Goal: Task Accomplishment & Management: Manage account settings

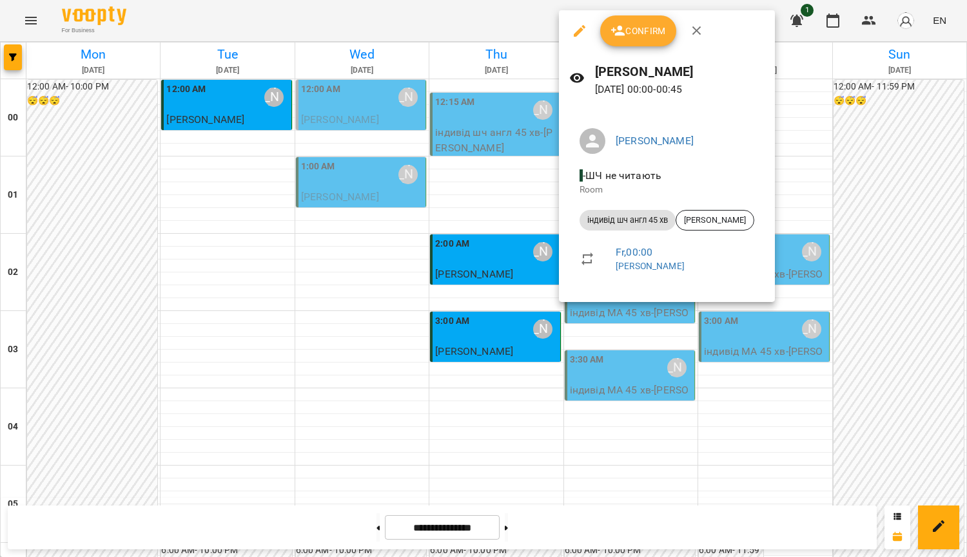
click at [654, 35] on span "Confirm" at bounding box center [637, 30] width 55 height 15
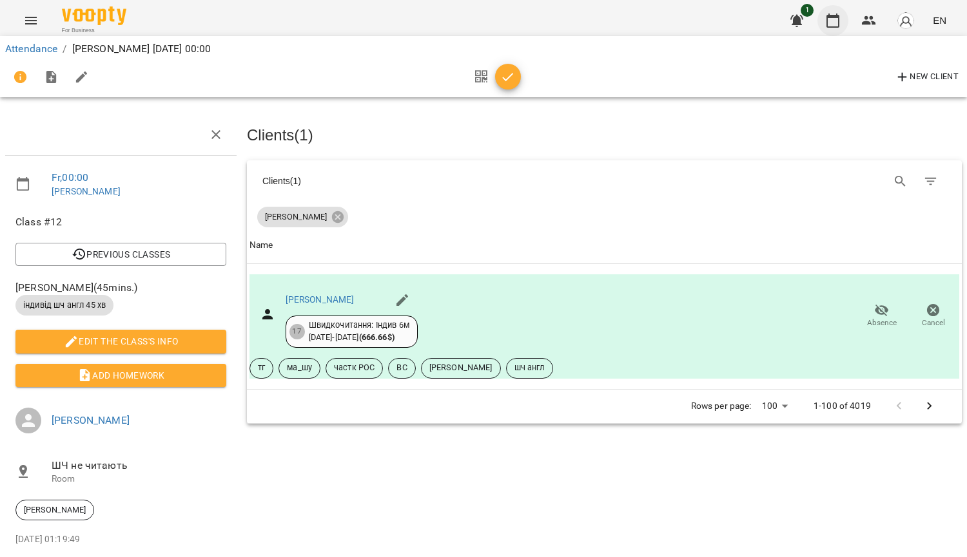
click at [825, 15] on icon "button" at bounding box center [832, 20] width 15 height 15
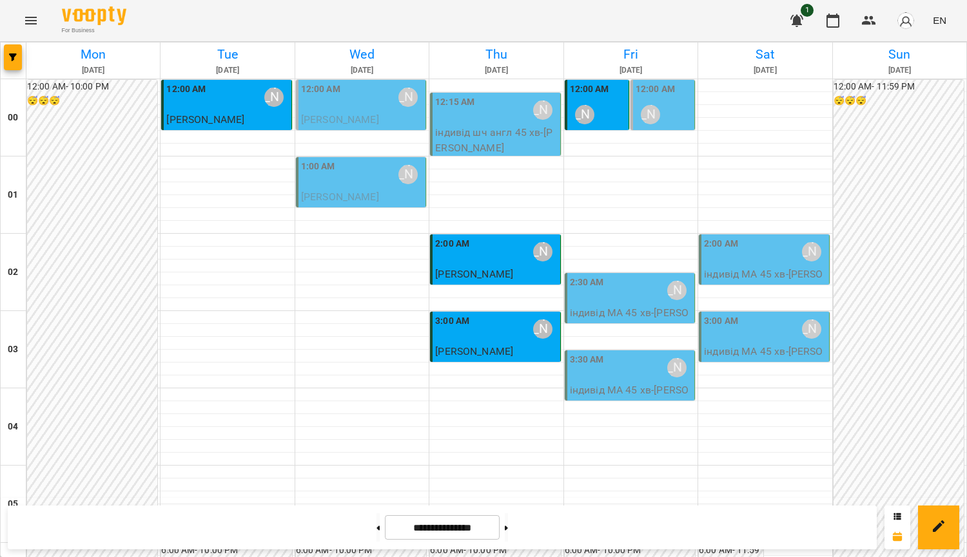
click at [611, 298] on div "2:30 AM [PERSON_NAME]" at bounding box center [631, 291] width 122 height 30
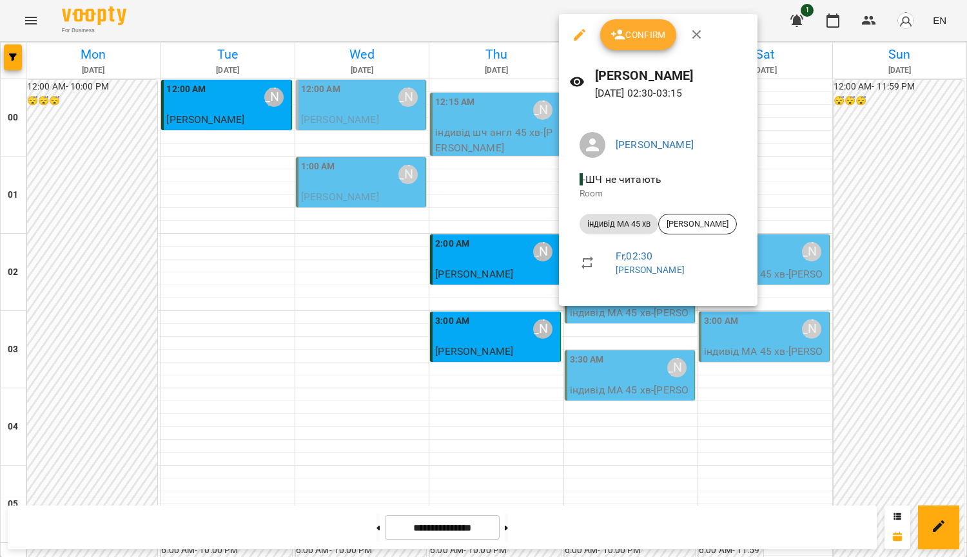
click at [923, 191] on div at bounding box center [483, 278] width 967 height 557
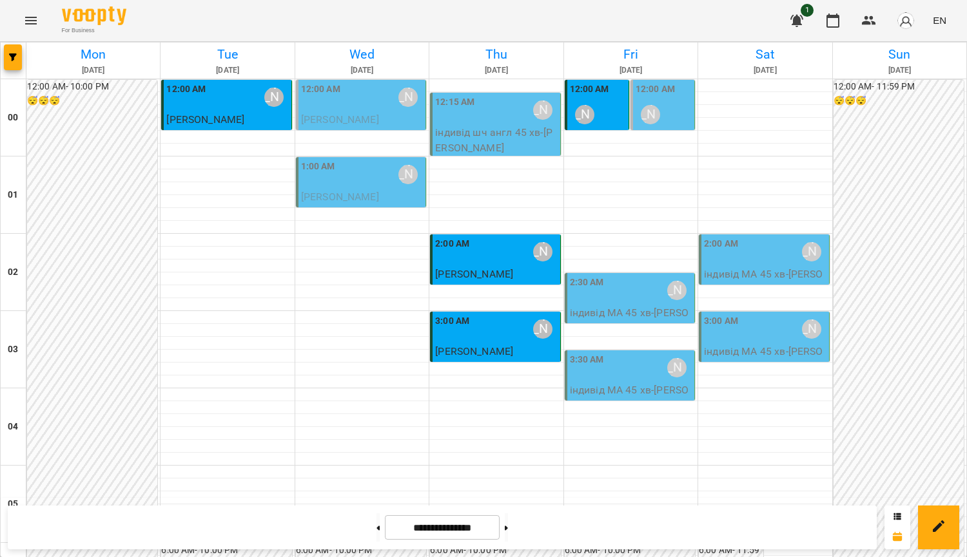
click at [600, 111] on div "12:00 AM [PERSON_NAME]" at bounding box center [598, 105] width 56 height 47
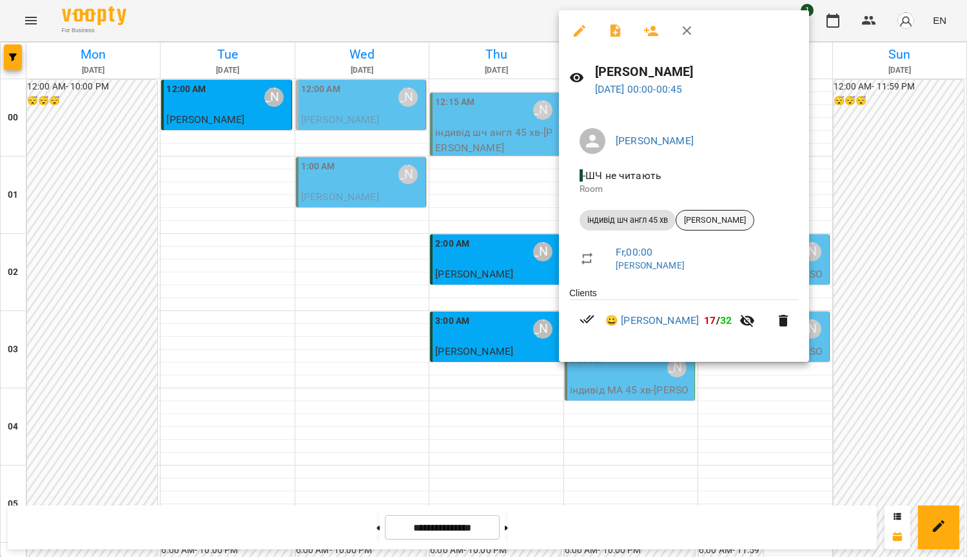
click at [744, 223] on span "[PERSON_NAME]" at bounding box center [714, 221] width 77 height 12
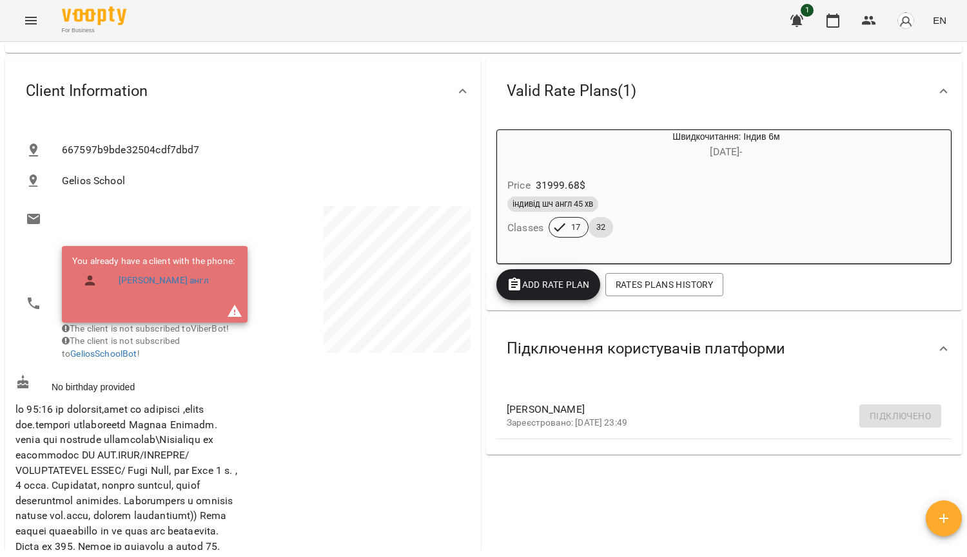
scroll to position [129, 0]
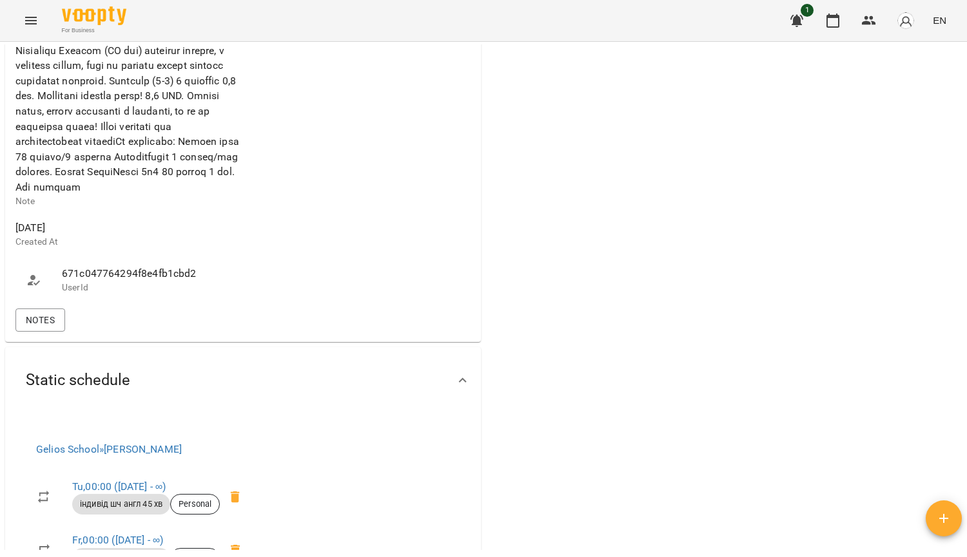
scroll to position [838, 0]
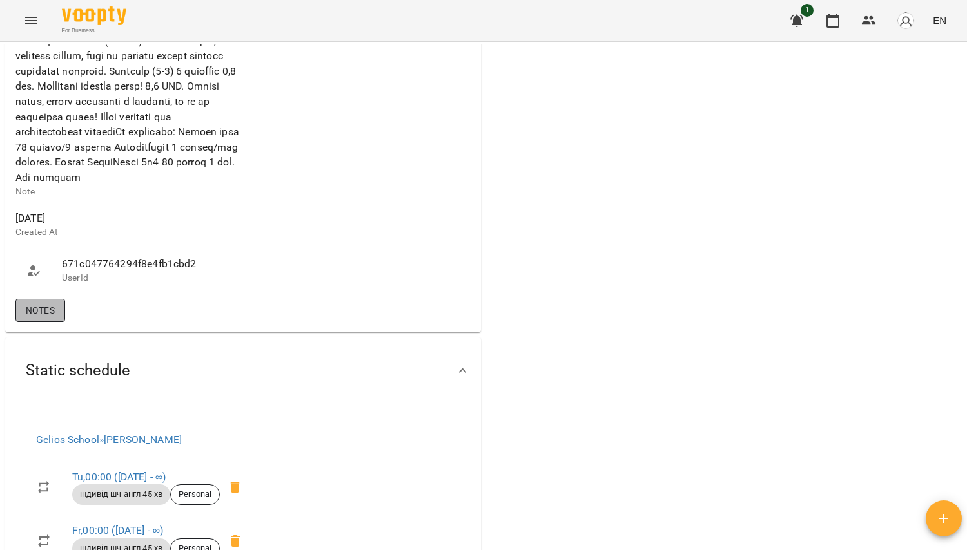
click at [39, 318] on span "Notes" at bounding box center [40, 310] width 29 height 15
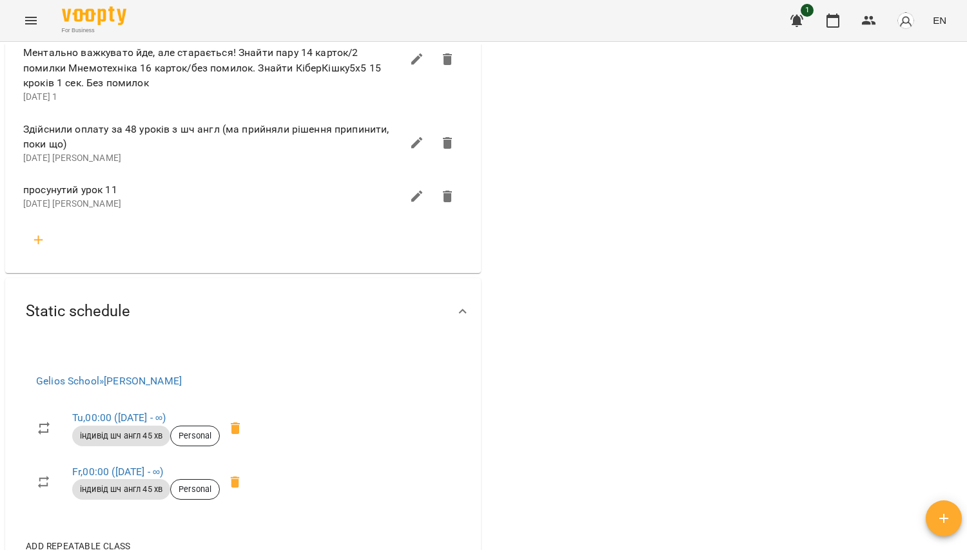
scroll to position [1869, 0]
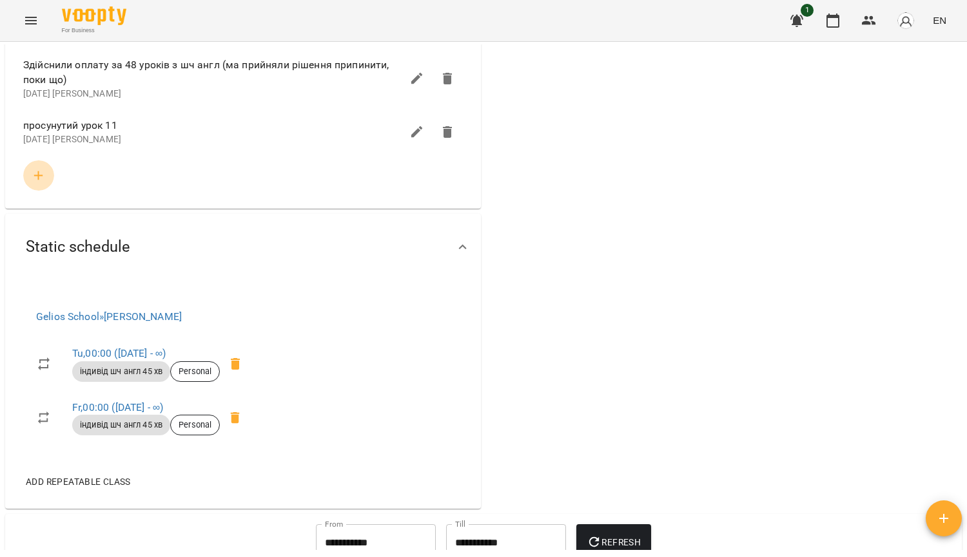
click at [44, 184] on icon "button" at bounding box center [38, 175] width 15 height 15
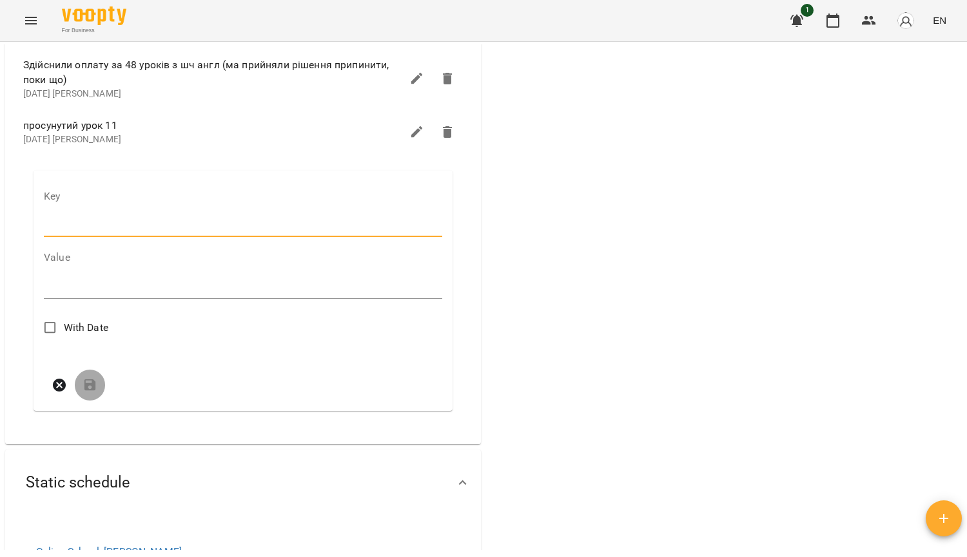
click at [107, 237] on input "text" at bounding box center [243, 227] width 398 height 21
type input "*"
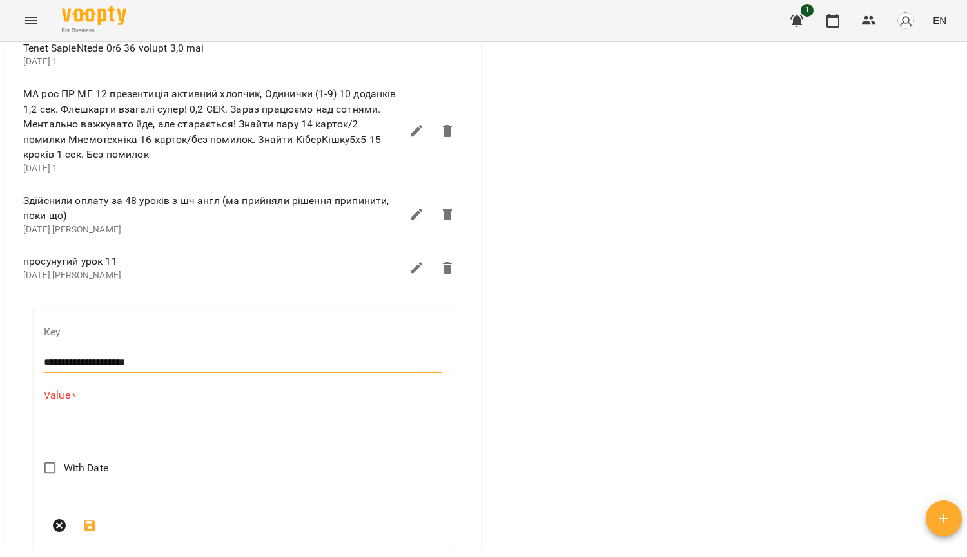
scroll to position [1804, 0]
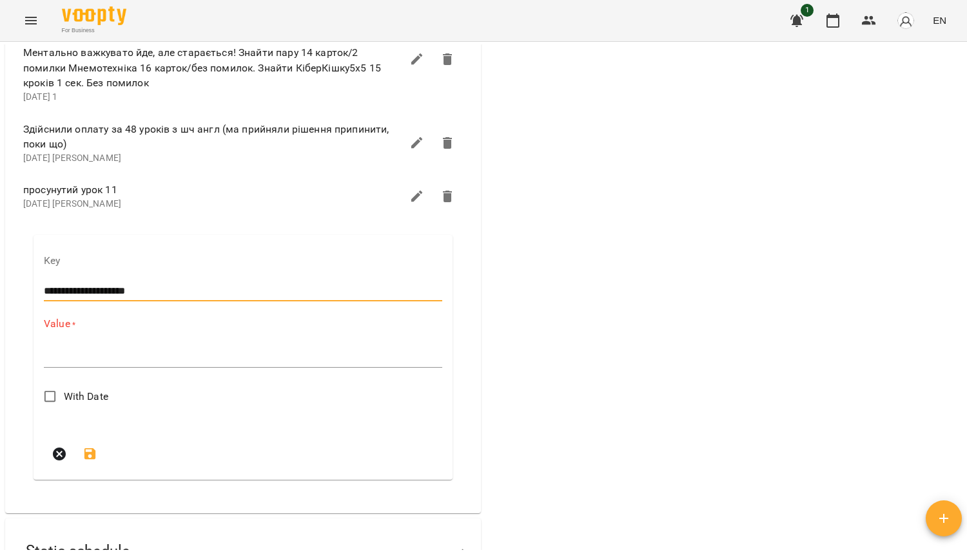
drag, startPoint x: 157, startPoint y: 419, endPoint x: 117, endPoint y: 419, distance: 39.3
click at [117, 302] on input "**********" at bounding box center [243, 291] width 398 height 21
type input "**********"
click at [66, 373] on div "Value * *" at bounding box center [243, 345] width 398 height 56
click at [60, 363] on textarea at bounding box center [243, 357] width 398 height 12
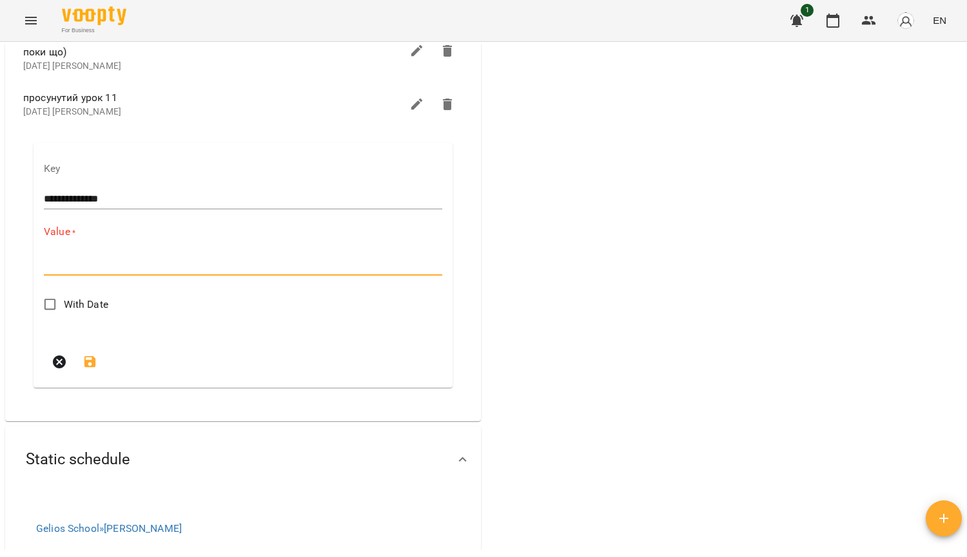
scroll to position [1997, 0]
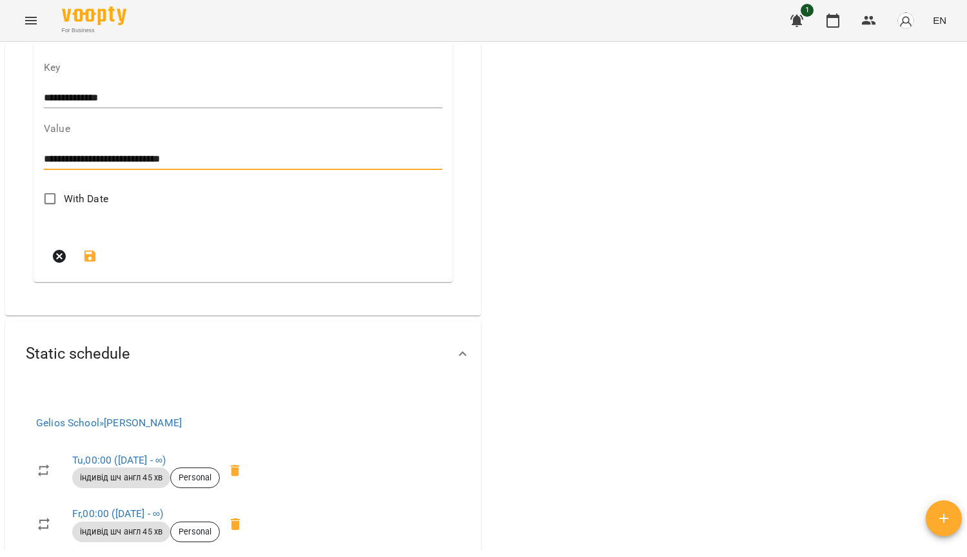
drag, startPoint x: 82, startPoint y: 273, endPoint x: 124, endPoint y: 282, distance: 42.4
click at [82, 170] on div "**********" at bounding box center [243, 159] width 398 height 21
drag, startPoint x: 234, startPoint y: 282, endPoint x: 0, endPoint y: 276, distance: 234.0
click at [0, 276] on div "**********" at bounding box center [483, 320] width 967 height 557
paste textarea "**********"
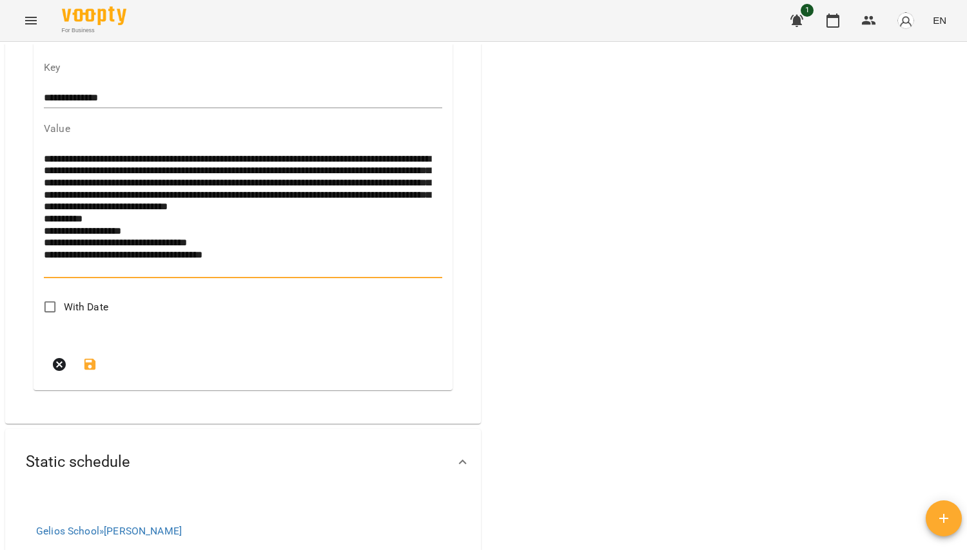
scroll to position [0, 0]
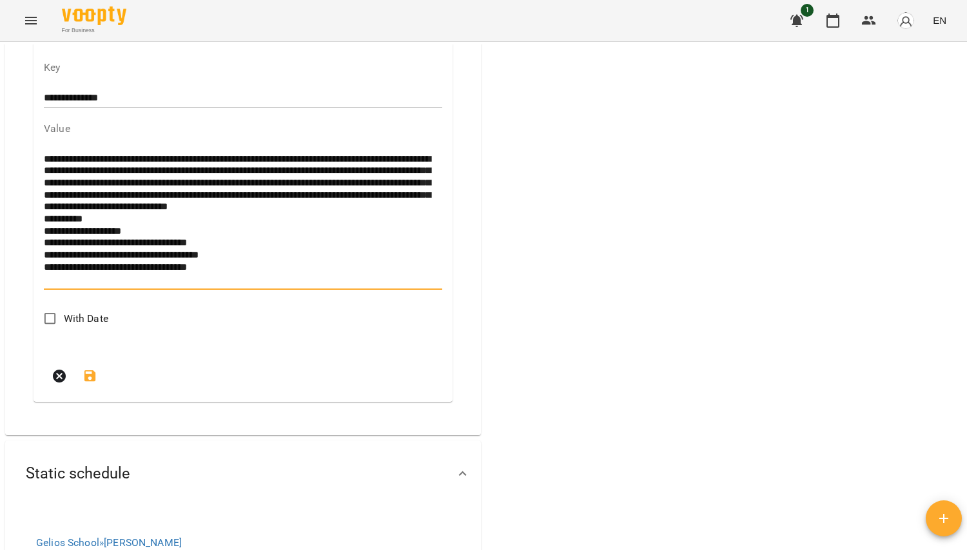
type textarea "**********"
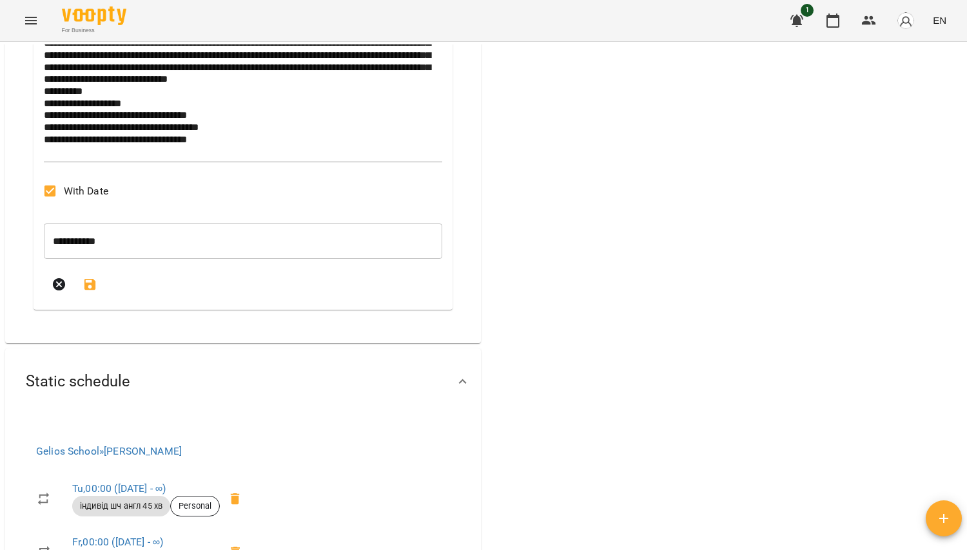
scroll to position [2126, 0]
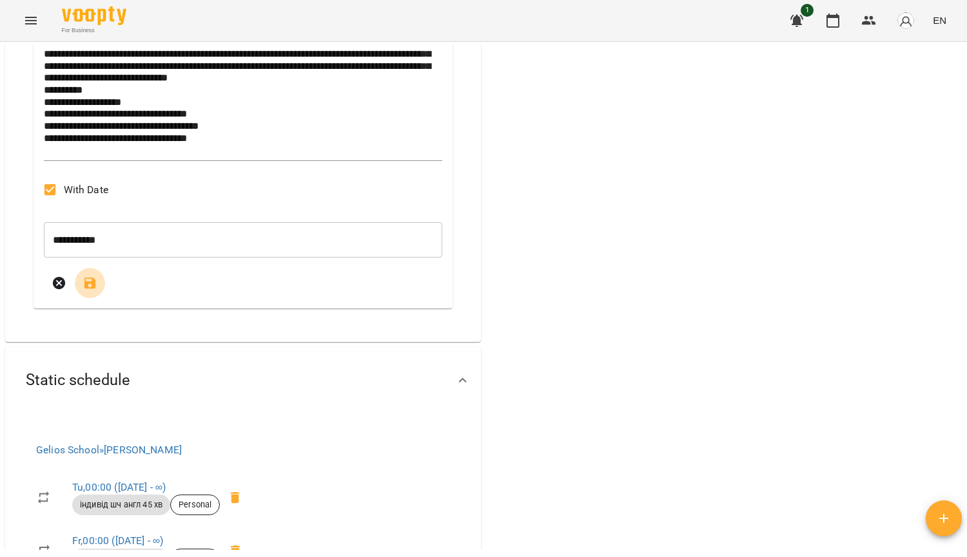
click at [97, 291] on icon "submit" at bounding box center [89, 283] width 15 height 15
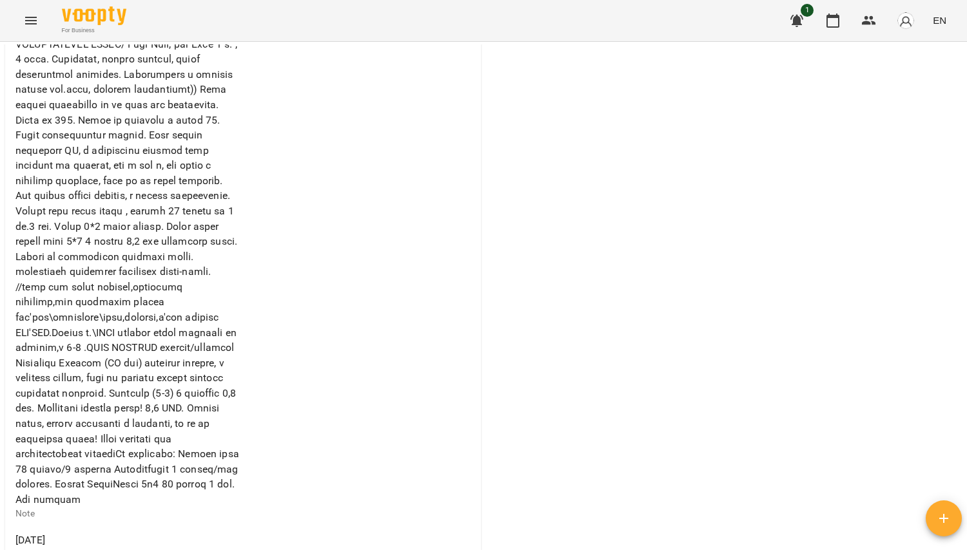
scroll to position [322, 0]
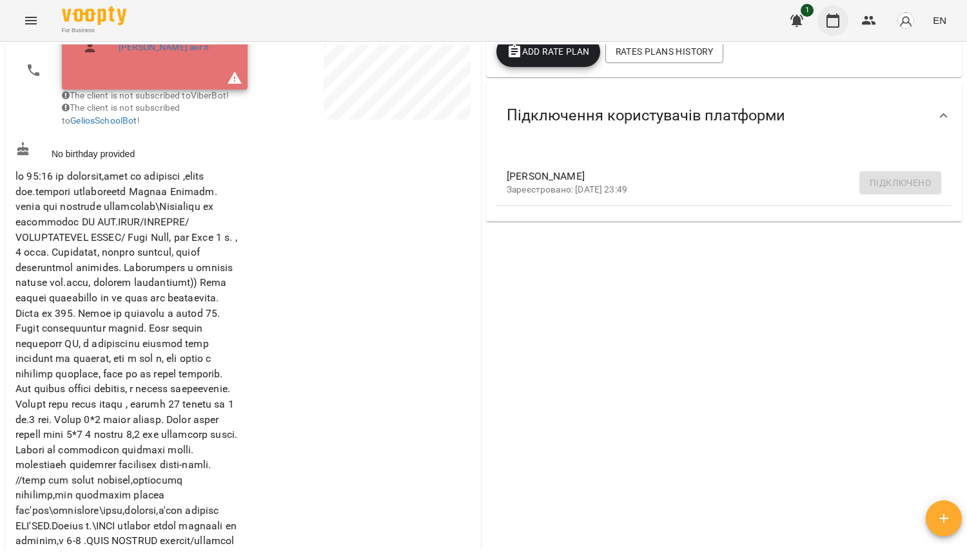
click at [829, 26] on icon "button" at bounding box center [832, 20] width 15 height 15
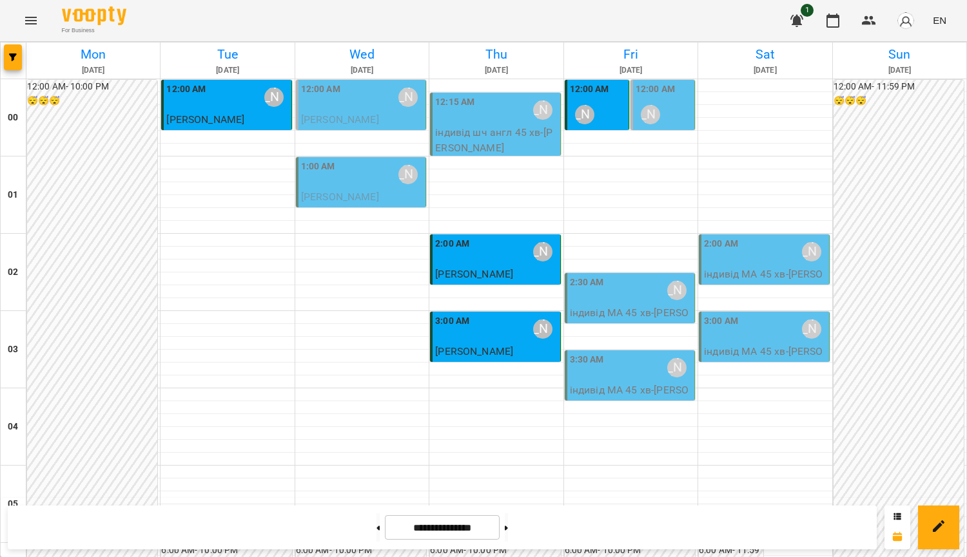
scroll to position [1436, 0]
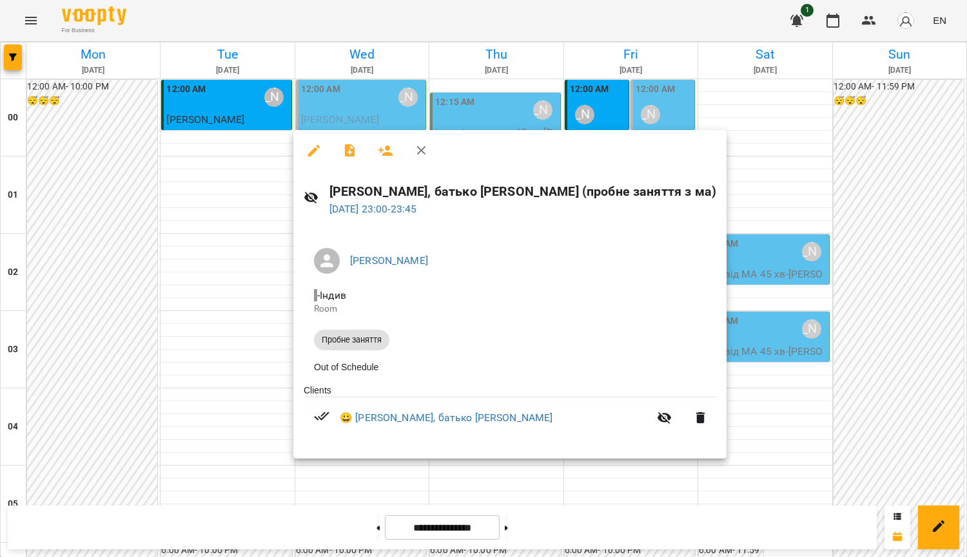
drag, startPoint x: 105, startPoint y: 213, endPoint x: 267, endPoint y: 204, distance: 162.0
click at [105, 213] on div at bounding box center [483, 278] width 967 height 557
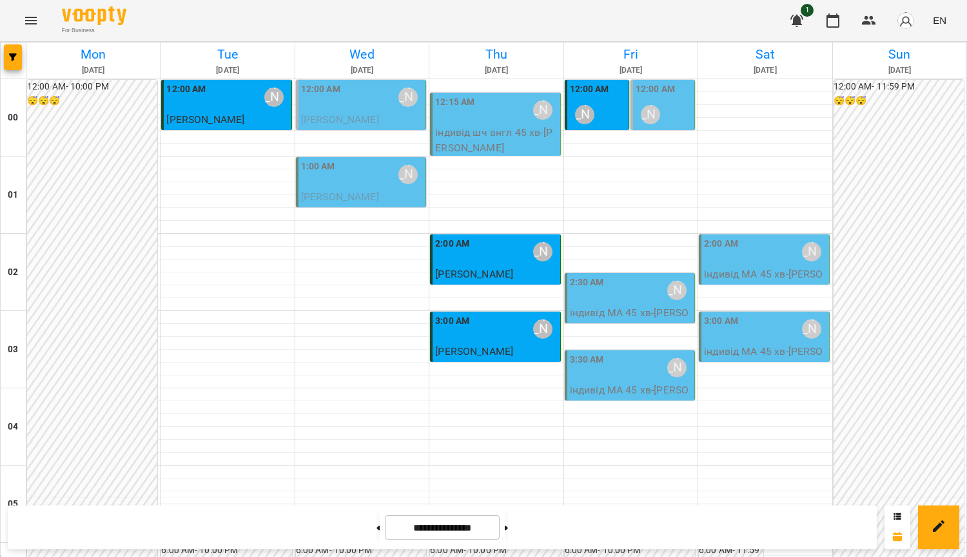
scroll to position [0, 0]
click at [376, 519] on button at bounding box center [377, 528] width 3 height 28
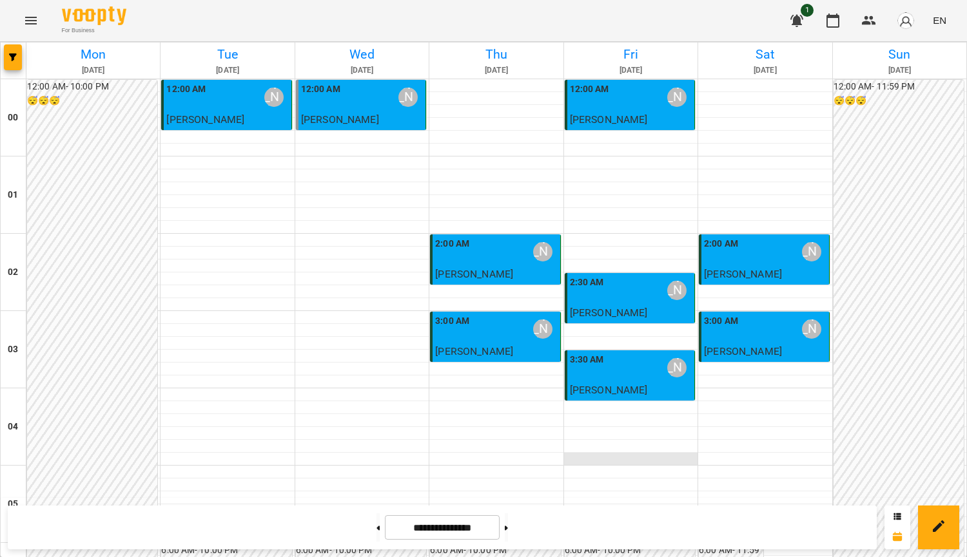
scroll to position [1353, 0]
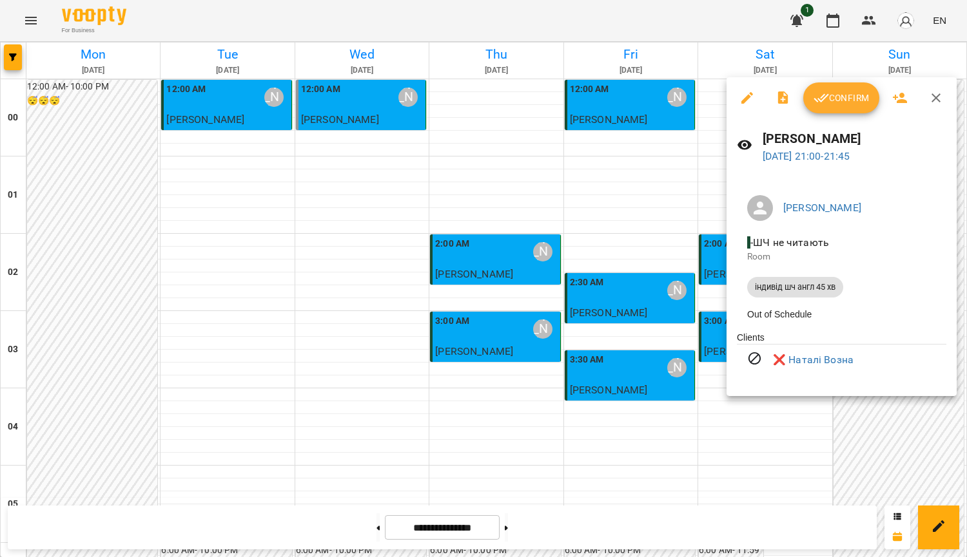
click at [551, 310] on div at bounding box center [483, 278] width 967 height 557
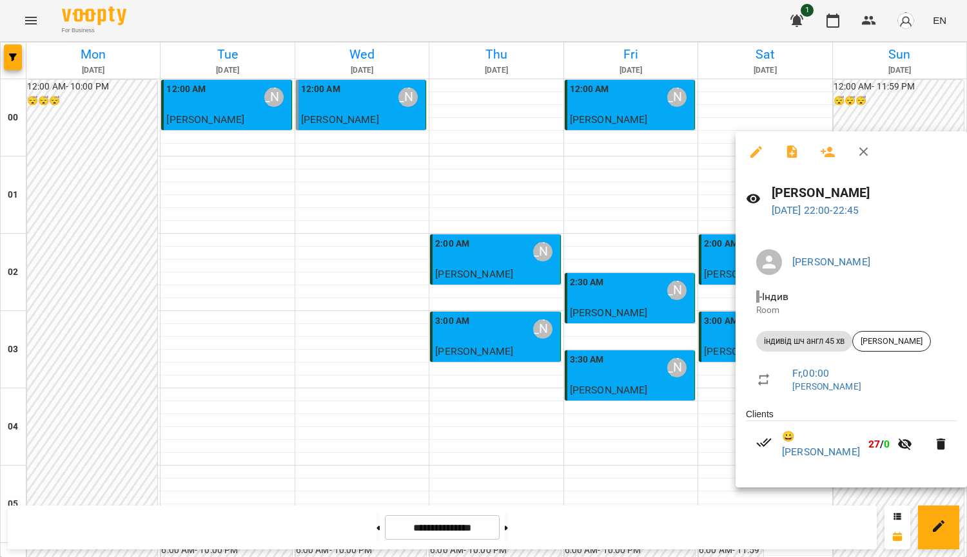
click at [481, 316] on div at bounding box center [483, 278] width 967 height 557
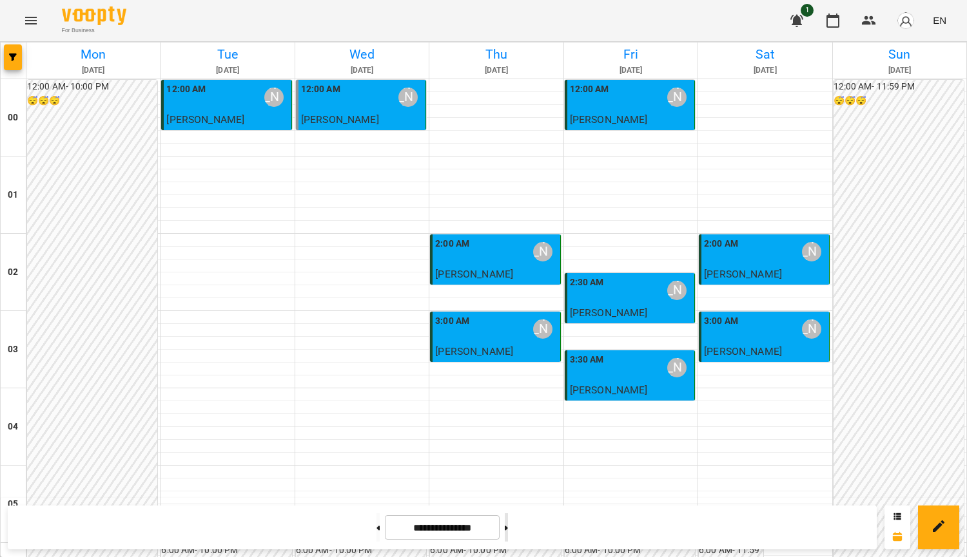
click at [508, 524] on button at bounding box center [506, 528] width 3 height 28
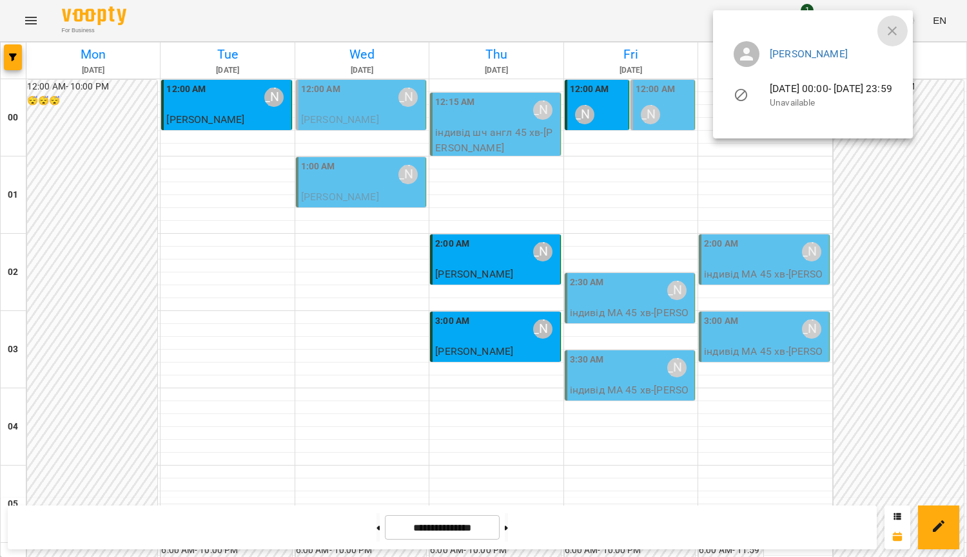
click at [900, 28] on icon "button" at bounding box center [891, 30] width 15 height 15
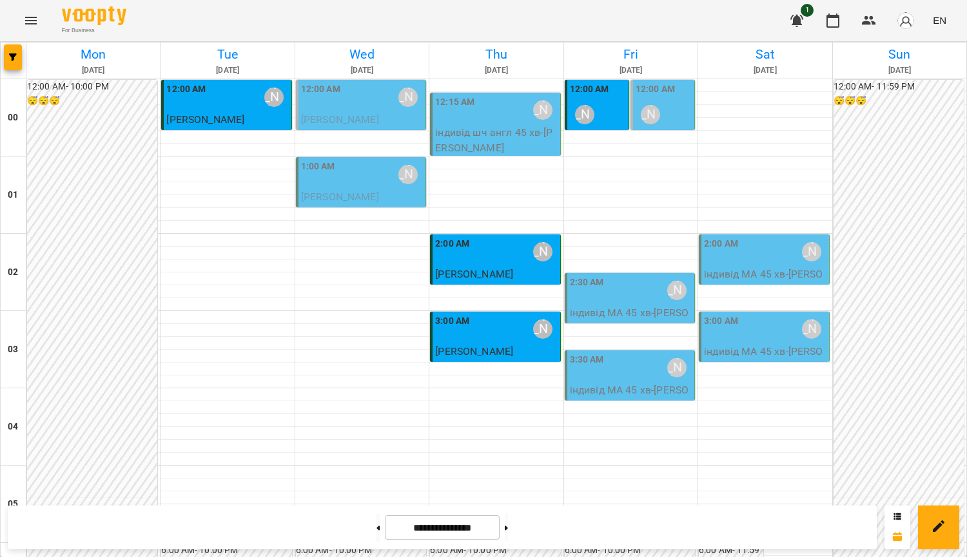
scroll to position [1031, 0]
click at [376, 530] on button at bounding box center [377, 528] width 3 height 28
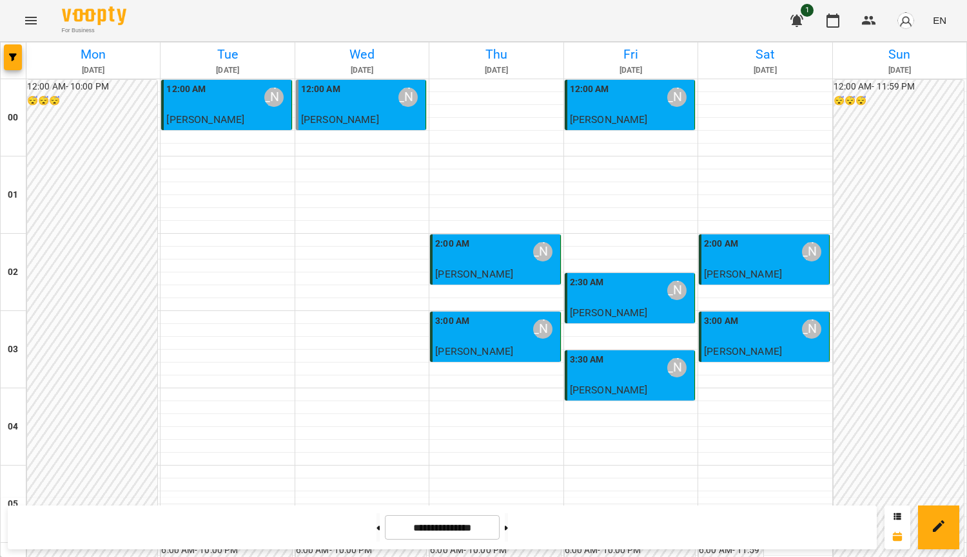
scroll to position [838, 0]
click at [508, 532] on button at bounding box center [506, 528] width 3 height 28
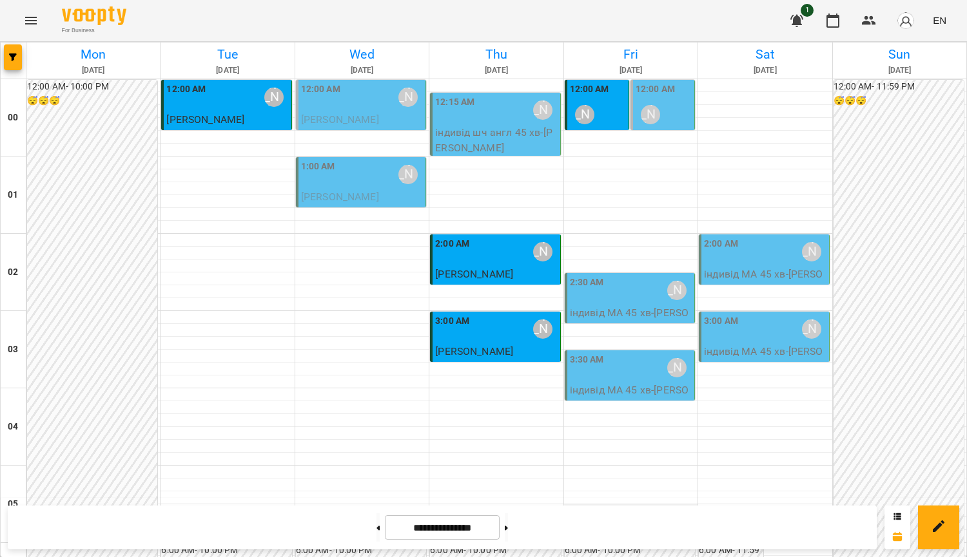
scroll to position [0, 0]
click at [508, 521] on button at bounding box center [506, 528] width 3 height 28
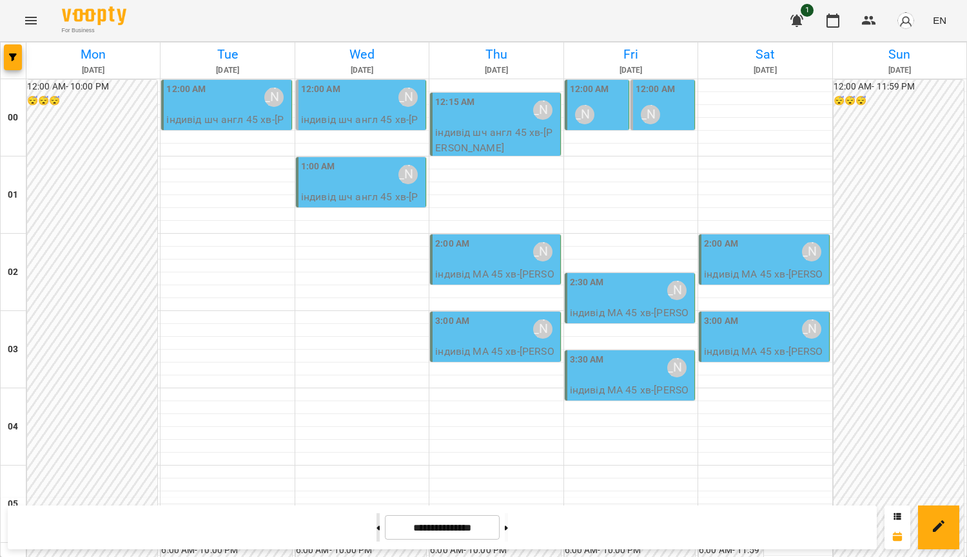
click at [376, 528] on button at bounding box center [377, 528] width 3 height 28
type input "**********"
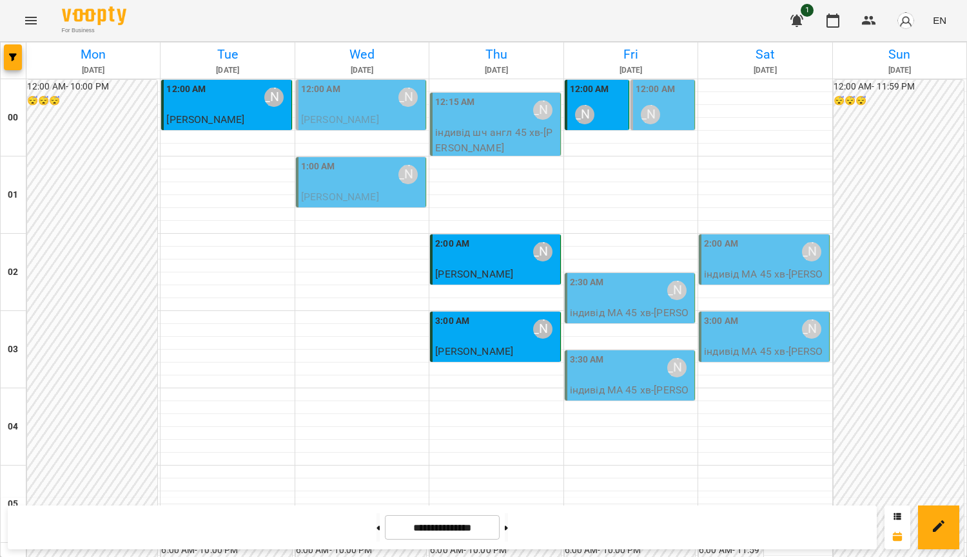
click at [607, 115] on div "12:00 AM [PERSON_NAME]" at bounding box center [598, 105] width 56 height 47
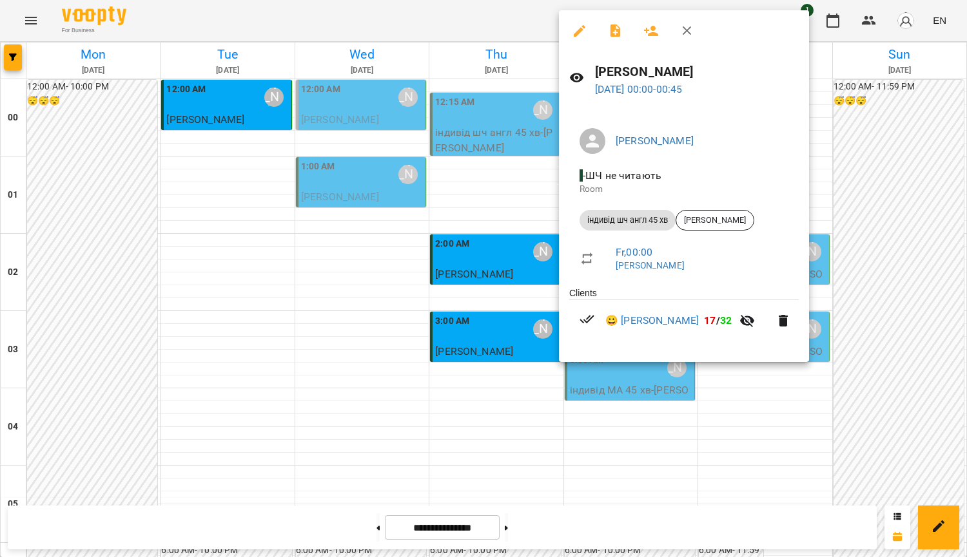
click at [882, 190] on div at bounding box center [483, 278] width 967 height 557
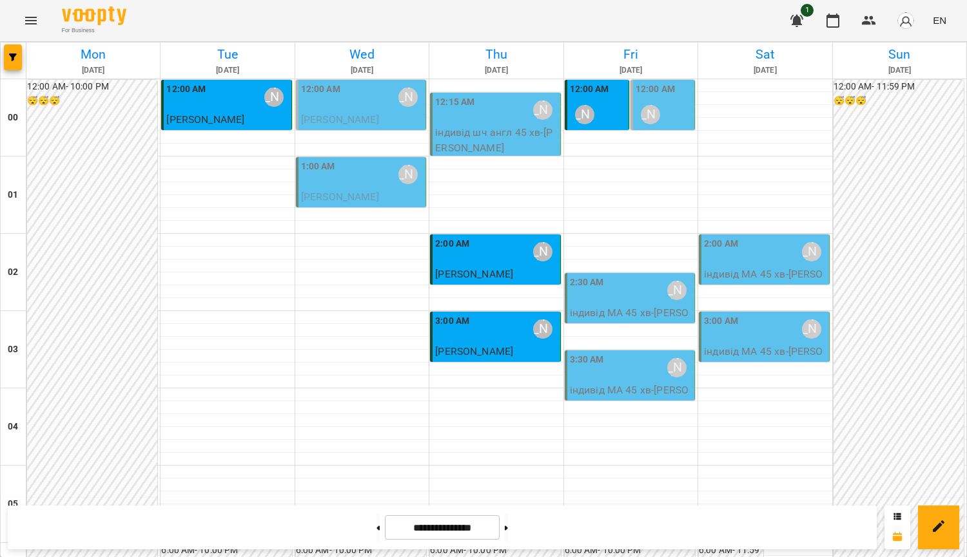
click at [639, 302] on div "2:30 AM [PERSON_NAME]" at bounding box center [631, 291] width 122 height 30
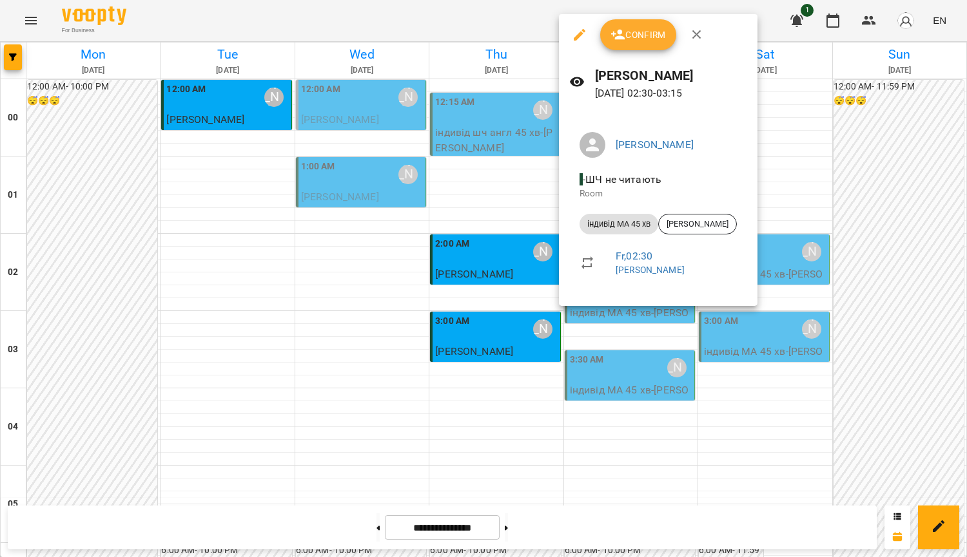
click at [896, 240] on div at bounding box center [483, 278] width 967 height 557
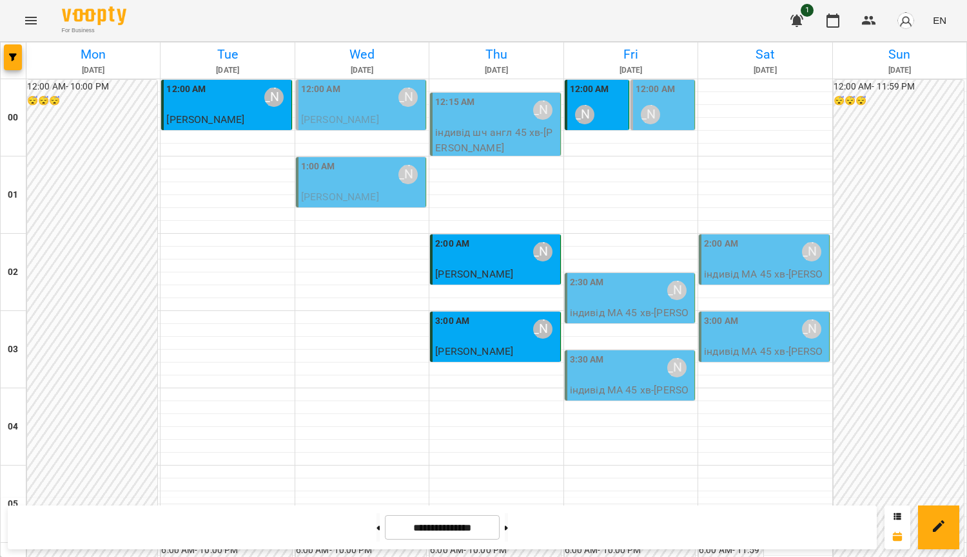
click at [678, 309] on p "індивід МА 45 хв - [PERSON_NAME]" at bounding box center [631, 320] width 122 height 30
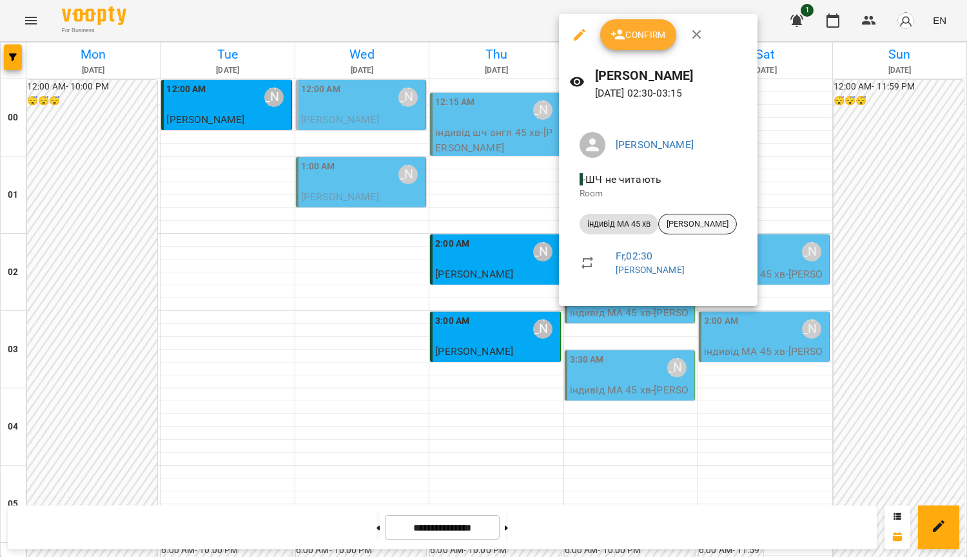
click at [702, 227] on span "[PERSON_NAME]" at bounding box center [697, 224] width 77 height 12
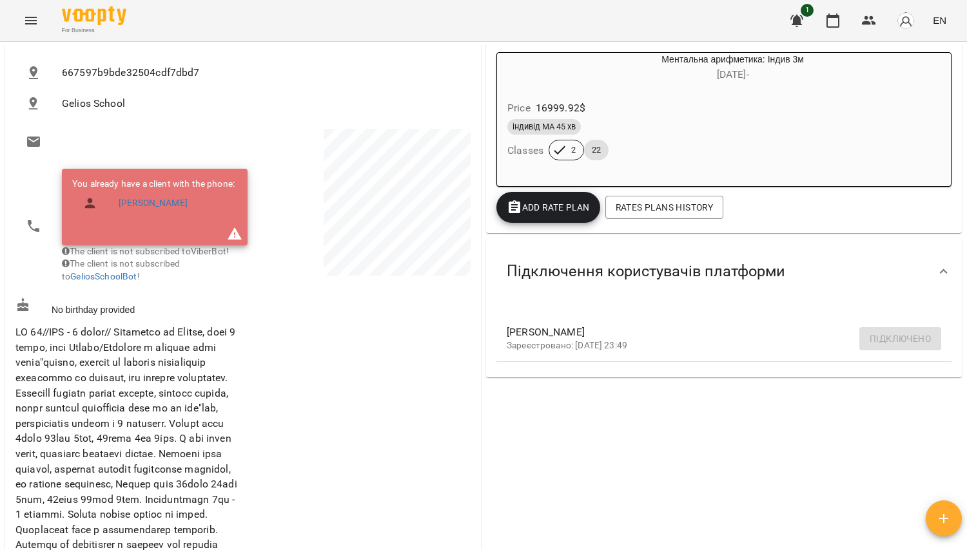
scroll to position [64, 0]
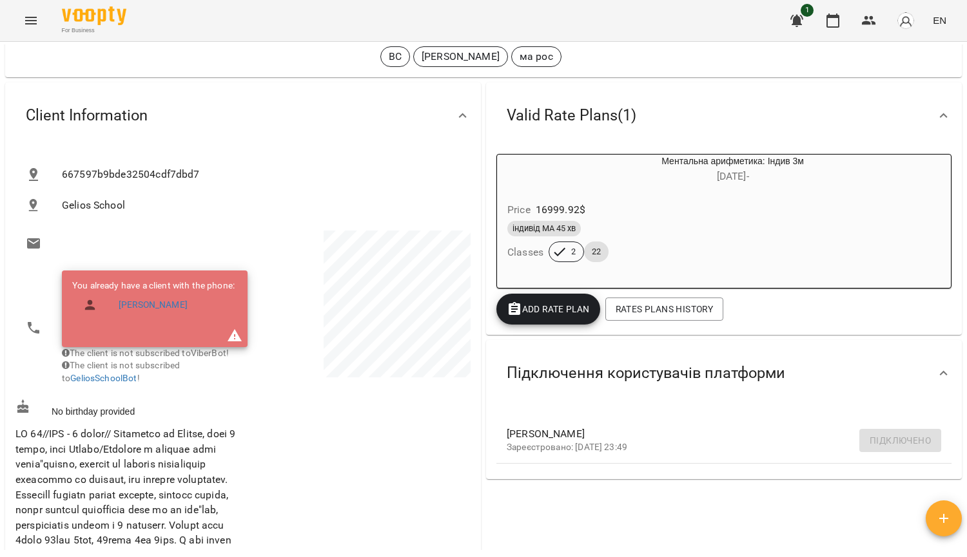
click at [837, 22] on icon "button" at bounding box center [832, 20] width 15 height 15
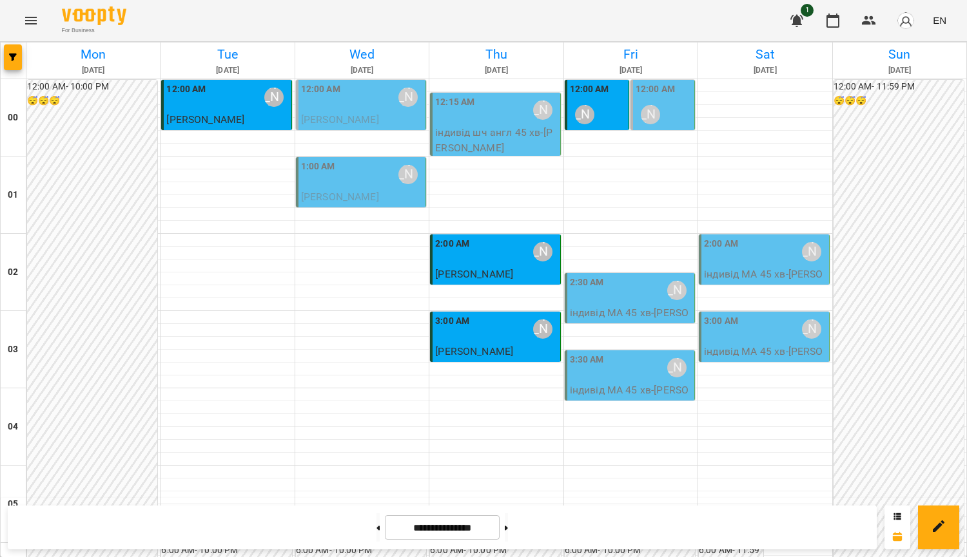
click at [630, 290] on div "2:30 AM [PERSON_NAME]" at bounding box center [631, 291] width 122 height 30
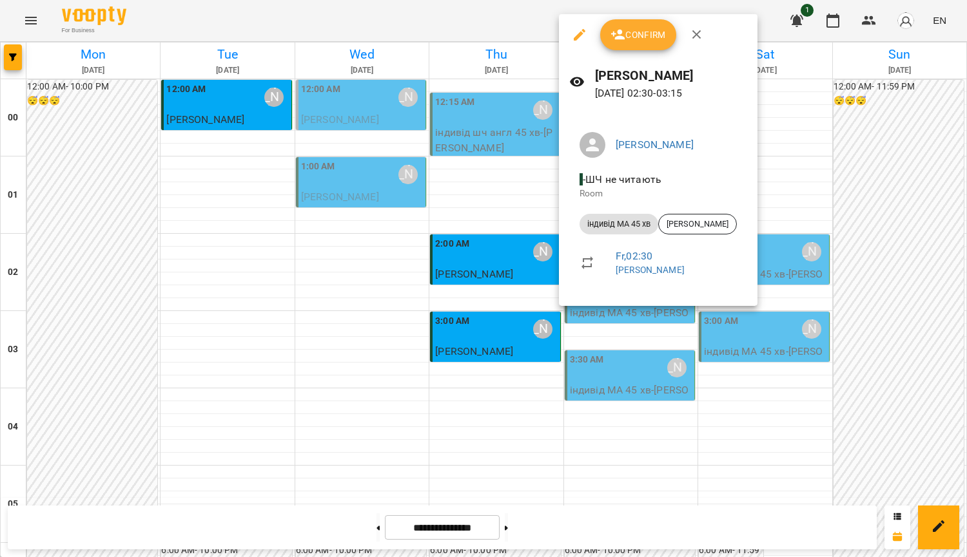
click at [622, 425] on div at bounding box center [483, 278] width 967 height 557
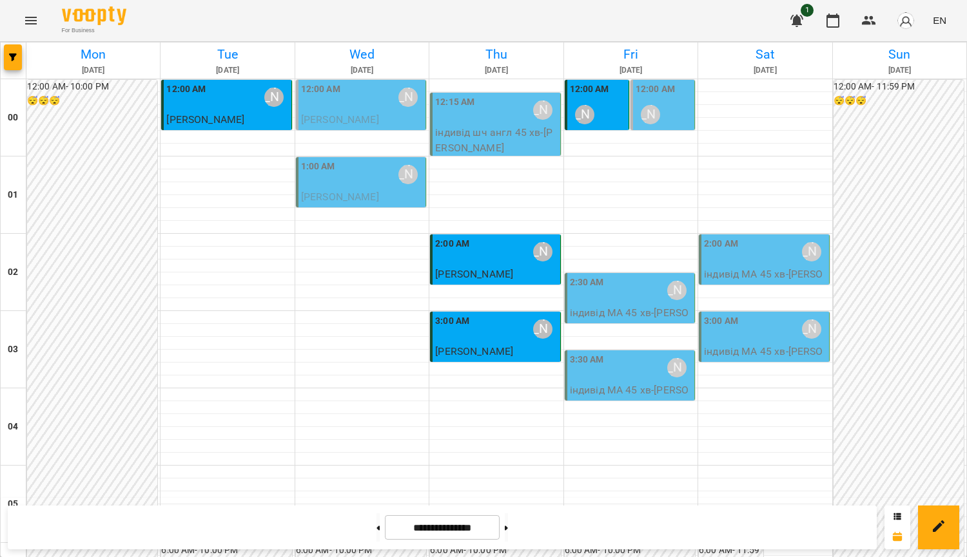
scroll to position [1418, 0]
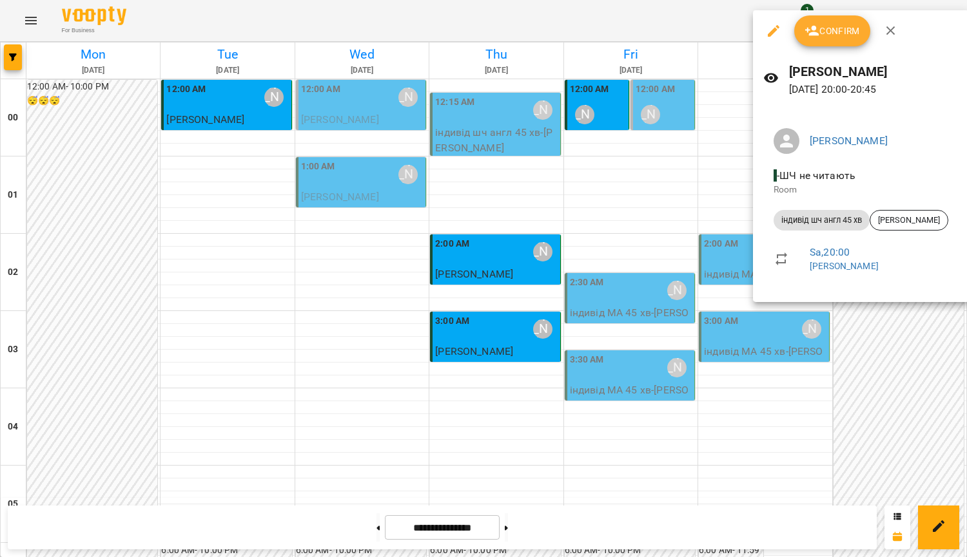
click at [662, 224] on div at bounding box center [483, 278] width 967 height 557
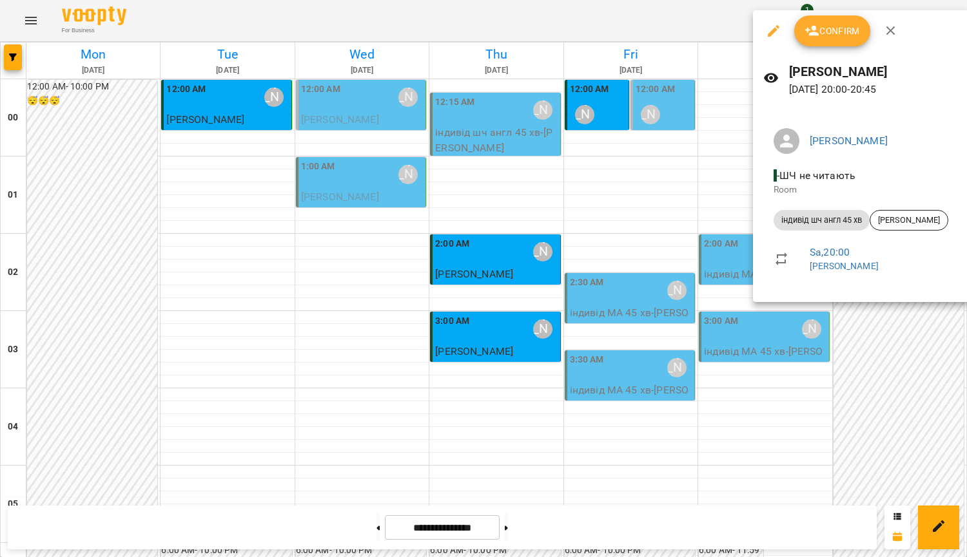
click at [619, 238] on div at bounding box center [483, 278] width 967 height 557
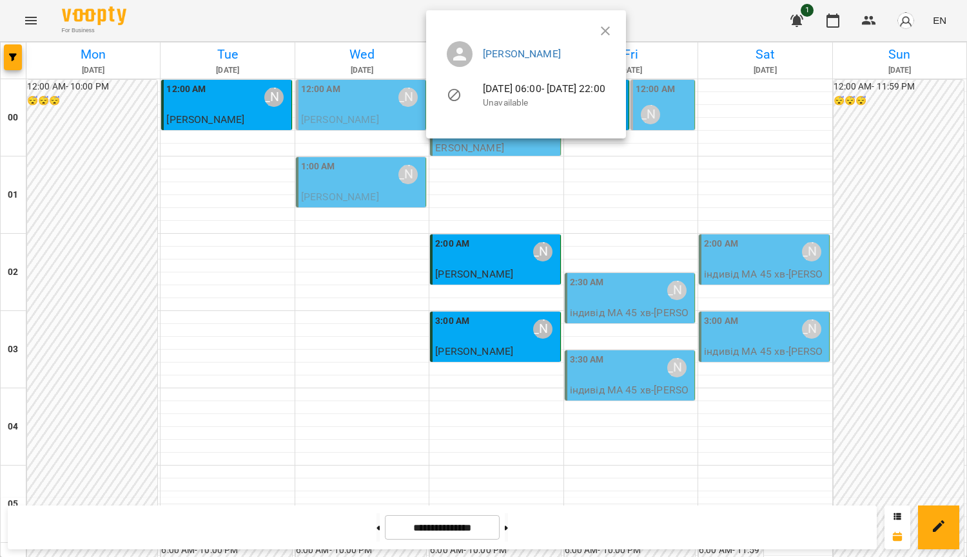
click at [613, 30] on icon "button" at bounding box center [604, 30] width 15 height 15
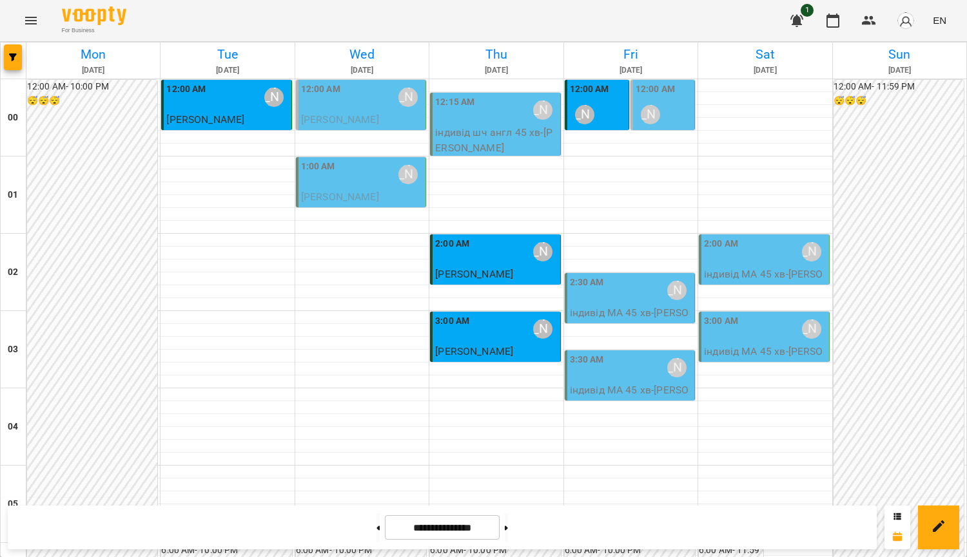
scroll to position [580, 0]
click at [508, 535] on button at bounding box center [506, 528] width 3 height 28
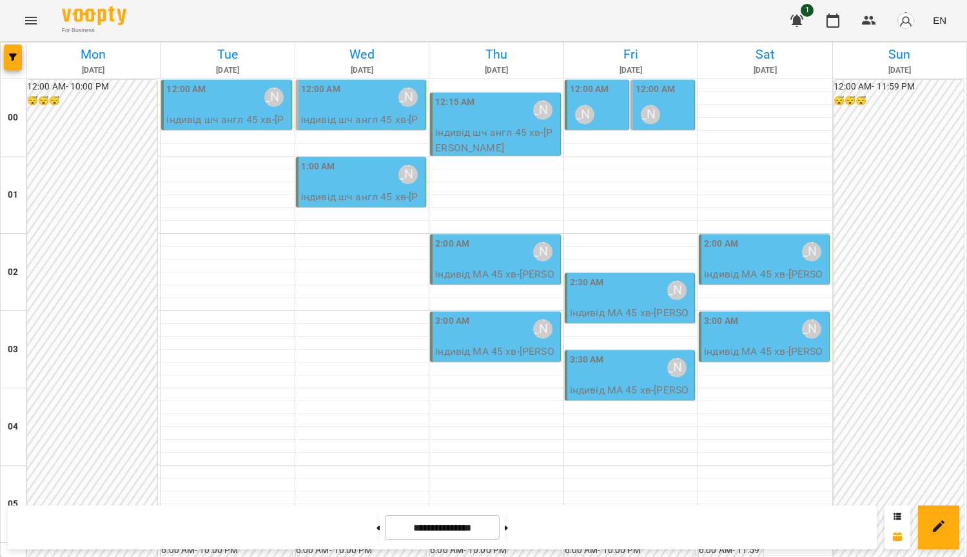
scroll to position [1436, 0]
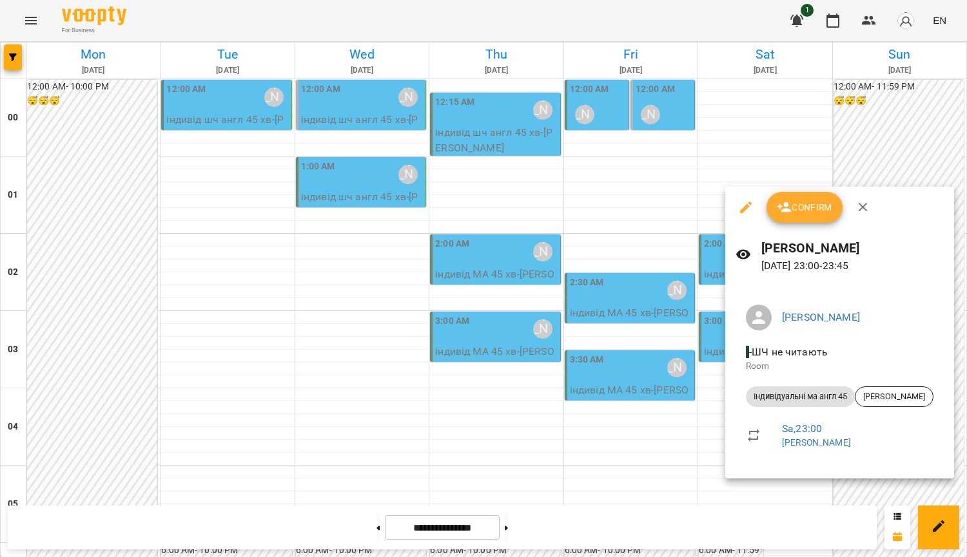
click at [689, 438] on div at bounding box center [483, 278] width 967 height 557
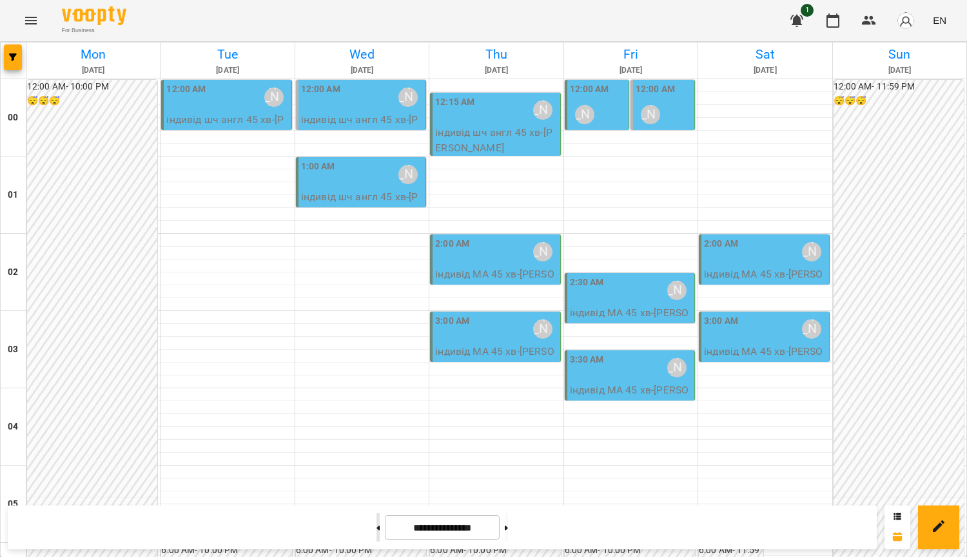
click at [376, 526] on button at bounding box center [377, 528] width 3 height 28
type input "**********"
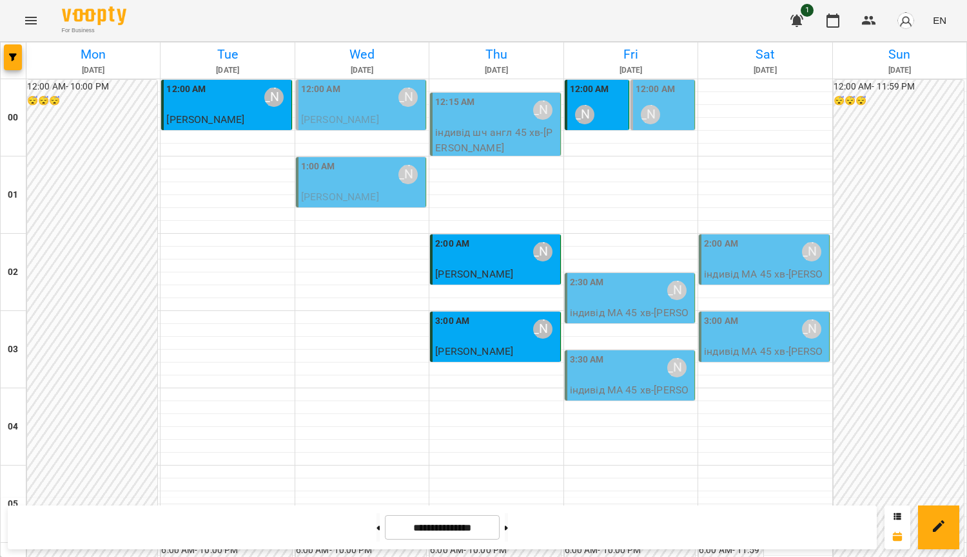
scroll to position [0, 0]
click at [914, 21] on img "button" at bounding box center [905, 21] width 18 height 18
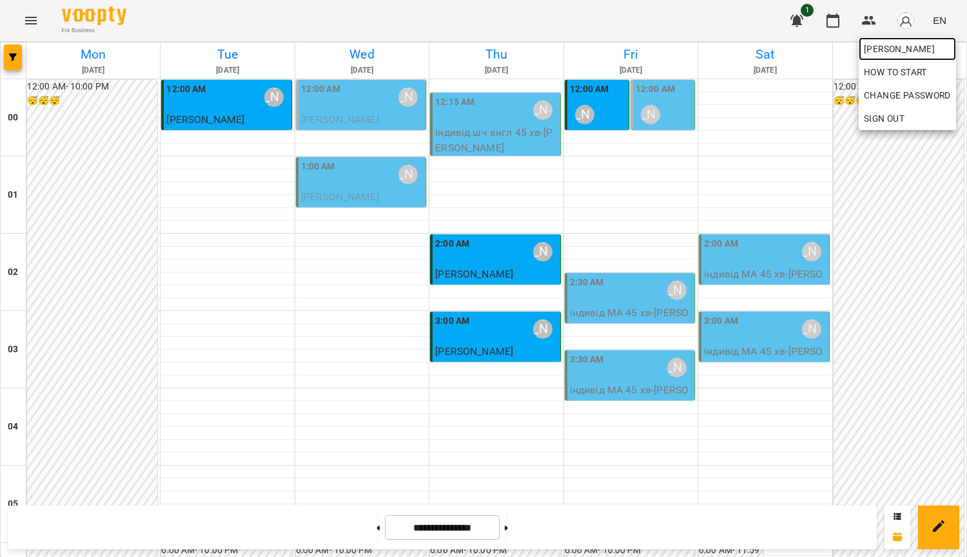
click at [922, 48] on span "[PERSON_NAME]" at bounding box center [906, 48] width 87 height 15
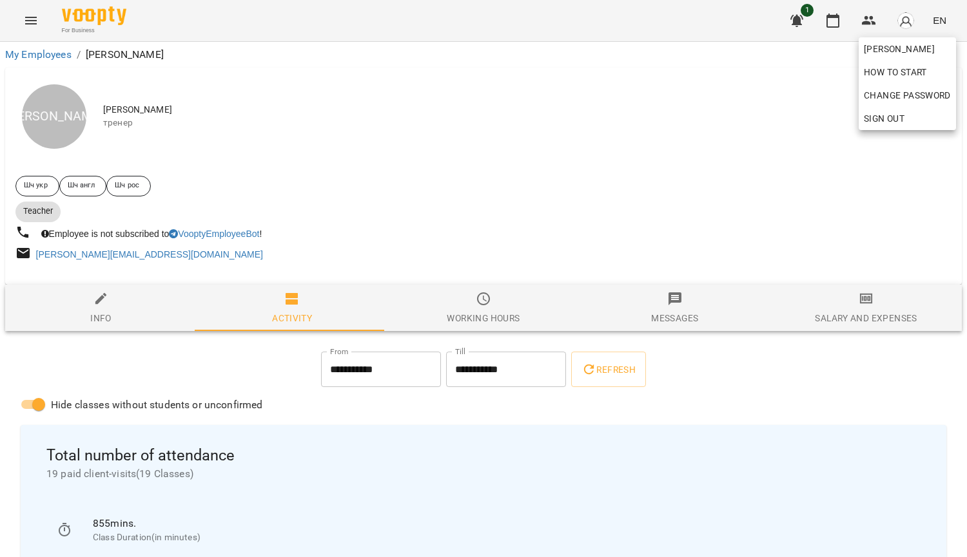
click at [390, 373] on div at bounding box center [483, 278] width 967 height 557
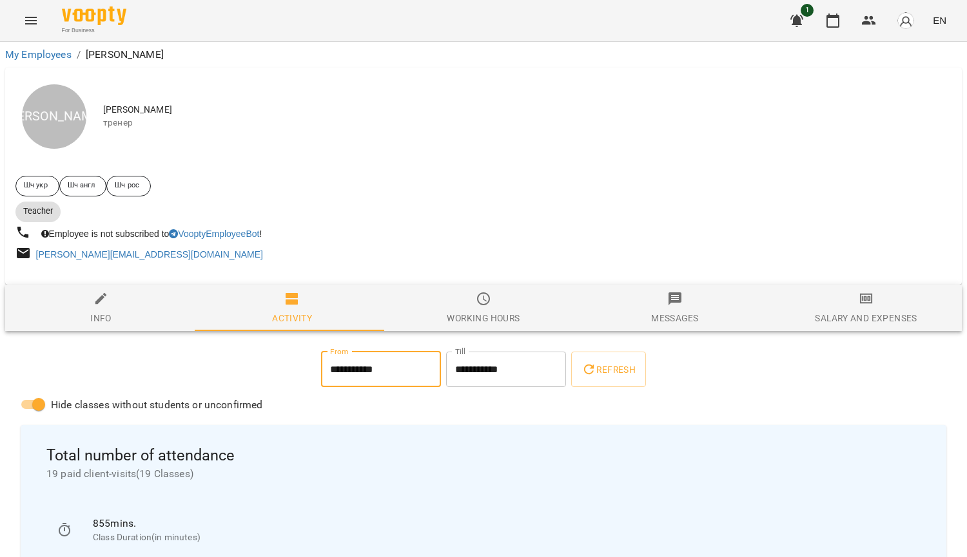
click at [390, 372] on input "**********" at bounding box center [381, 370] width 120 height 36
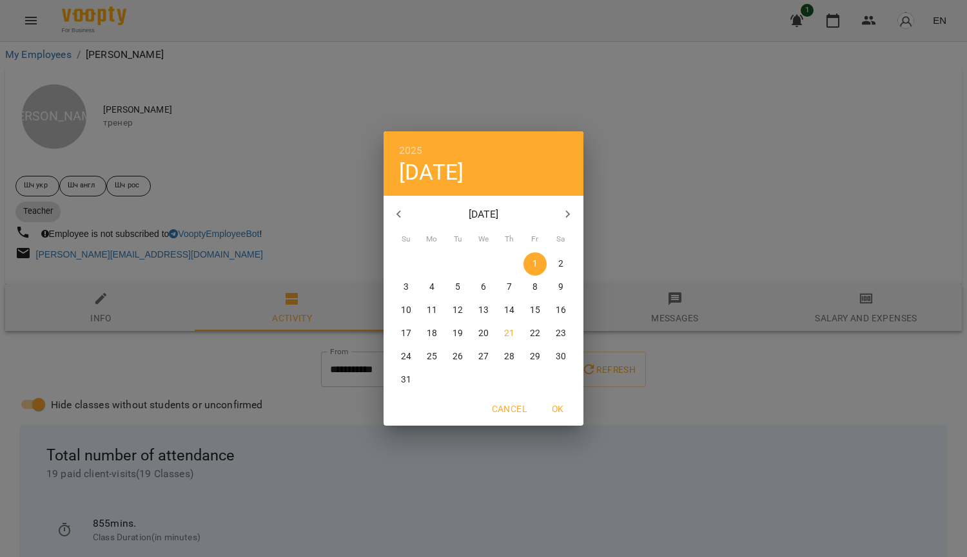
click at [532, 313] on p "15" at bounding box center [535, 310] width 10 height 13
type input "**********"
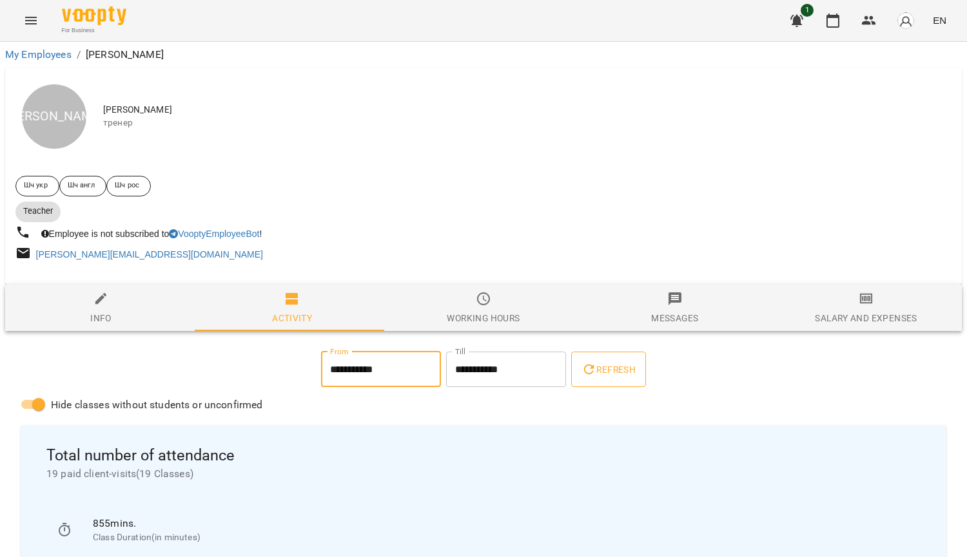
click at [625, 374] on span "Refresh" at bounding box center [608, 369] width 54 height 15
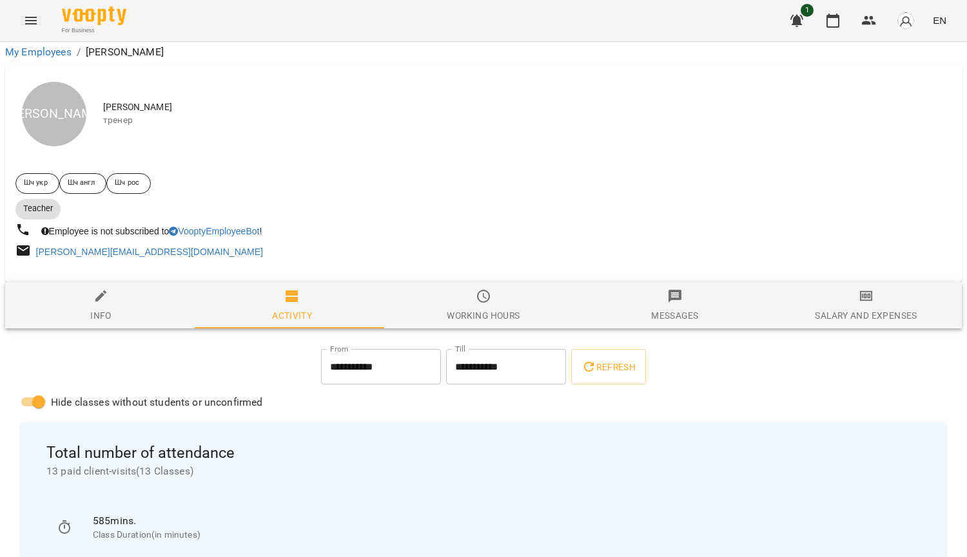
scroll to position [28, 0]
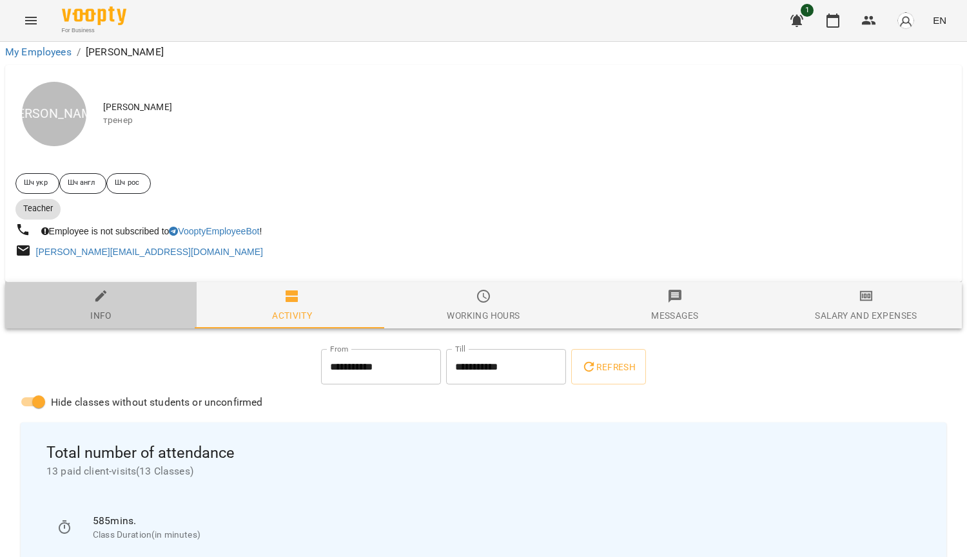
click at [115, 289] on span "Info" at bounding box center [101, 306] width 176 height 35
select select "**"
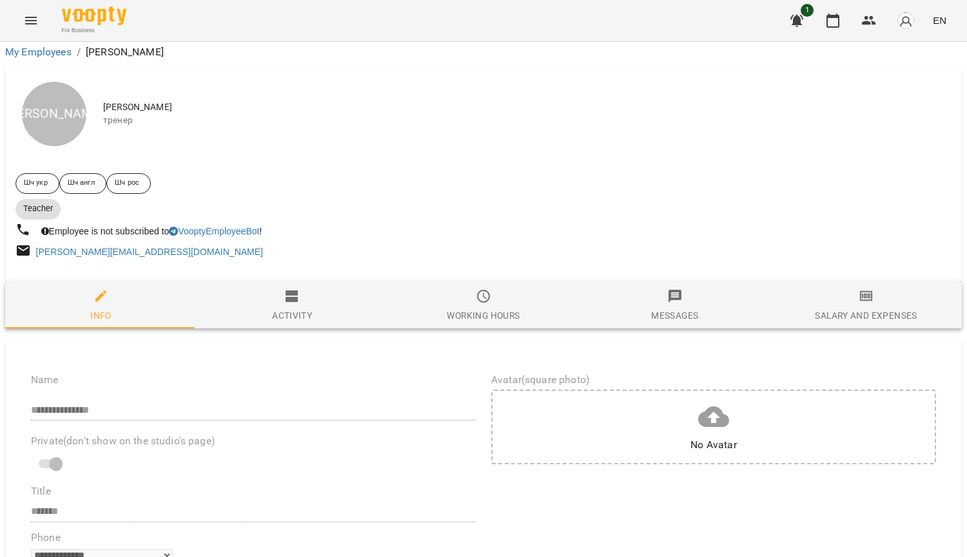
scroll to position [221, 0]
click at [825, 25] on button "button" at bounding box center [832, 20] width 31 height 31
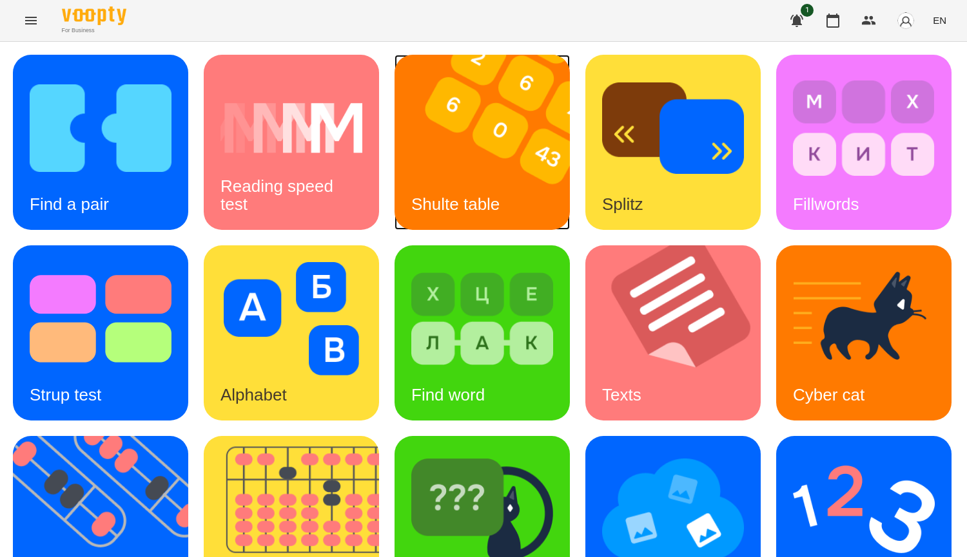
click at [522, 169] on img at bounding box center [489, 142] width 191 height 175
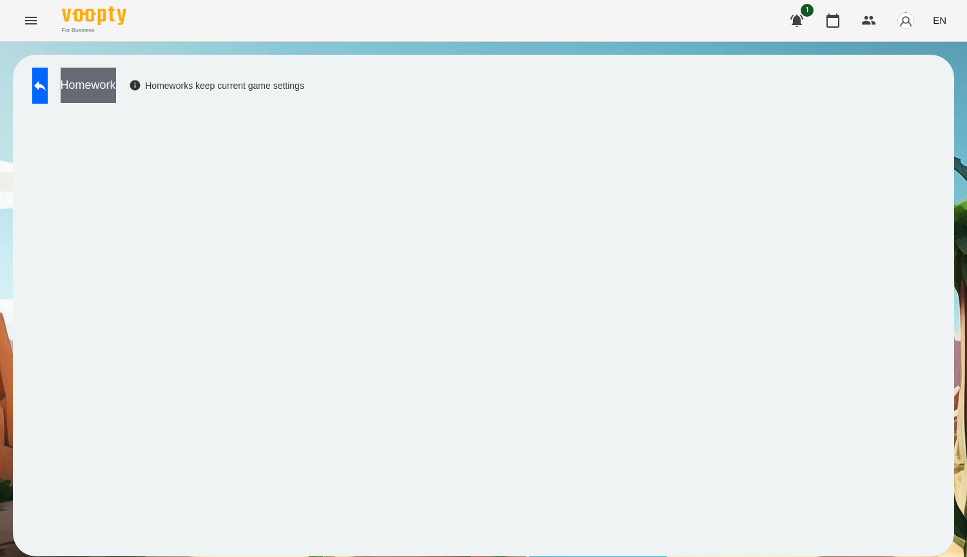
click at [103, 84] on button "Homework" at bounding box center [88, 85] width 55 height 35
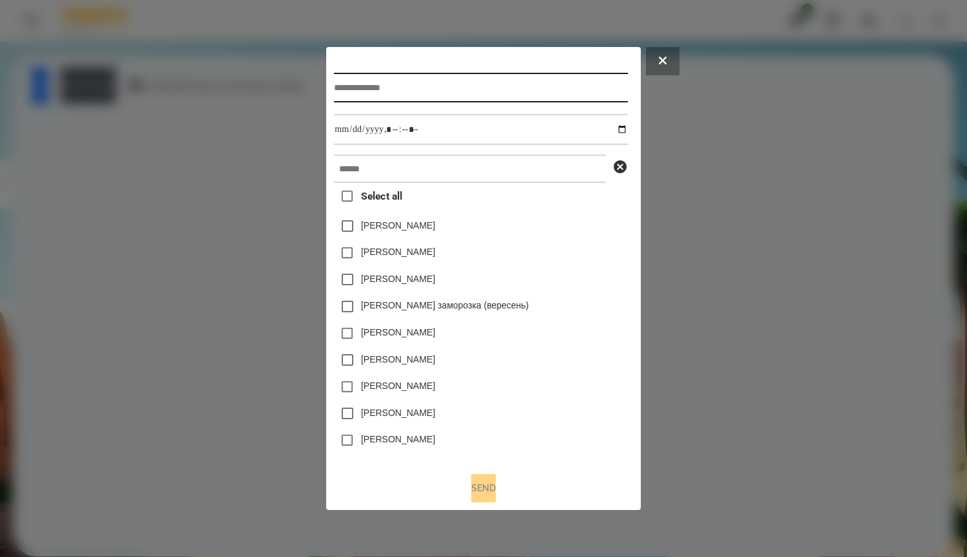
click at [422, 90] on input "text" at bounding box center [480, 88] width 293 height 30
type input "*"
type input "*****"
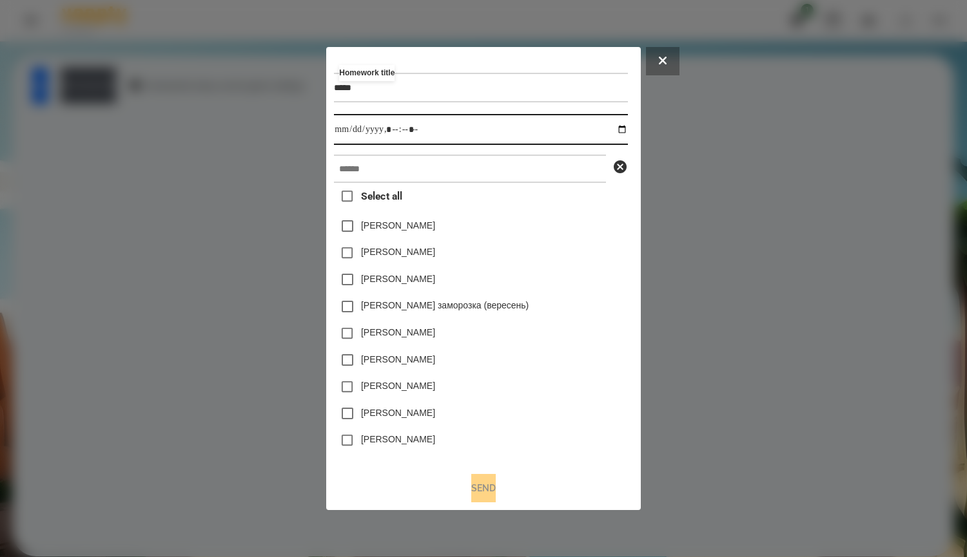
click at [622, 132] on input "datetime-local" at bounding box center [480, 129] width 293 height 31
type input "**********"
click at [618, 307] on div "Злата Миц заморозка (вересень)" at bounding box center [480, 306] width 293 height 27
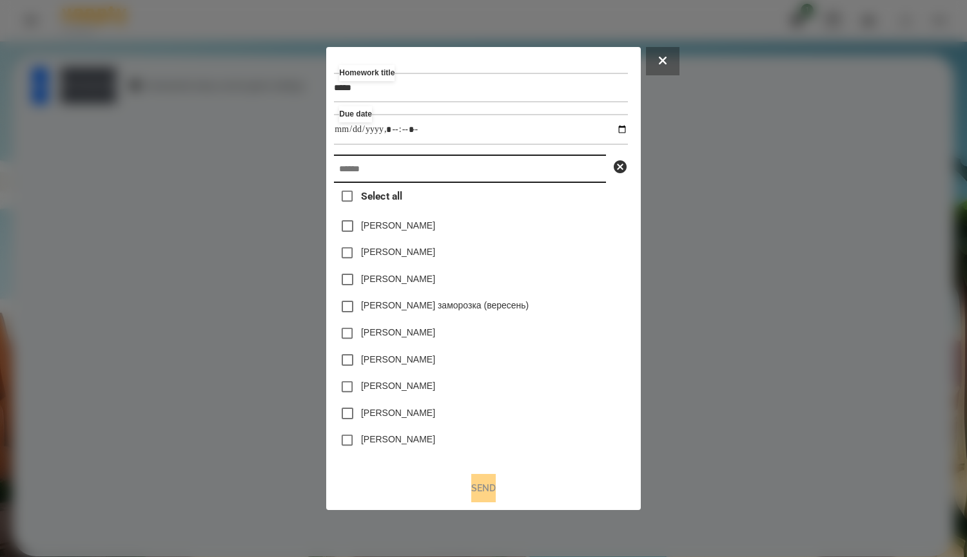
click at [410, 180] on input "text" at bounding box center [470, 169] width 272 height 28
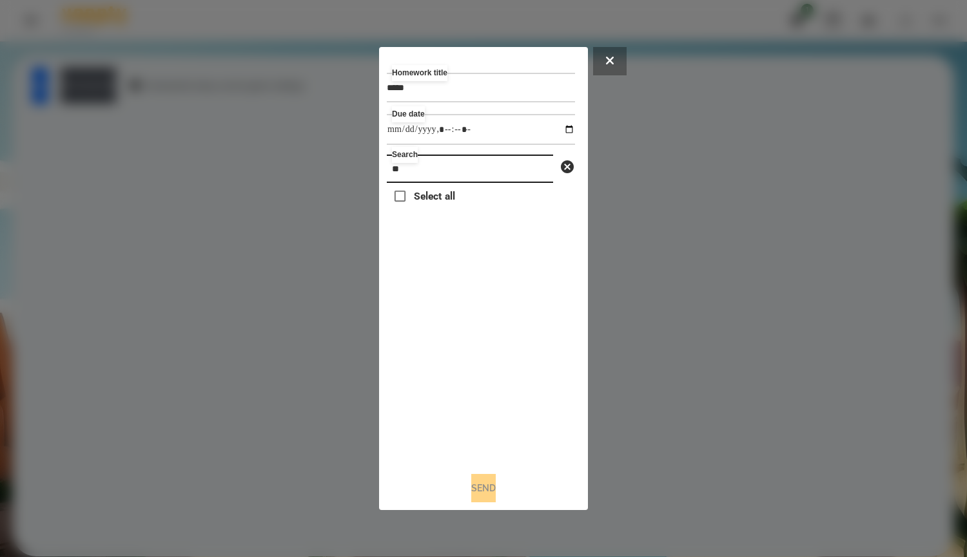
type input "*"
type input "****"
click at [454, 231] on label "[PERSON_NAME]" at bounding box center [451, 225] width 74 height 13
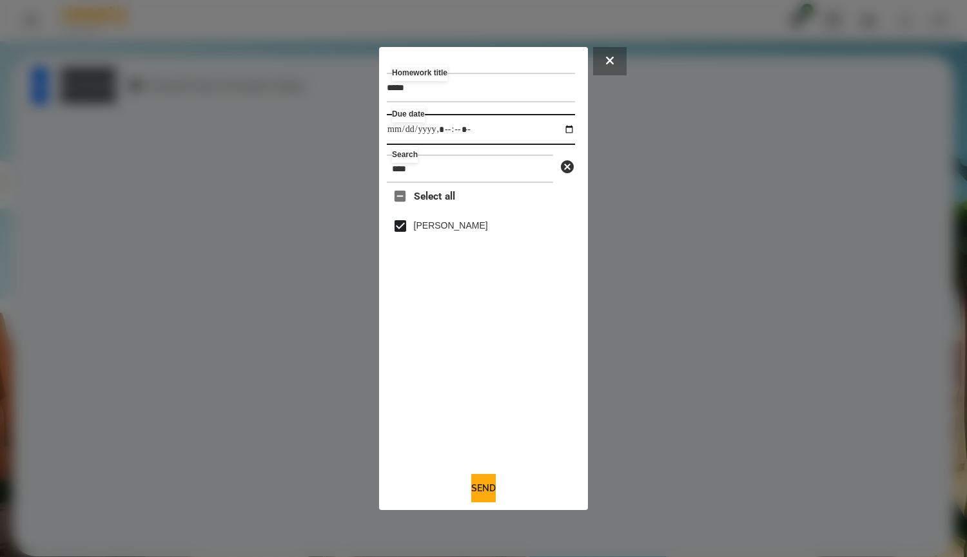
click at [526, 124] on input "datetime-local" at bounding box center [481, 129] width 188 height 31
click at [553, 130] on input "datetime-local" at bounding box center [481, 129] width 188 height 31
type input "**********"
click at [501, 373] on div "Select all Казаков Володимир" at bounding box center [481, 322] width 188 height 279
click at [492, 486] on button "Send" at bounding box center [483, 488] width 24 height 28
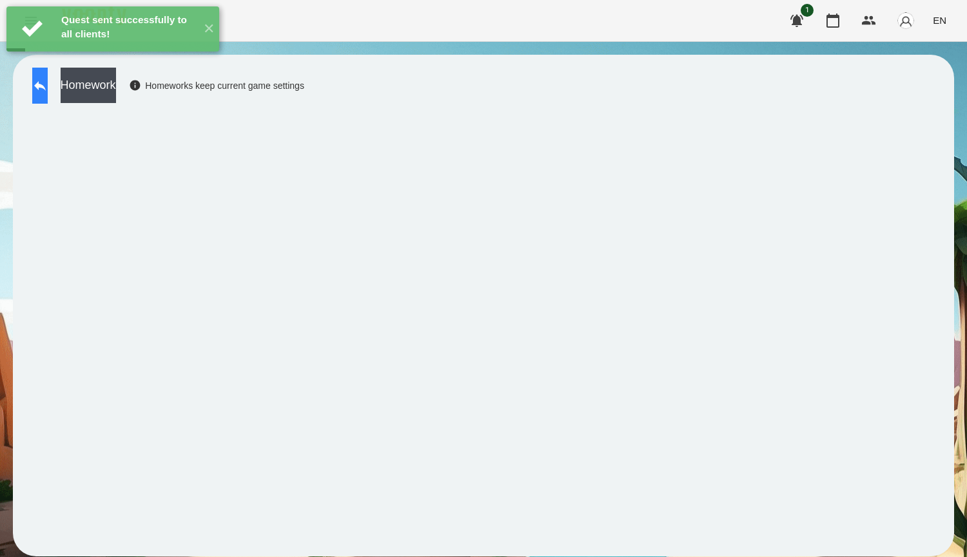
click at [48, 90] on icon at bounding box center [39, 85] width 15 height 15
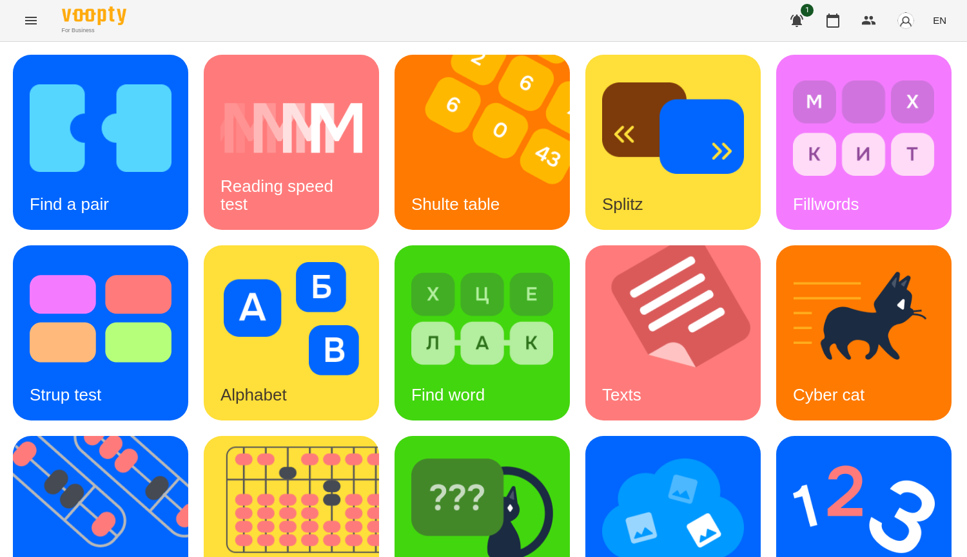
scroll to position [448, 0]
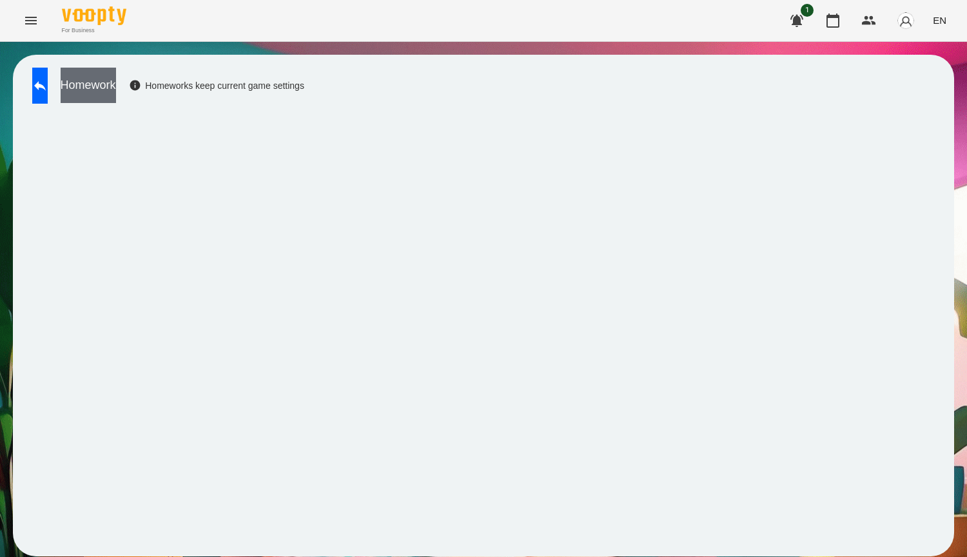
click at [116, 73] on button "Homework" at bounding box center [88, 85] width 55 height 35
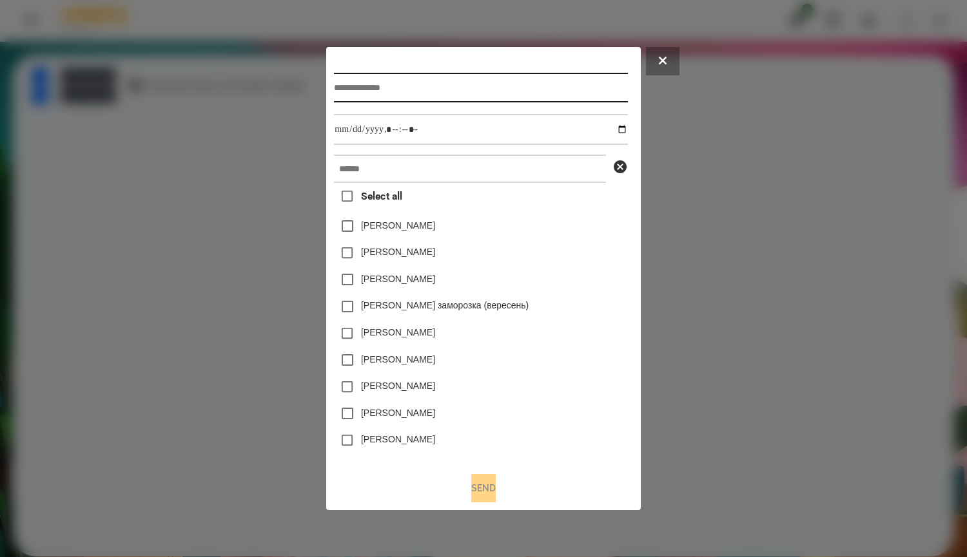
click at [364, 75] on input "text" at bounding box center [480, 88] width 293 height 30
type input "*****"
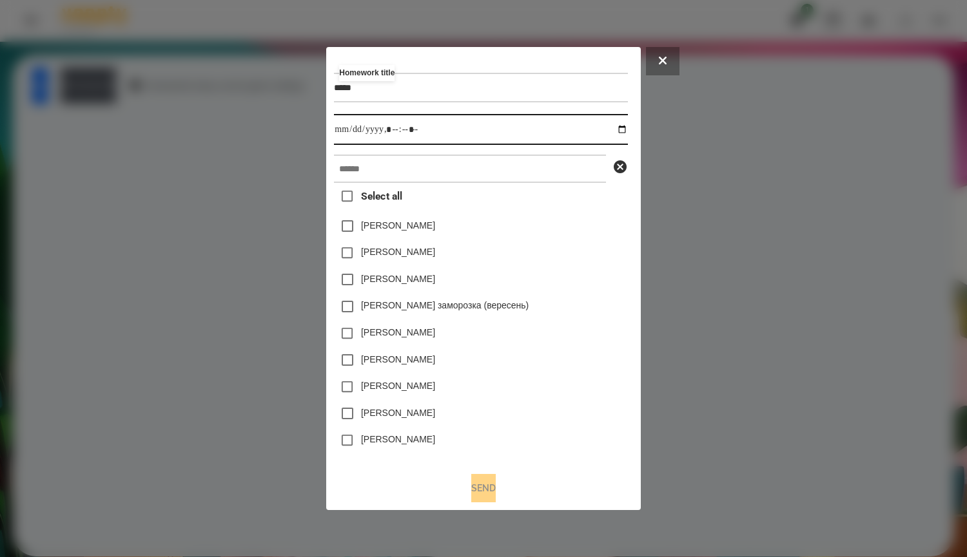
click at [528, 119] on input "datetime-local" at bounding box center [480, 129] width 293 height 31
click at [627, 126] on input "datetime-local" at bounding box center [480, 129] width 293 height 31
type input "**********"
click at [608, 307] on div "Злата Миц заморозка (вересень)" at bounding box center [480, 306] width 293 height 27
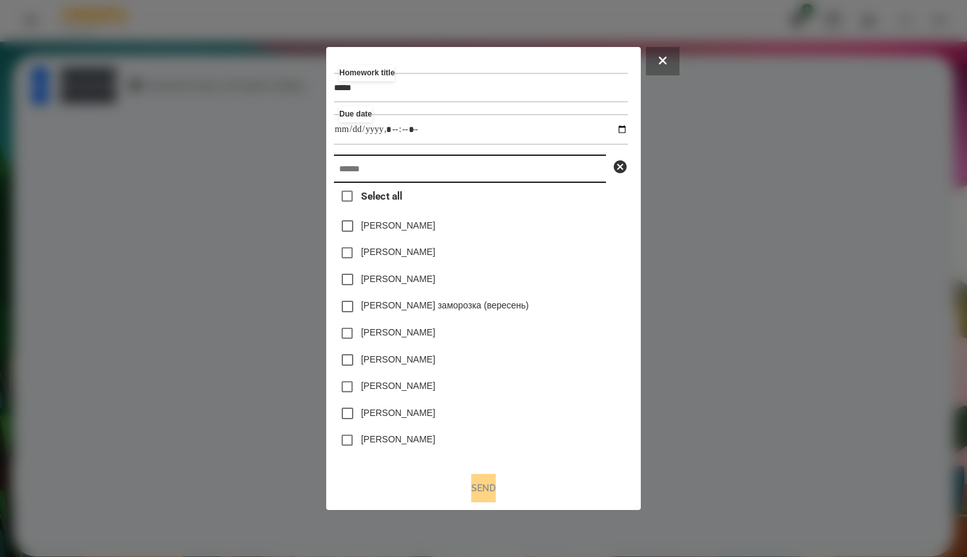
click at [407, 177] on input "text" at bounding box center [470, 169] width 272 height 28
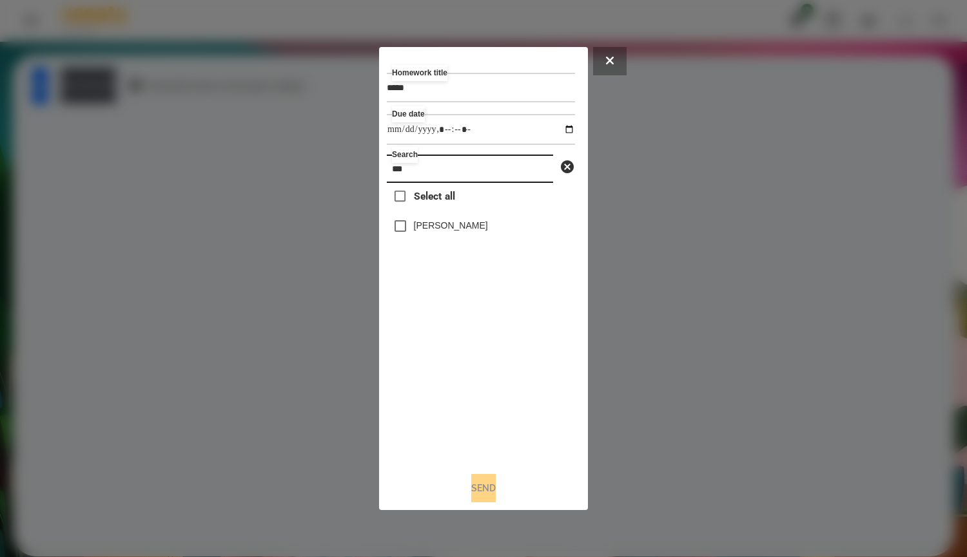
type input "***"
click at [496, 491] on button "Send" at bounding box center [483, 488] width 24 height 28
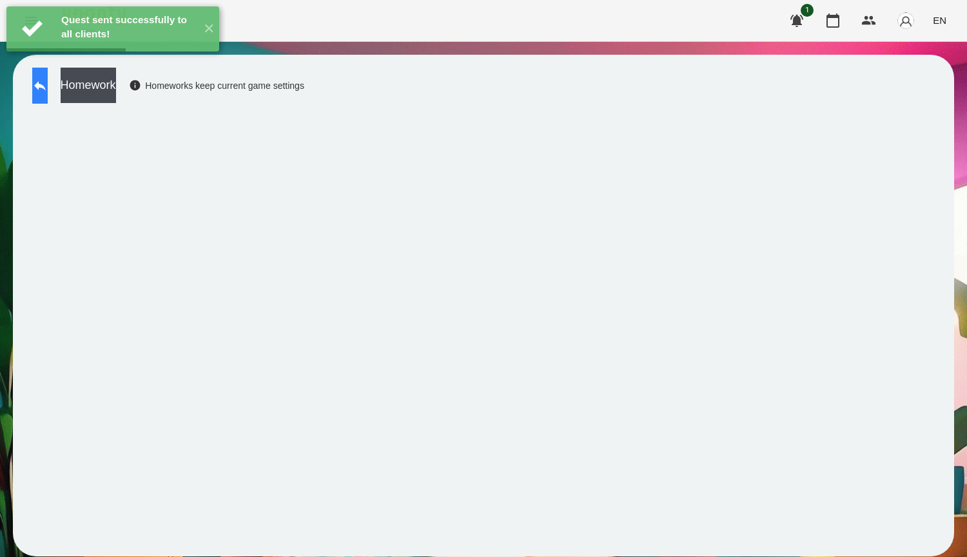
click at [48, 81] on icon at bounding box center [39, 85] width 15 height 15
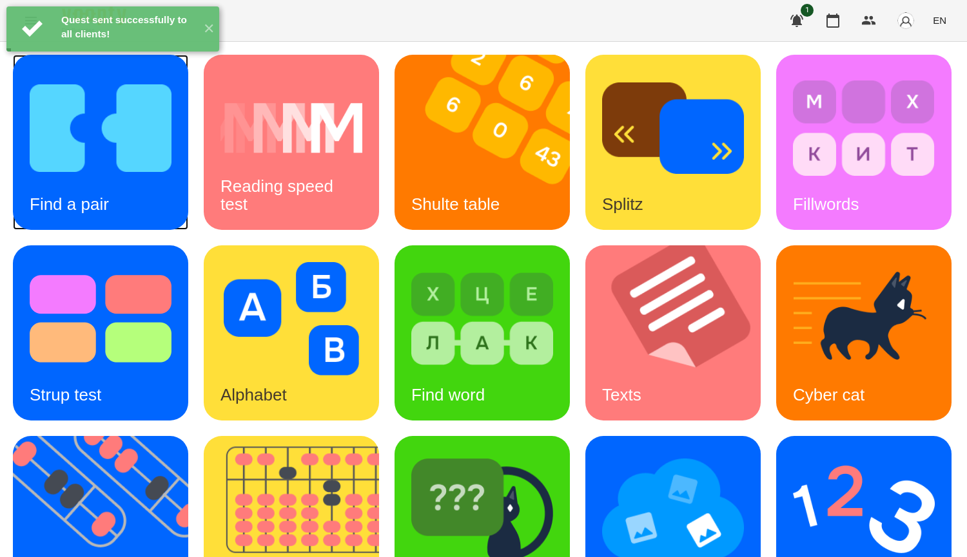
click at [103, 168] on img at bounding box center [101, 128] width 142 height 113
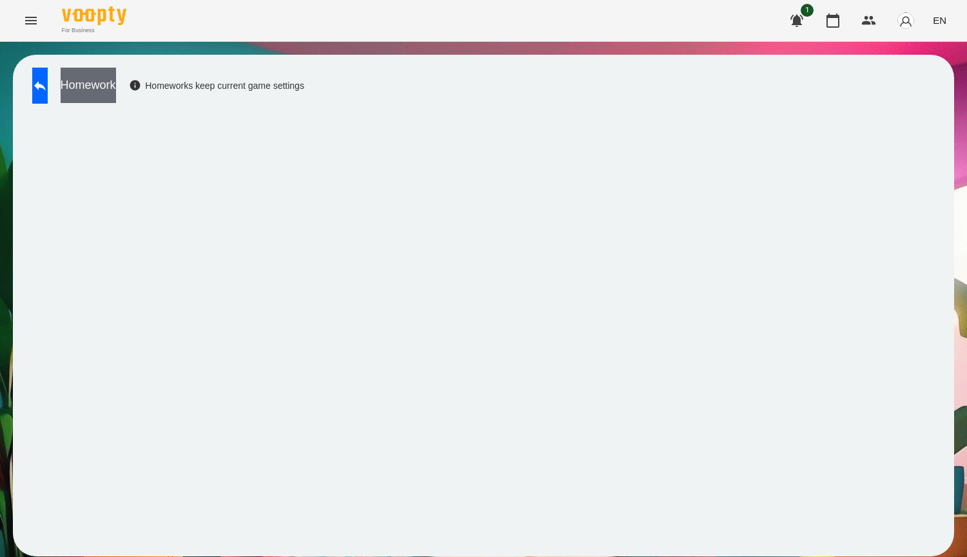
click at [116, 90] on button "Homework" at bounding box center [88, 85] width 55 height 35
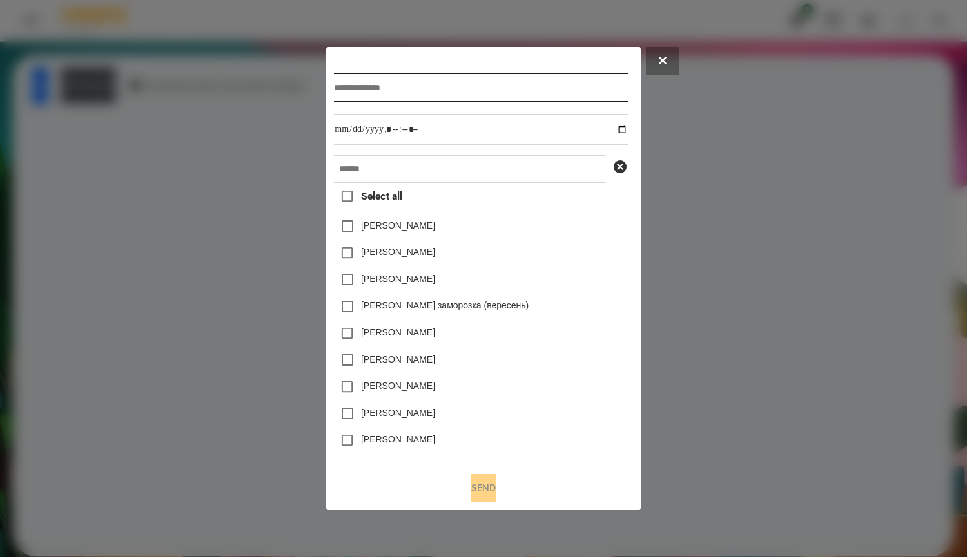
click at [343, 82] on input "text" at bounding box center [480, 88] width 293 height 30
type input "*****"
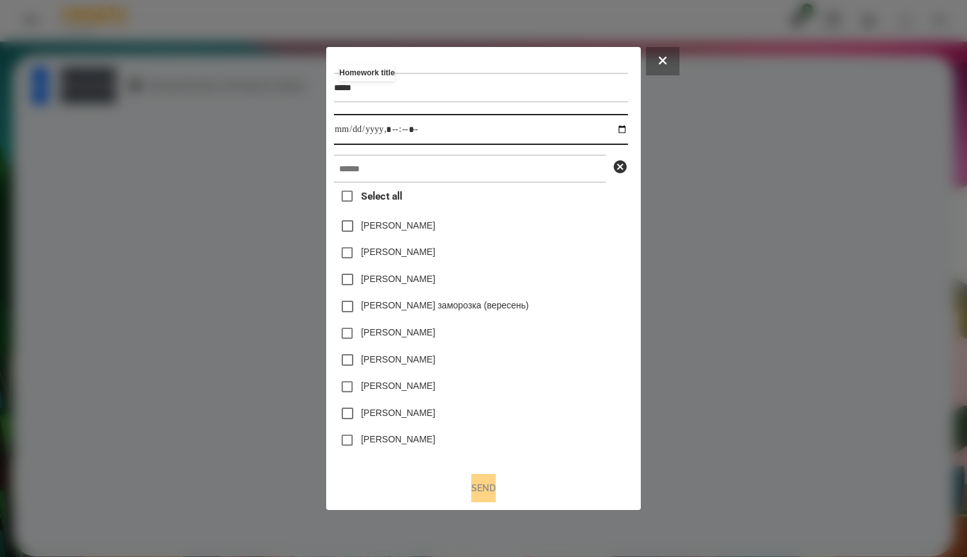
click at [625, 139] on input "datetime-local" at bounding box center [480, 129] width 293 height 31
click at [627, 131] on input "datetime-local" at bounding box center [480, 129] width 293 height 31
type input "**********"
click at [597, 320] on div "Злата Миц заморозка (вересень)" at bounding box center [480, 306] width 293 height 27
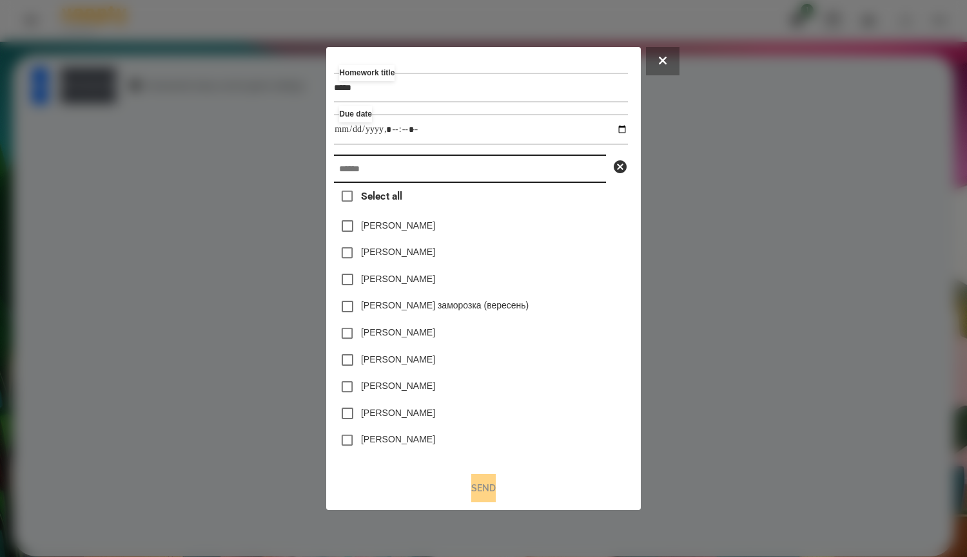
click at [376, 166] on input "text" at bounding box center [470, 169] width 272 height 28
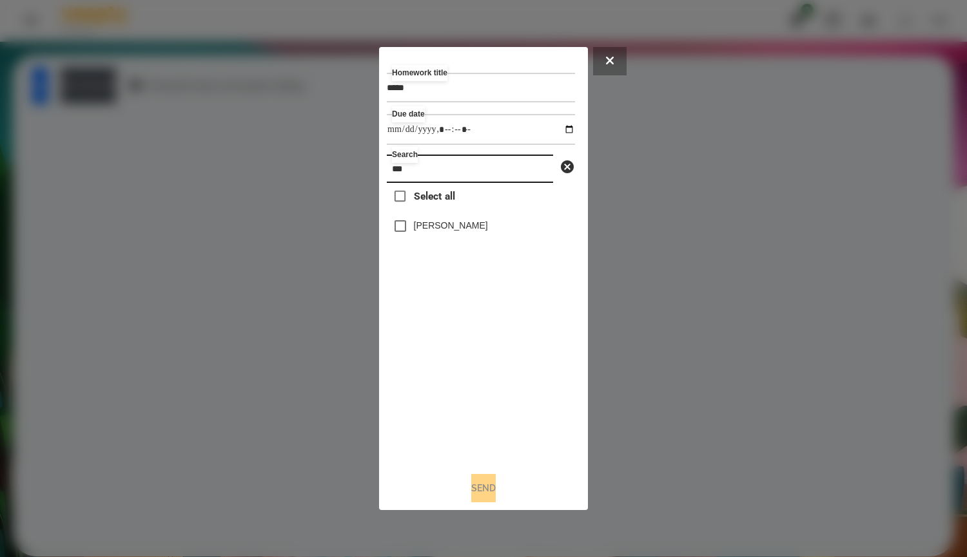
type input "***"
click at [478, 495] on button "Send" at bounding box center [483, 488] width 24 height 28
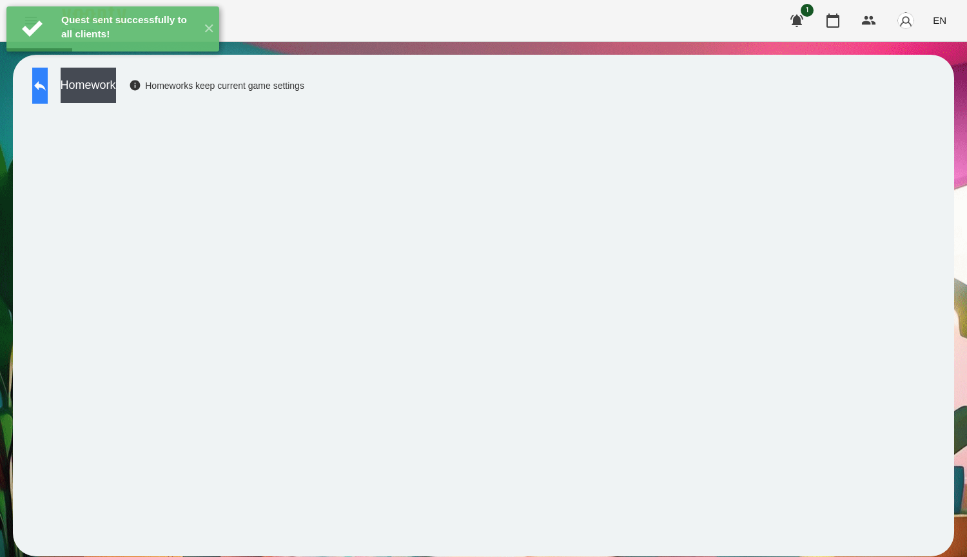
click at [48, 95] on button at bounding box center [39, 86] width 15 height 36
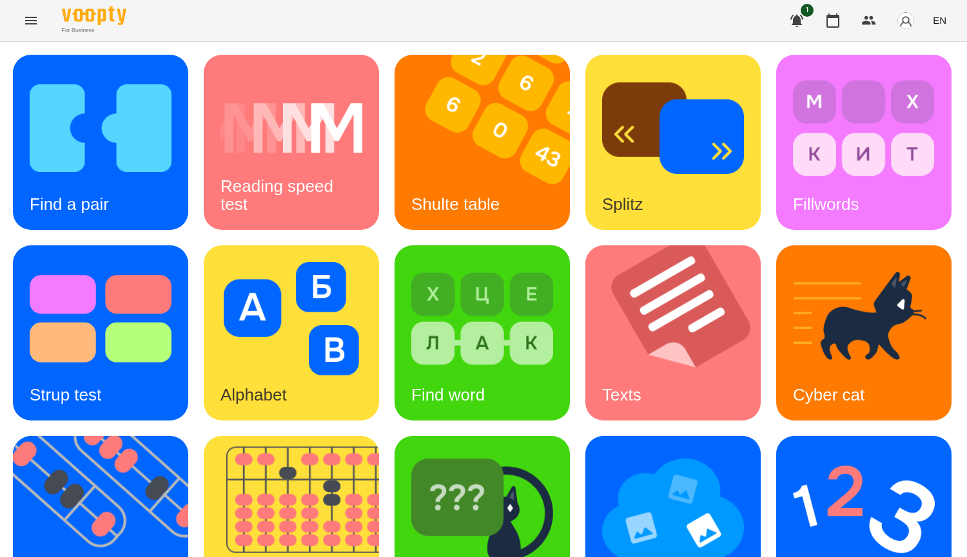
scroll to position [448, 0]
click at [853, 387] on div "Find a pair Reading speed test Shulte table Splitz Fillwords Strup test Alphabe…" at bounding box center [483, 428] width 941 height 747
click at [447, 170] on img at bounding box center [489, 142] width 191 height 175
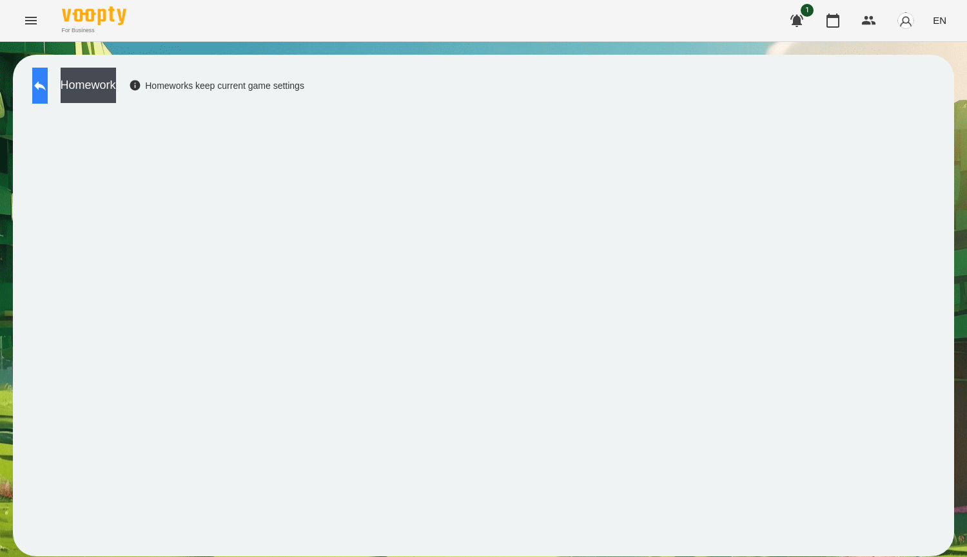
click at [48, 91] on icon at bounding box center [39, 85] width 15 height 15
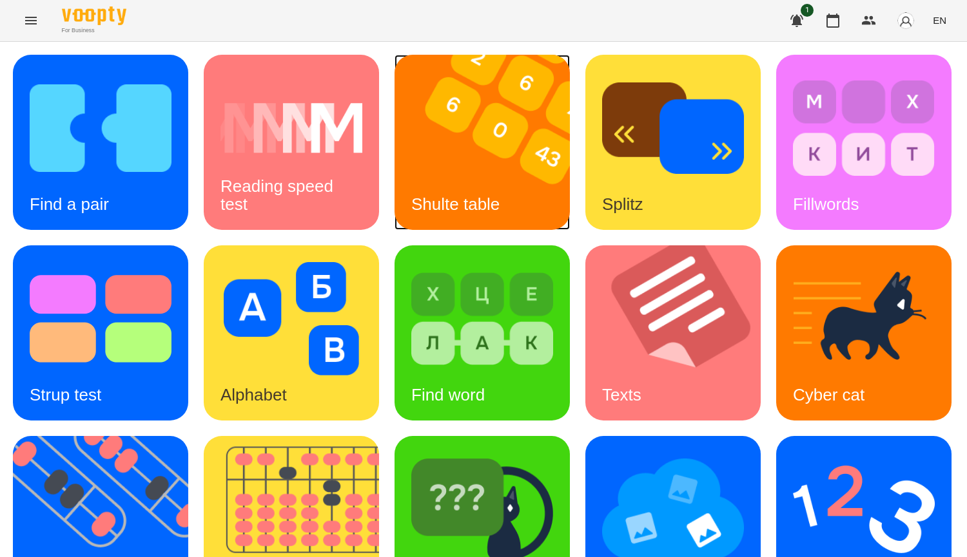
click at [508, 205] on div "Shulte table" at bounding box center [455, 204] width 122 height 51
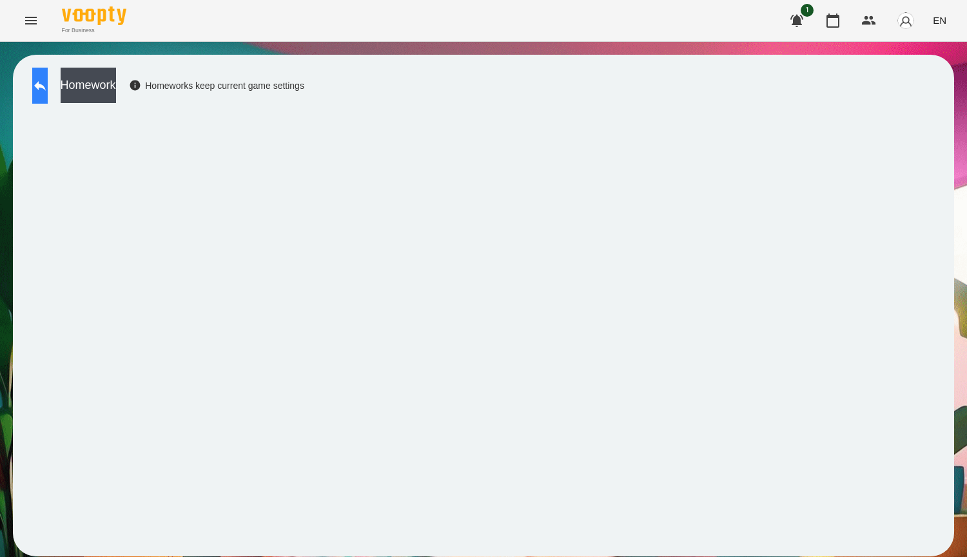
click at [48, 86] on icon at bounding box center [39, 85] width 15 height 15
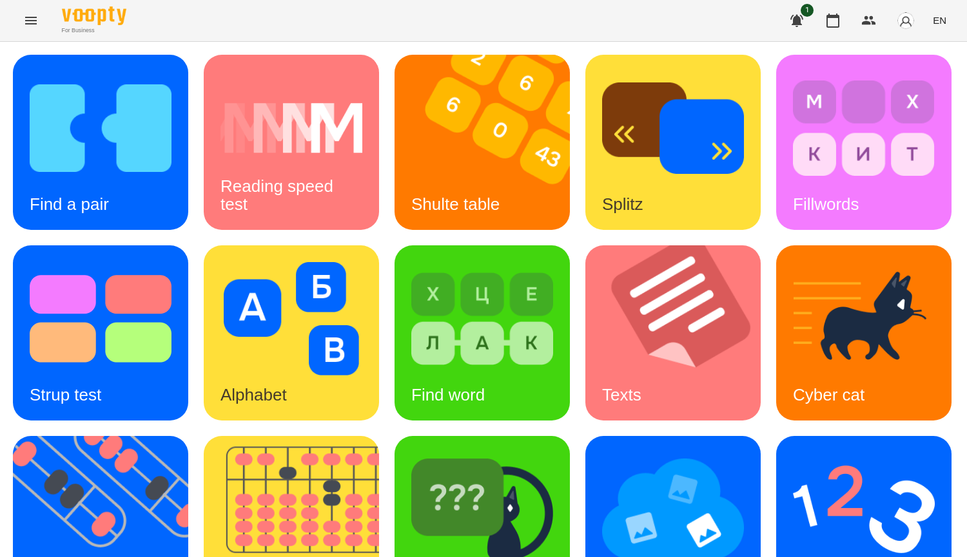
scroll to position [322, 0]
click at [204, 436] on img at bounding box center [108, 523] width 191 height 175
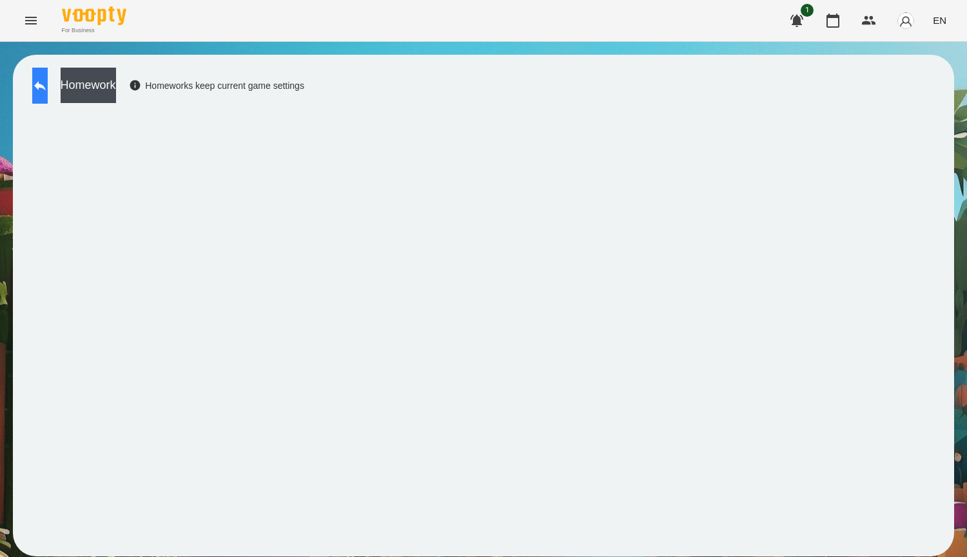
click at [48, 86] on button at bounding box center [39, 86] width 15 height 36
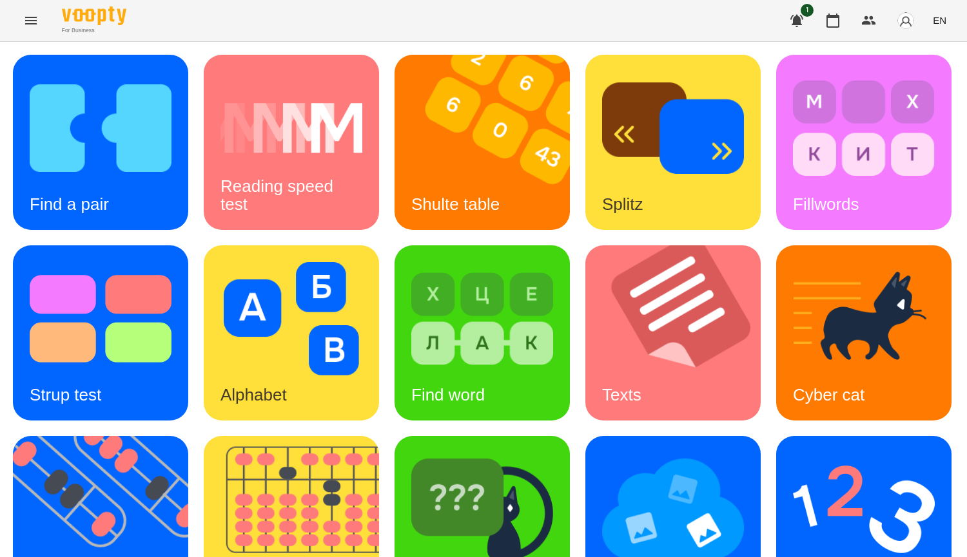
scroll to position [322, 0]
click at [395, 436] on img at bounding box center [299, 523] width 191 height 175
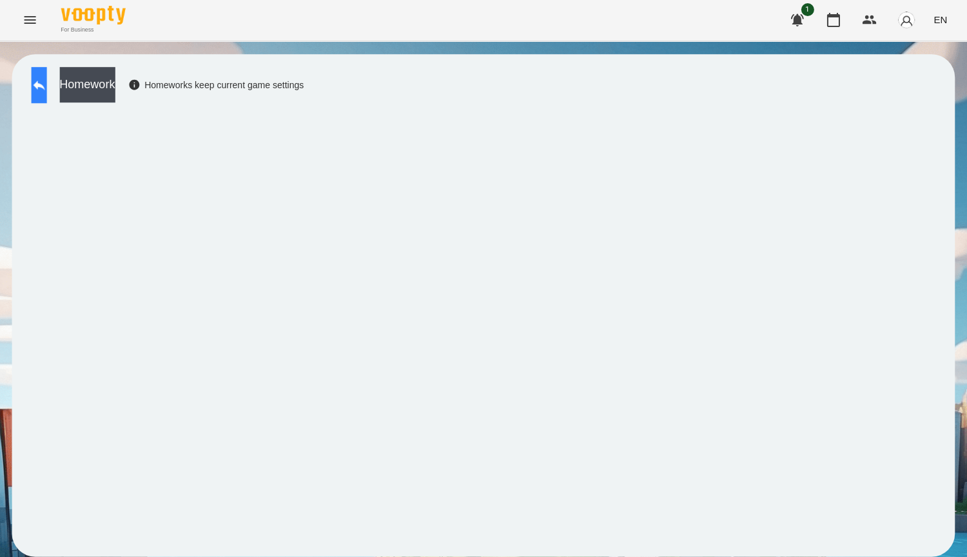
click at [48, 93] on button at bounding box center [39, 86] width 15 height 36
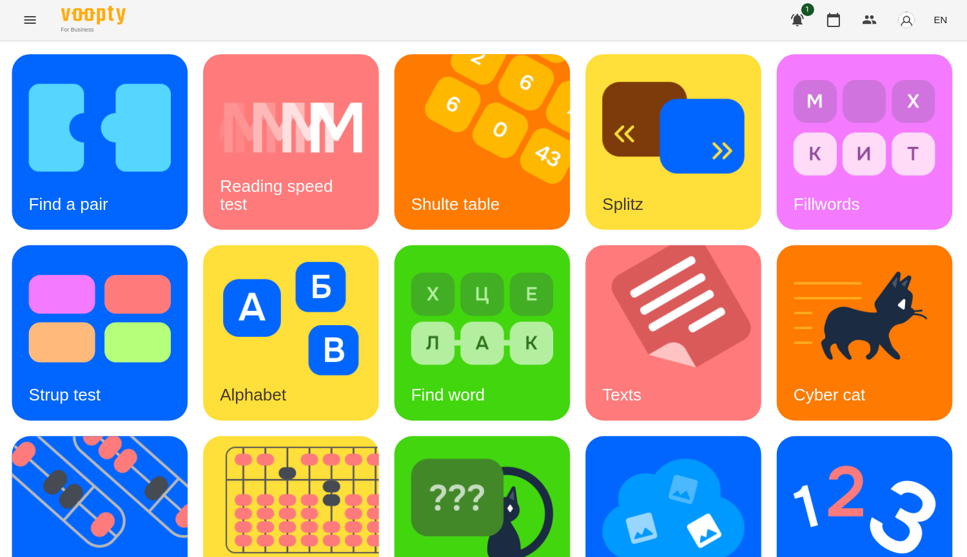
scroll to position [257, 0]
click at [204, 436] on img at bounding box center [108, 523] width 191 height 175
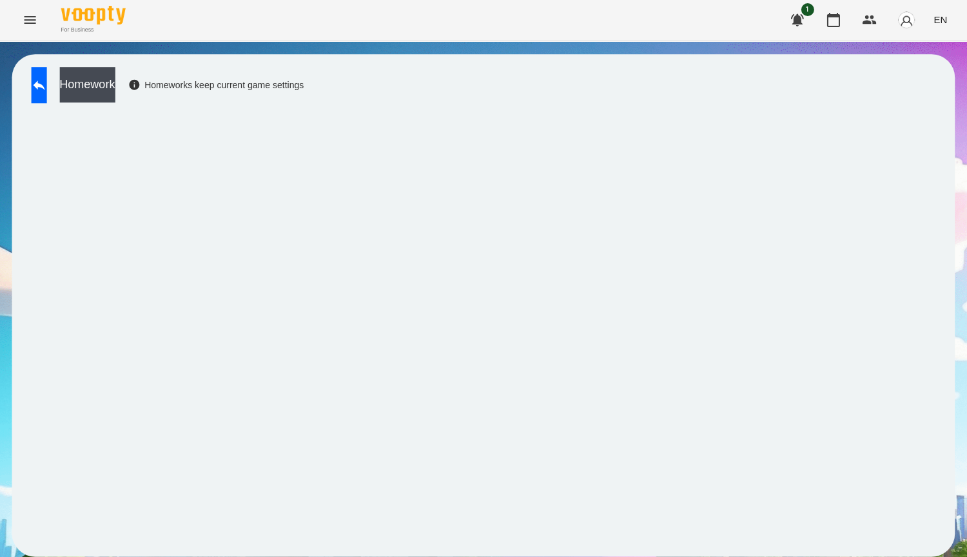
drag, startPoint x: 42, startPoint y: 90, endPoint x: 226, endPoint y: 2, distance: 204.1
click at [42, 89] on button at bounding box center [39, 86] width 15 height 36
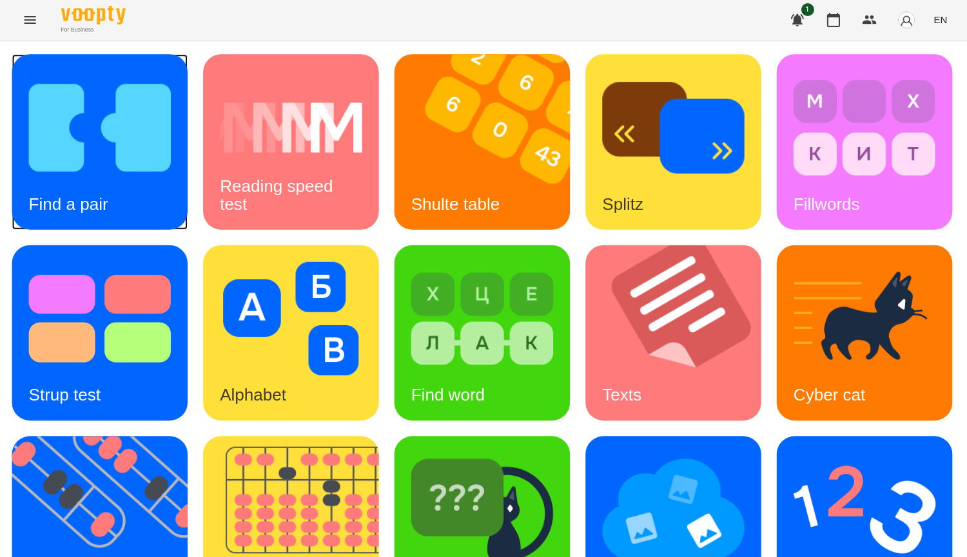
click at [82, 125] on img at bounding box center [101, 128] width 142 height 113
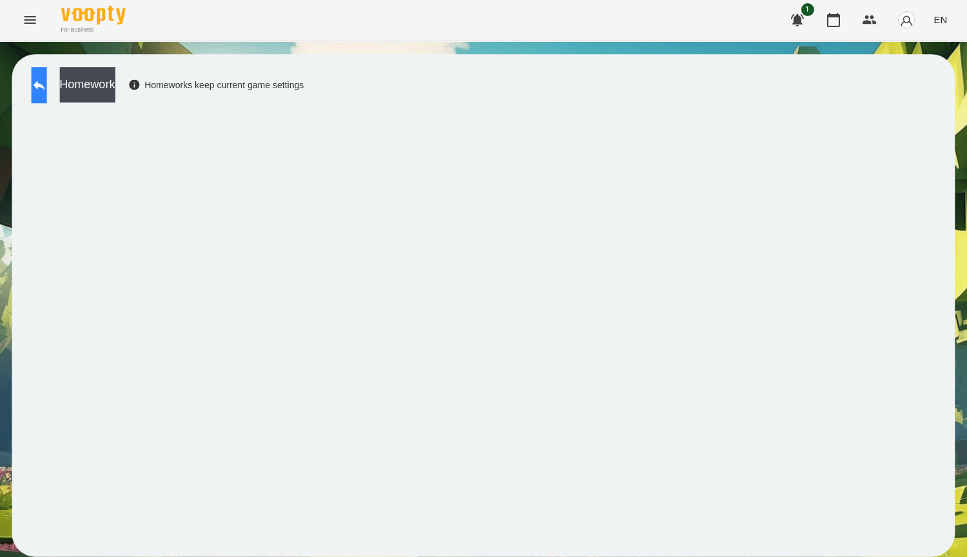
click at [48, 95] on button at bounding box center [39, 86] width 15 height 36
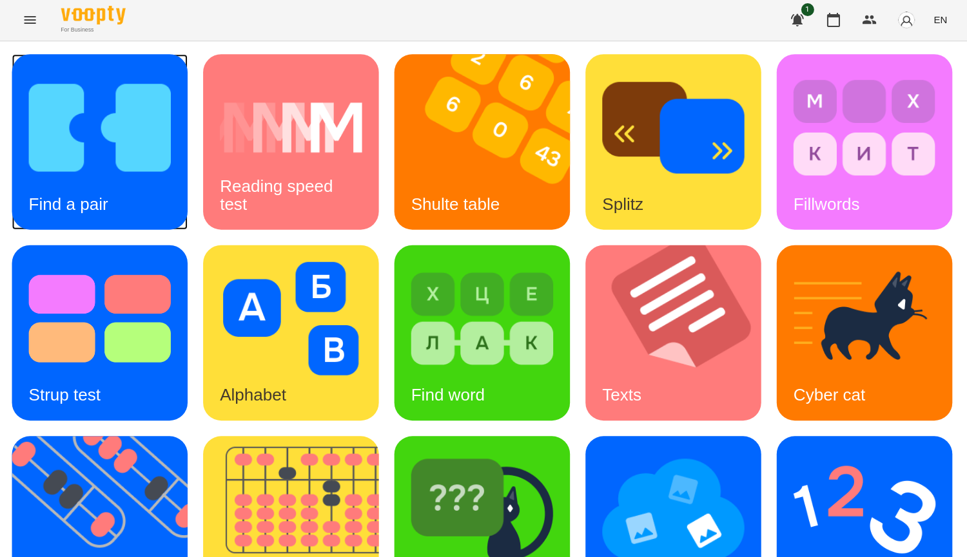
click at [57, 140] on img at bounding box center [101, 128] width 142 height 113
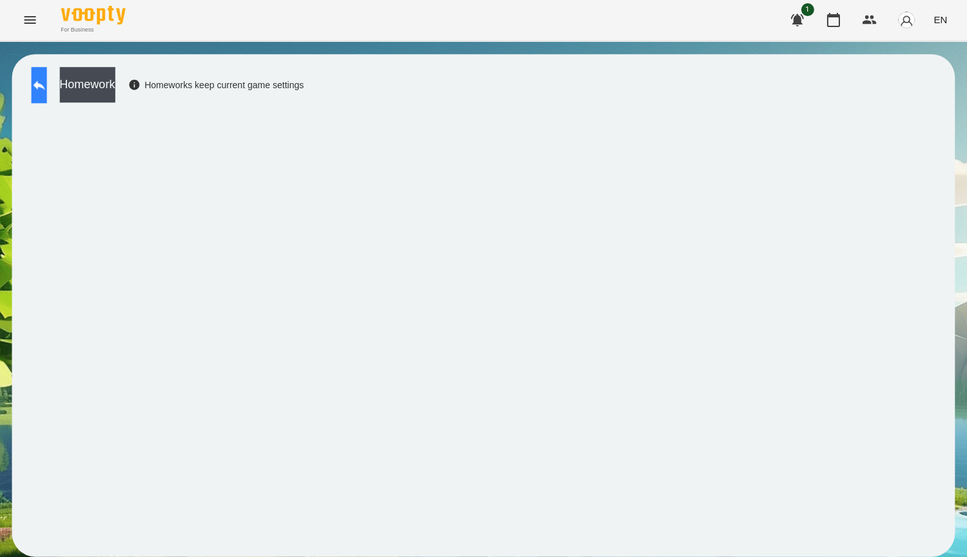
click at [48, 70] on button at bounding box center [39, 86] width 15 height 36
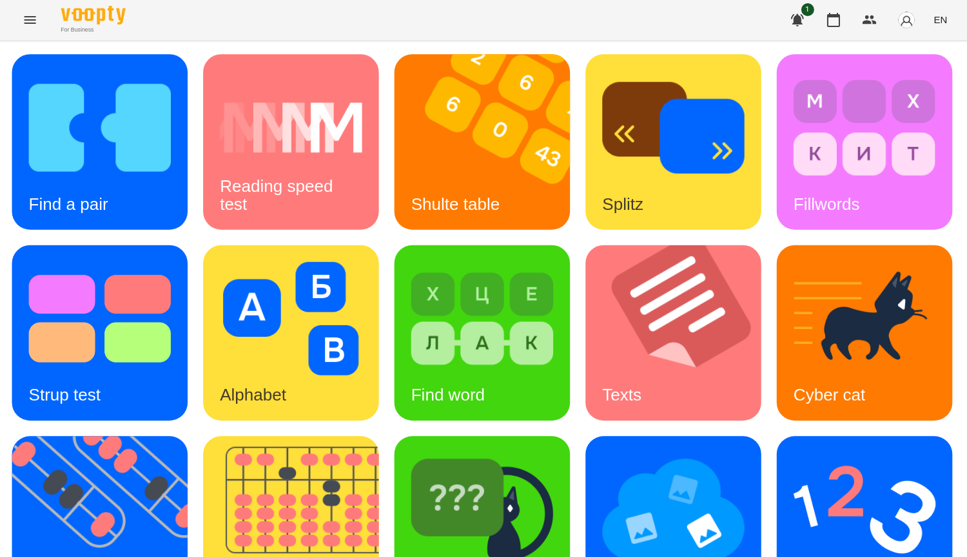
scroll to position [322, 0]
click at [411, 453] on img at bounding box center [482, 509] width 142 height 113
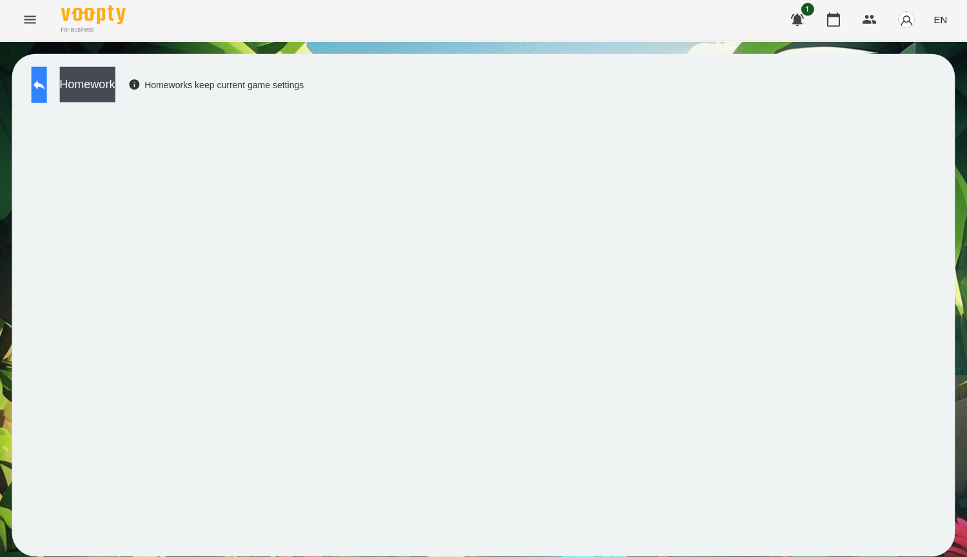
click at [48, 78] on icon at bounding box center [39, 85] width 15 height 15
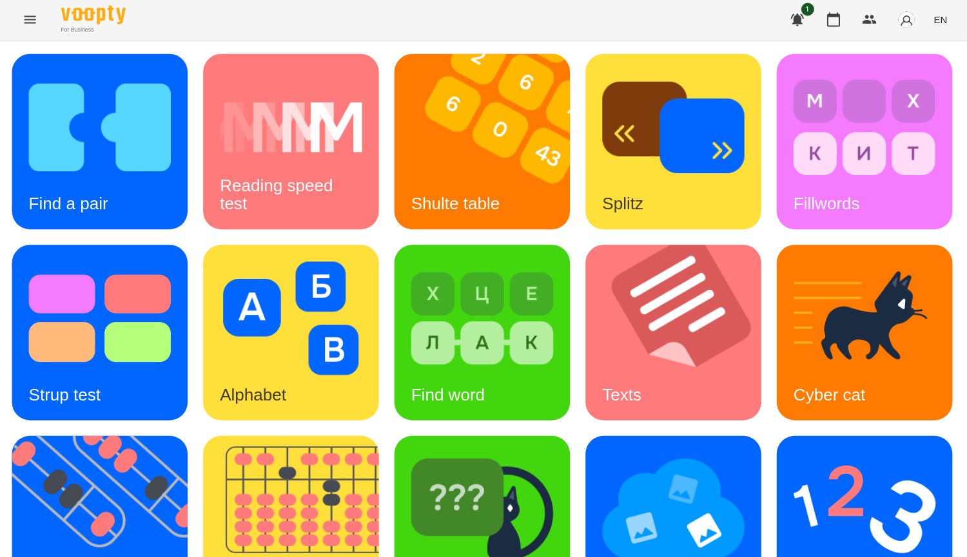
scroll to position [193, 0]
click at [411, 453] on img at bounding box center [482, 509] width 142 height 113
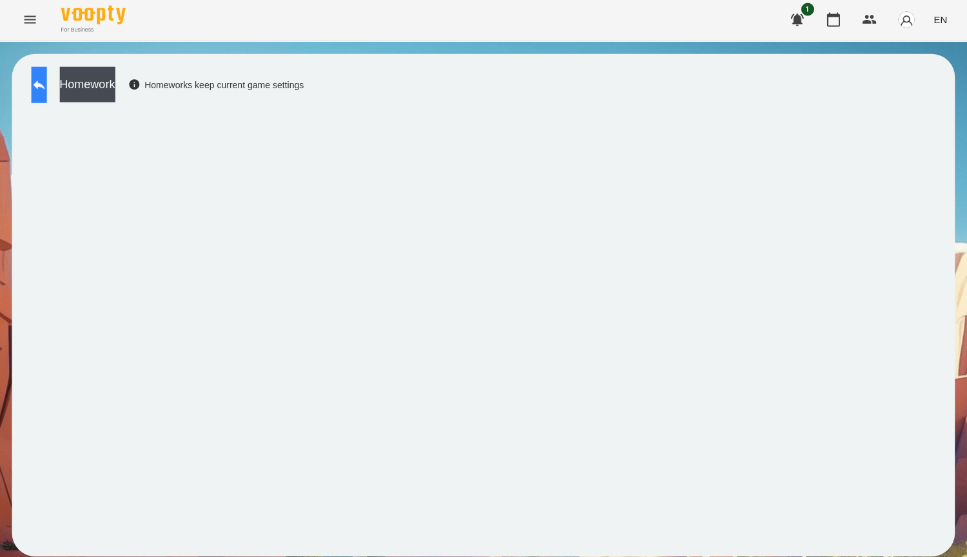
click at [48, 93] on icon at bounding box center [39, 85] width 15 height 15
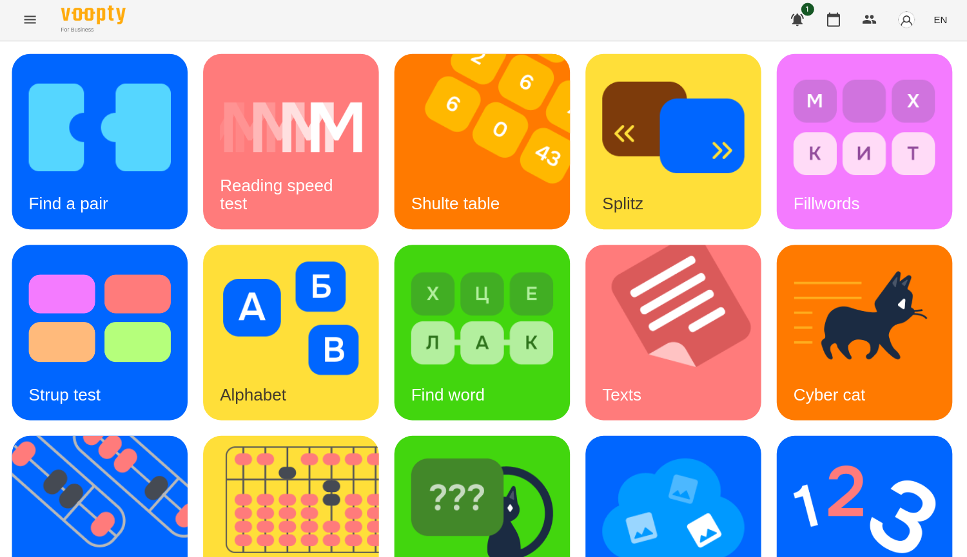
scroll to position [257, 0]
click at [411, 469] on img at bounding box center [482, 509] width 142 height 113
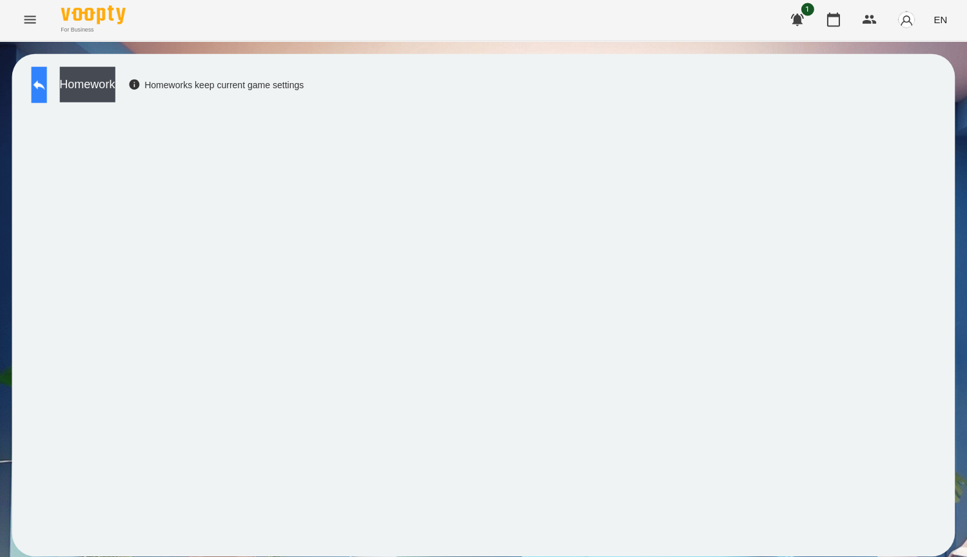
click at [41, 91] on button at bounding box center [39, 86] width 15 height 36
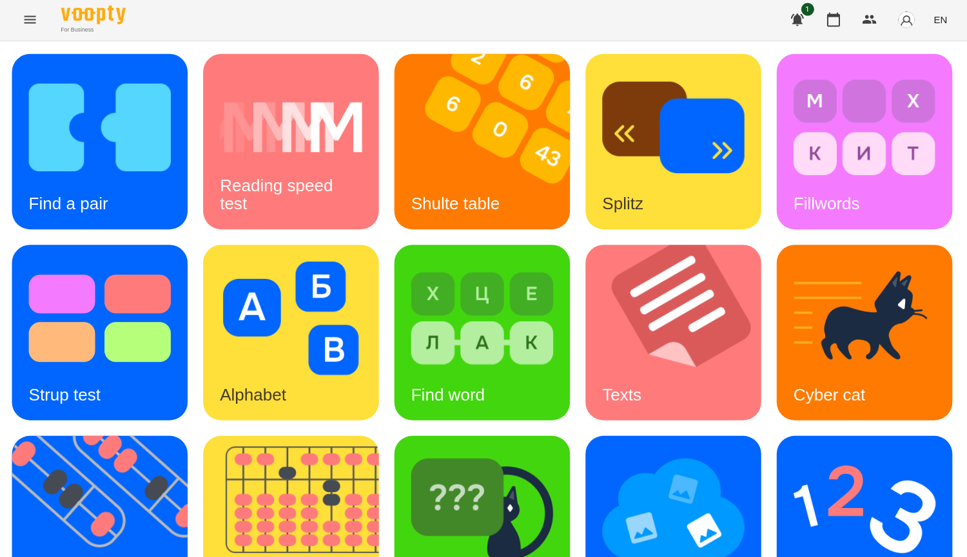
click at [823, 20] on button "button" at bounding box center [832, 20] width 31 height 31
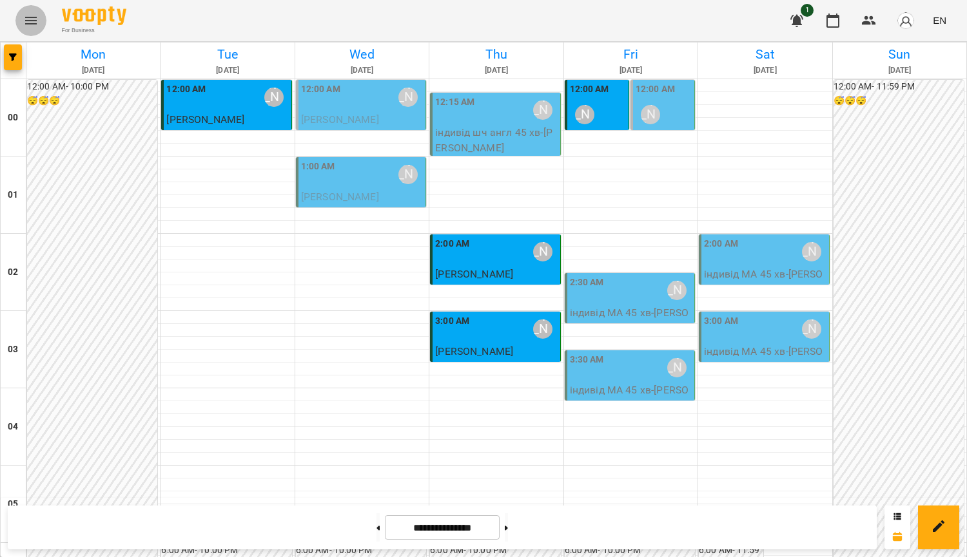
click at [38, 23] on icon "Menu" at bounding box center [30, 20] width 15 height 15
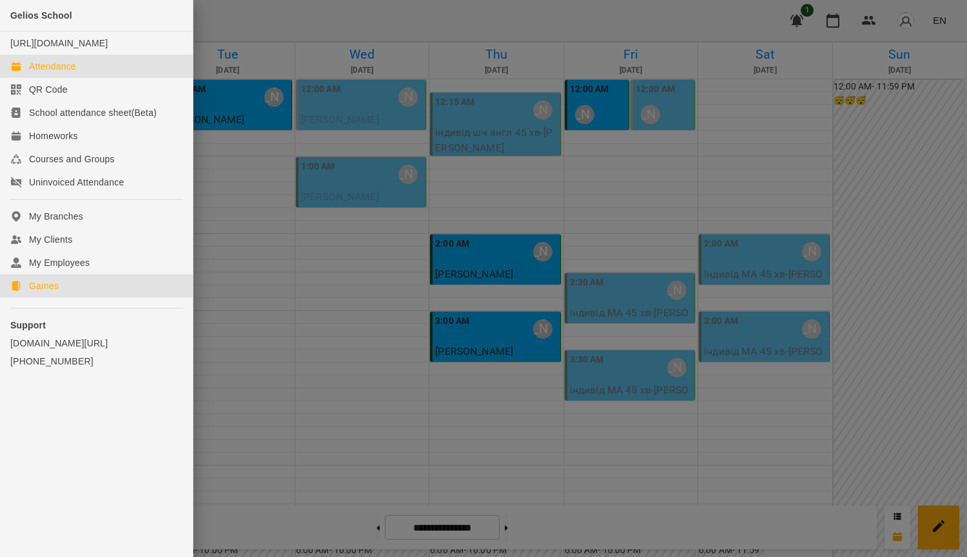
drag, startPoint x: 55, startPoint y: 296, endPoint x: 441, endPoint y: 201, distance: 397.4
click at [55, 293] on div "Games" at bounding box center [44, 286] width 30 height 13
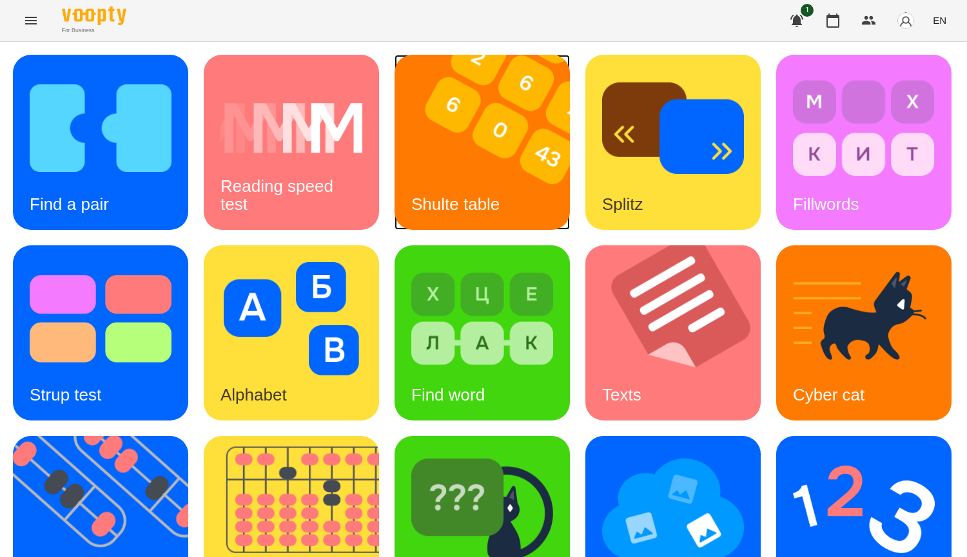
click at [477, 168] on img at bounding box center [489, 142] width 191 height 175
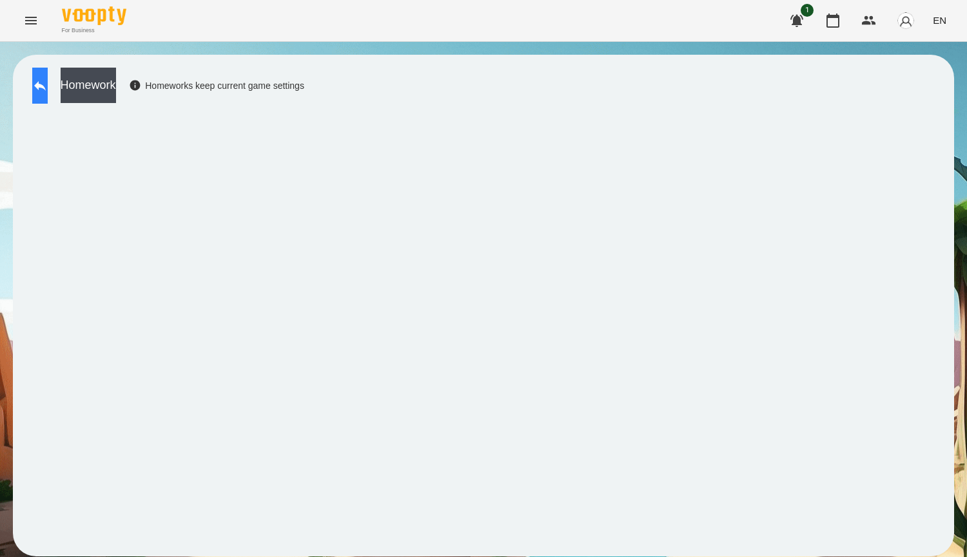
click at [41, 88] on button at bounding box center [39, 86] width 15 height 36
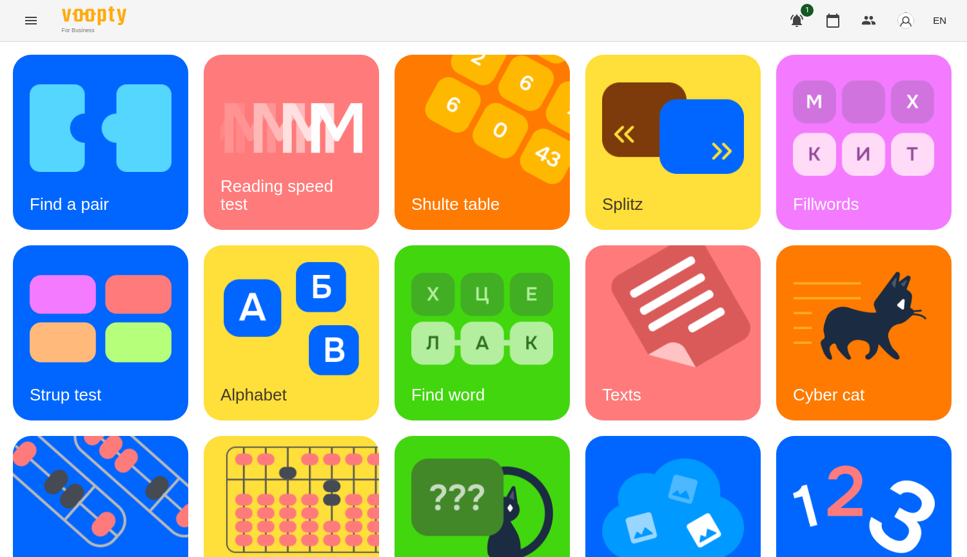
scroll to position [258, 0]
click at [204, 436] on img at bounding box center [108, 523] width 191 height 175
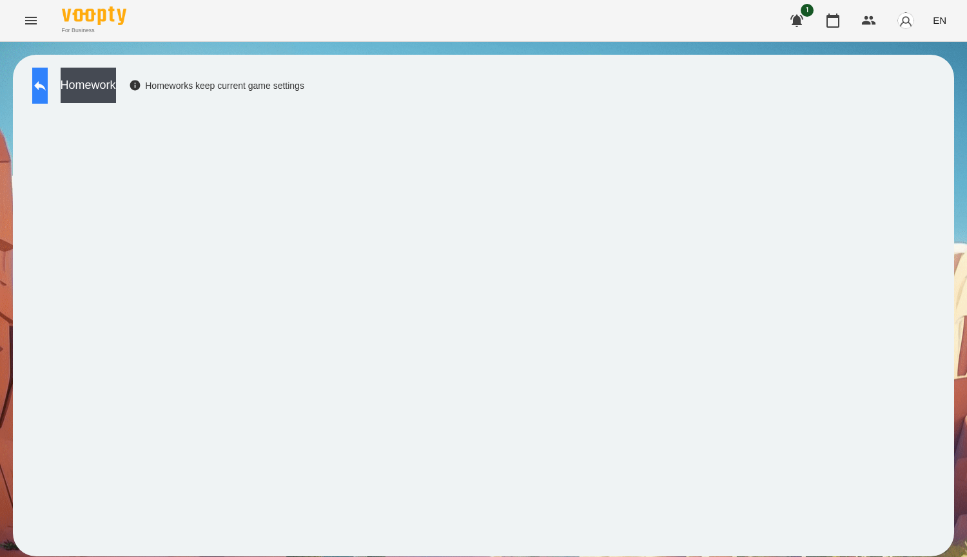
click at [44, 82] on button at bounding box center [39, 86] width 15 height 36
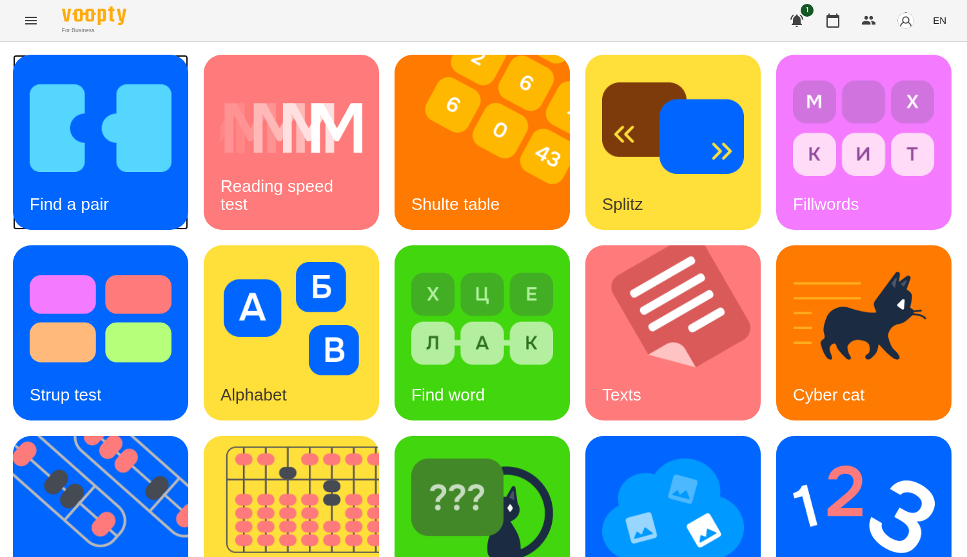
click at [108, 184] on div "Find a pair" at bounding box center [69, 204] width 113 height 51
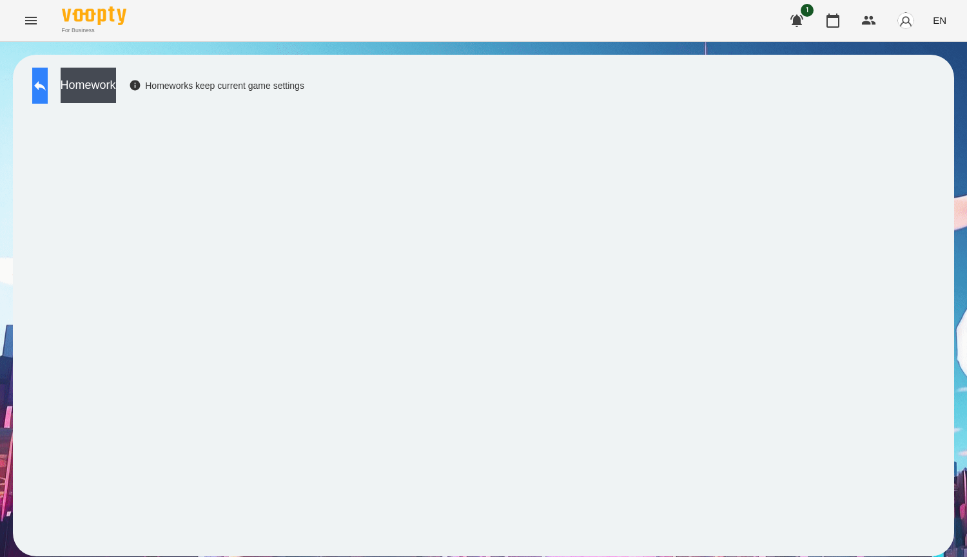
click at [46, 75] on button at bounding box center [39, 86] width 15 height 36
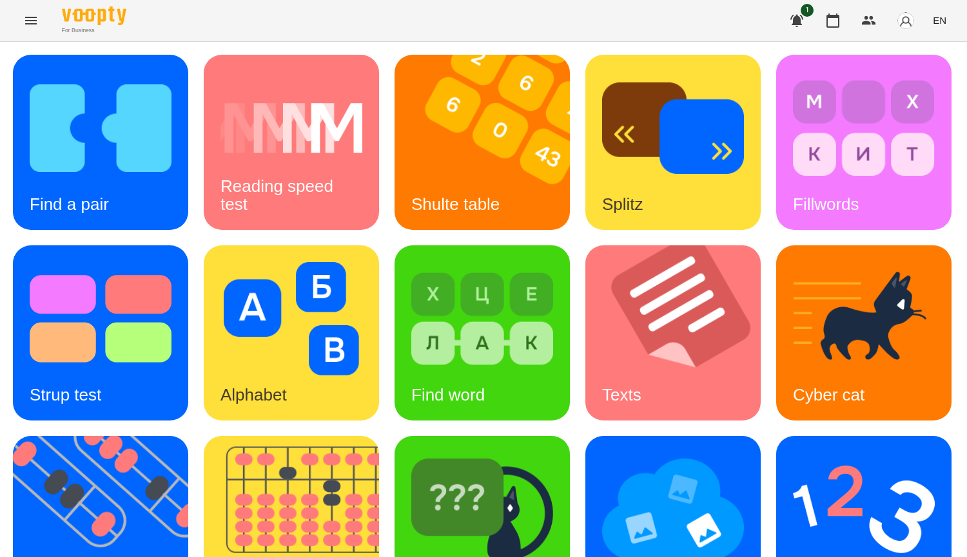
scroll to position [322, 0]
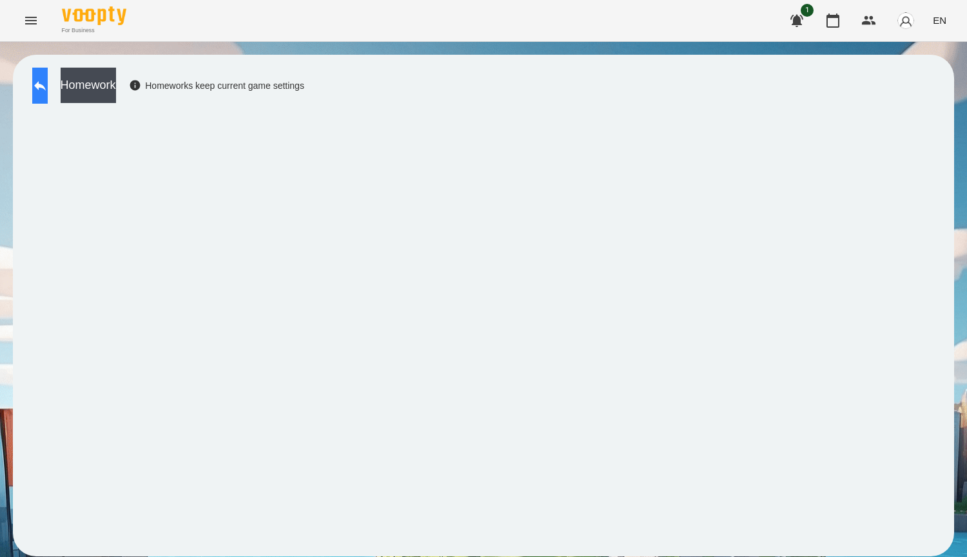
click at [48, 90] on icon at bounding box center [39, 85] width 15 height 15
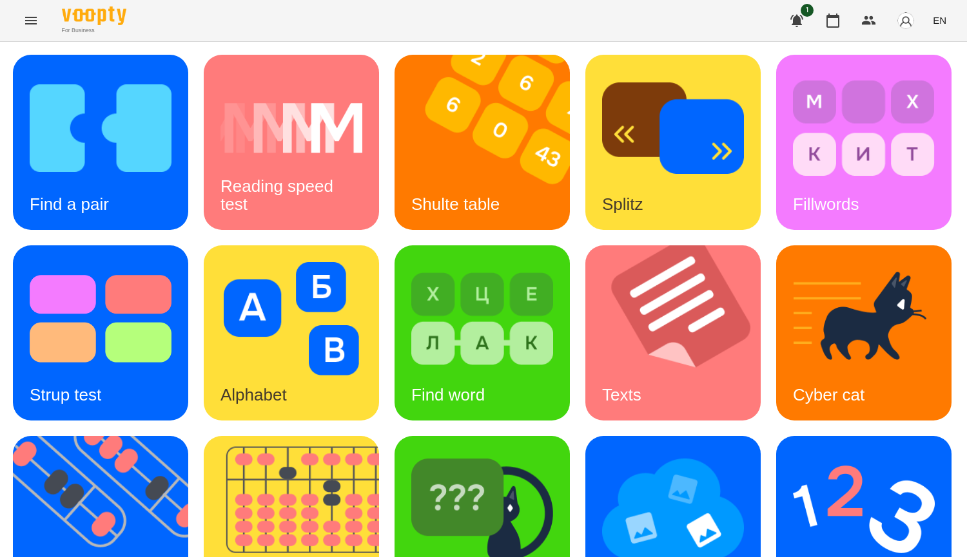
scroll to position [322, 0]
click at [411, 453] on img at bounding box center [482, 509] width 142 height 113
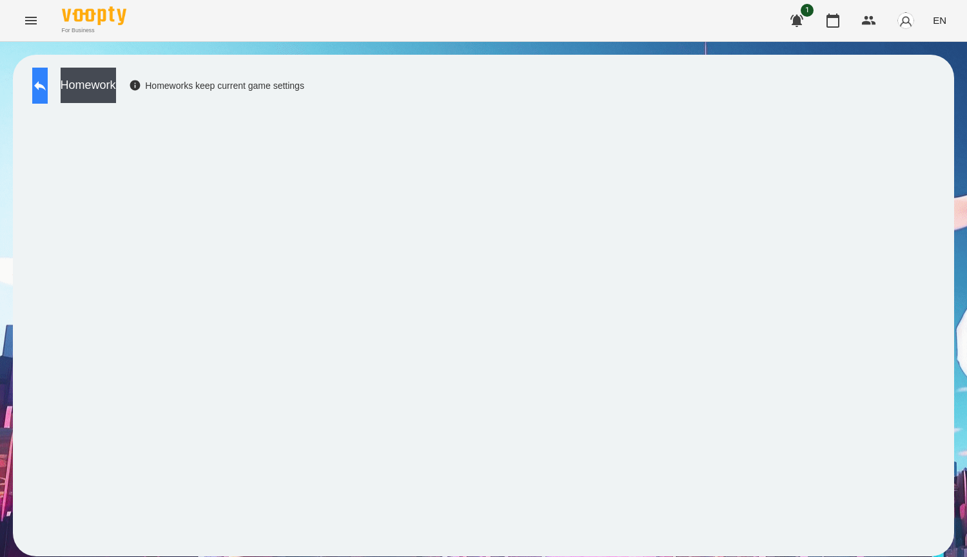
click at [48, 73] on button at bounding box center [39, 86] width 15 height 36
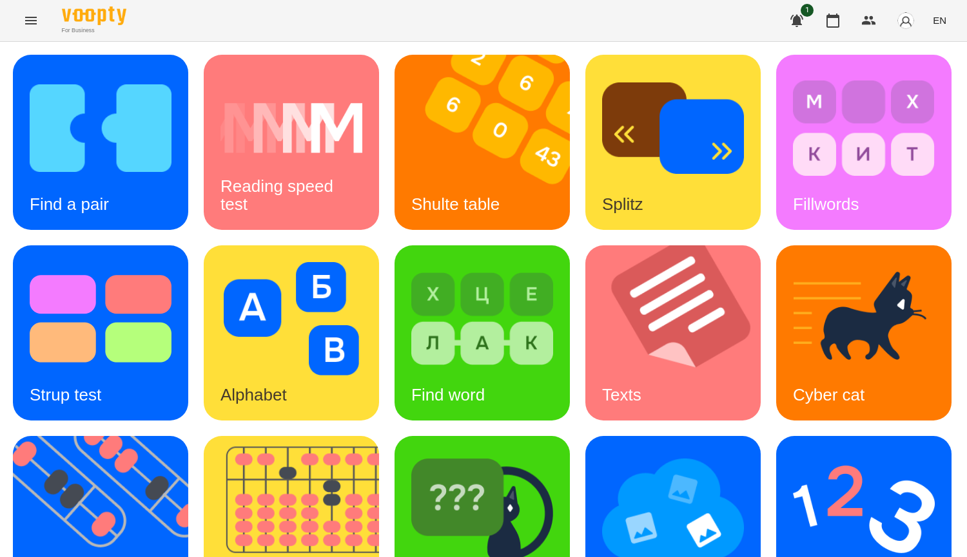
scroll to position [387, 0]
click at [776, 245] on div "Cyber cat" at bounding box center [863, 332] width 175 height 175
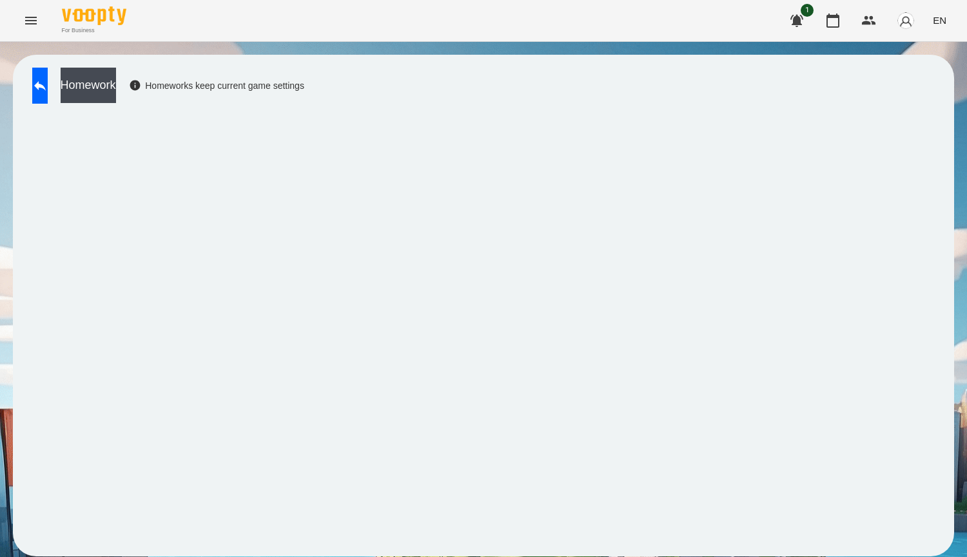
click at [620, 548] on div "Homework Homeworks keep current game settings" at bounding box center [483, 306] width 941 height 502
click at [46, 83] on icon at bounding box center [40, 86] width 12 height 10
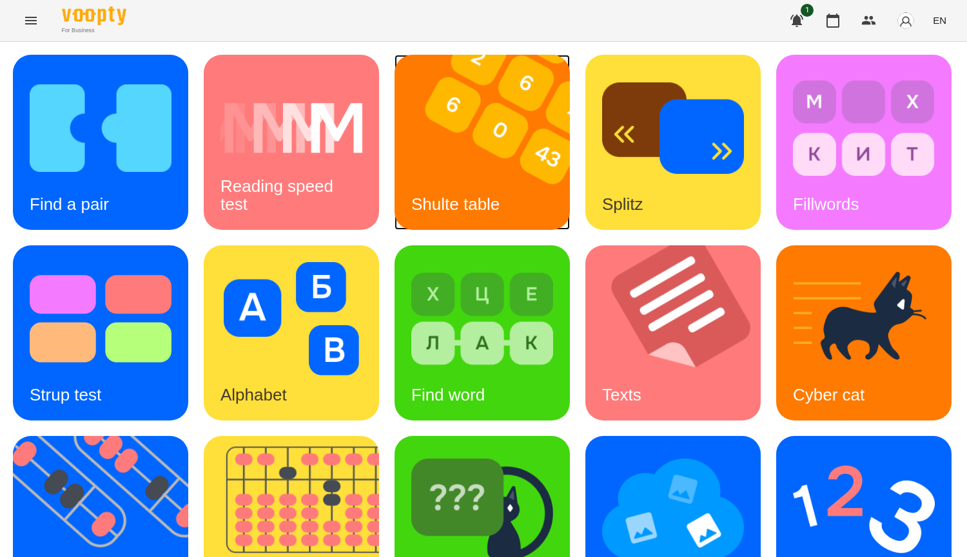
click at [509, 177] on img at bounding box center [489, 142] width 191 height 175
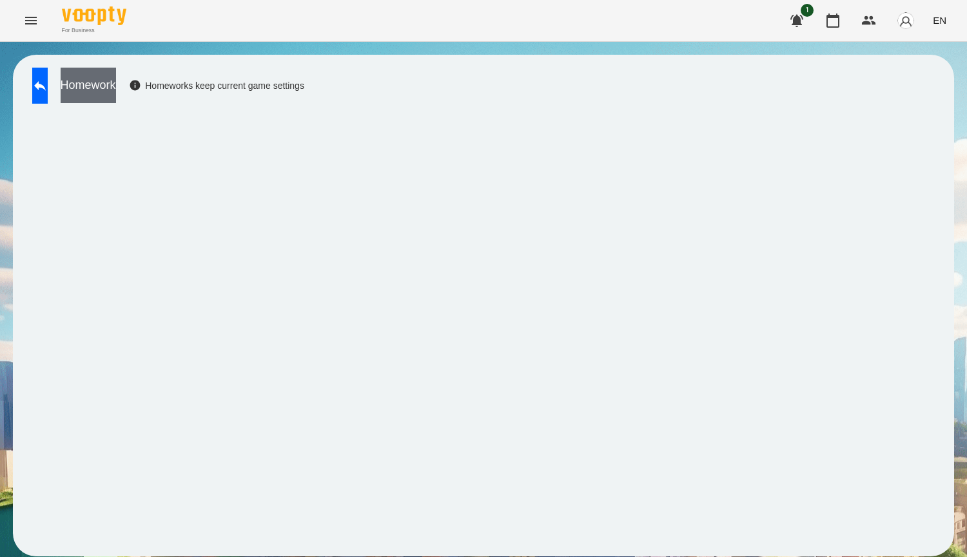
click at [116, 79] on button "Homework" at bounding box center [88, 85] width 55 height 35
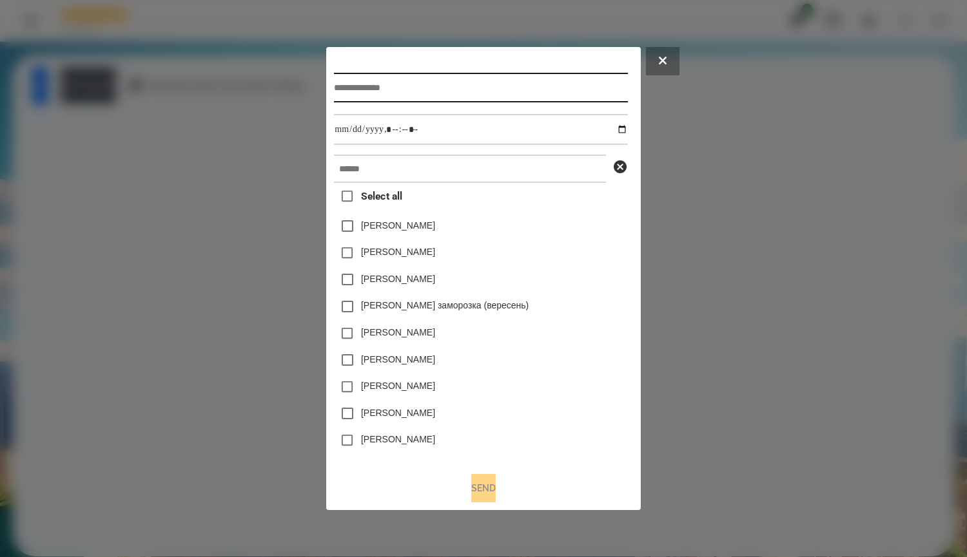
click at [356, 81] on input "text" at bounding box center [480, 88] width 293 height 30
type input "*****"
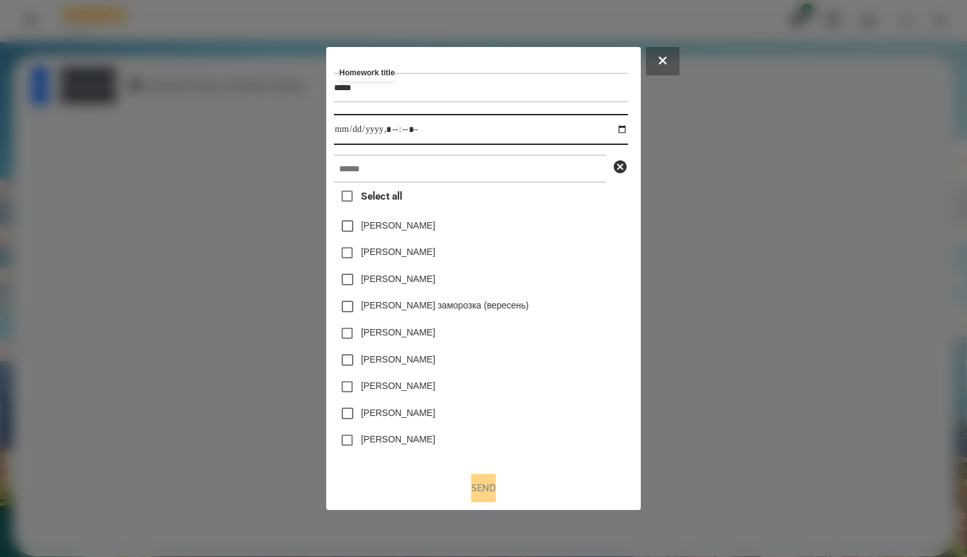
click at [607, 132] on input "datetime-local" at bounding box center [480, 129] width 293 height 31
click at [622, 126] on input "datetime-local" at bounding box center [480, 129] width 293 height 31
type input "**********"
click at [564, 273] on div "Нижник Тамерлан" at bounding box center [480, 279] width 293 height 27
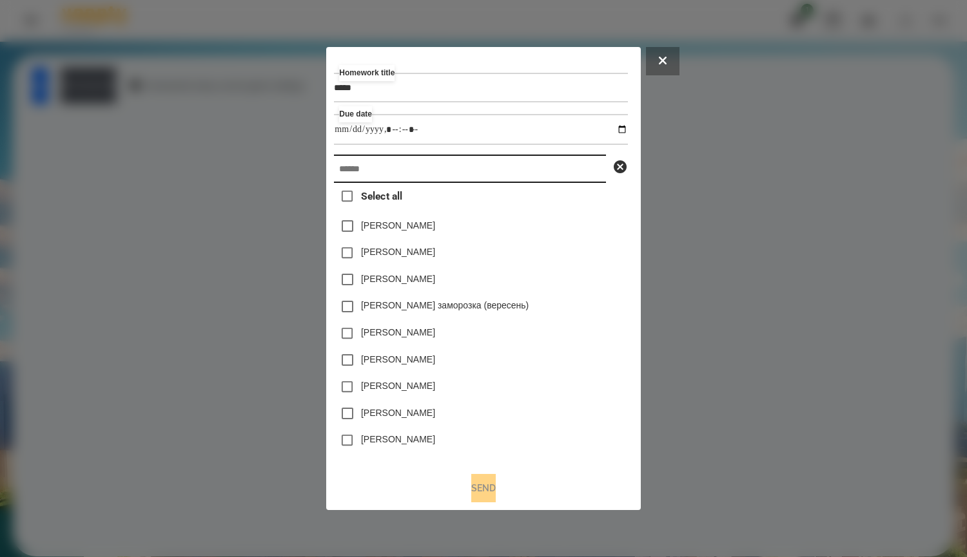
click at [405, 168] on input "text" at bounding box center [470, 169] width 272 height 28
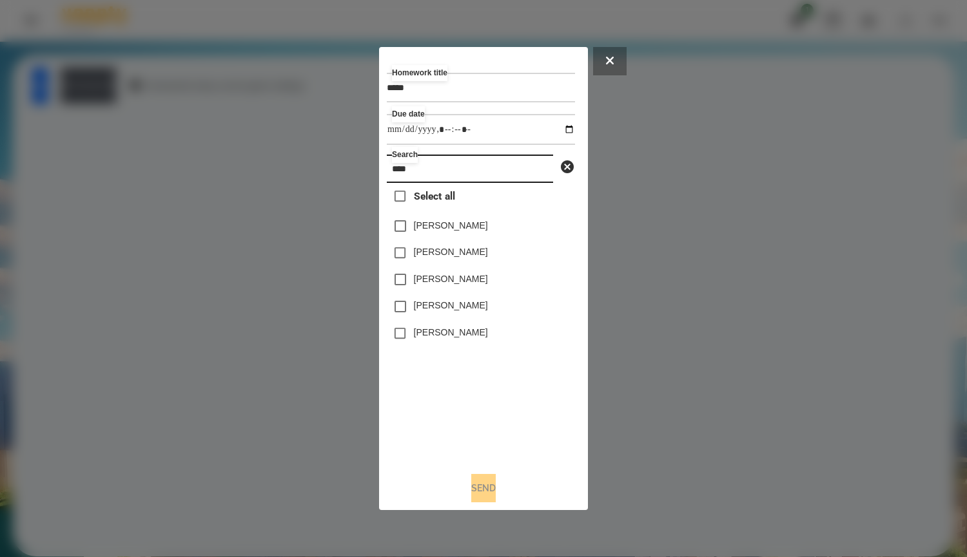
type input "****"
click at [463, 312] on label "[PERSON_NAME]" at bounding box center [451, 305] width 74 height 13
click at [487, 482] on button "Send" at bounding box center [483, 488] width 24 height 28
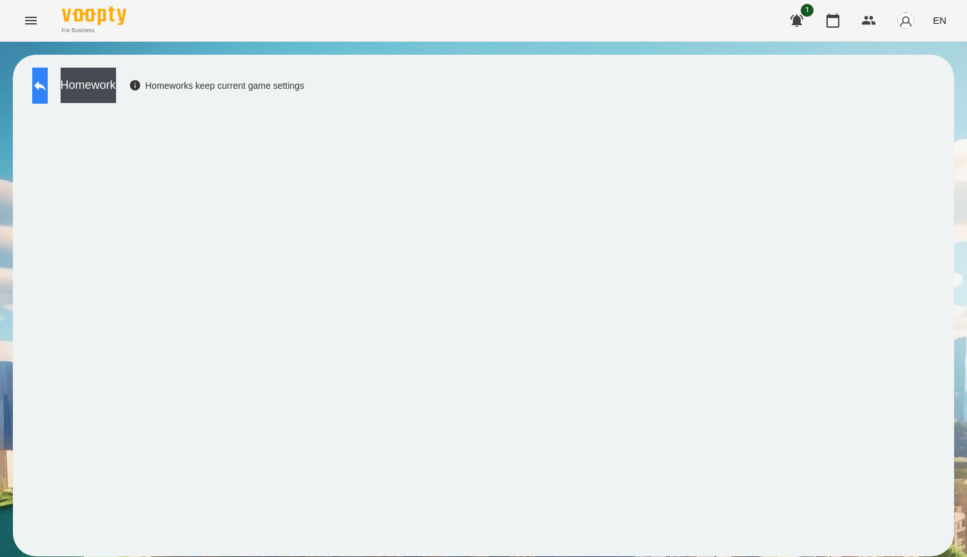
click at [41, 82] on button at bounding box center [39, 86] width 15 height 36
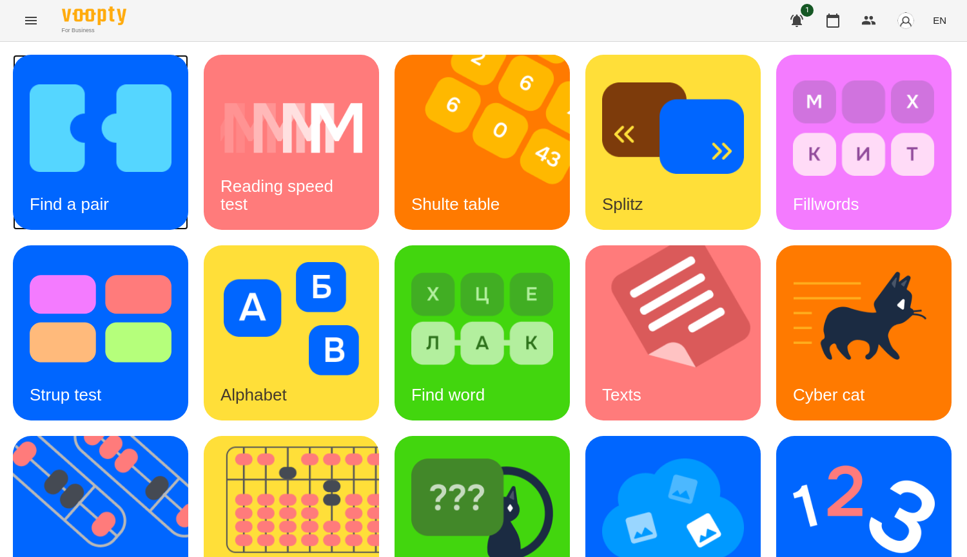
click at [95, 161] on img at bounding box center [101, 128] width 142 height 113
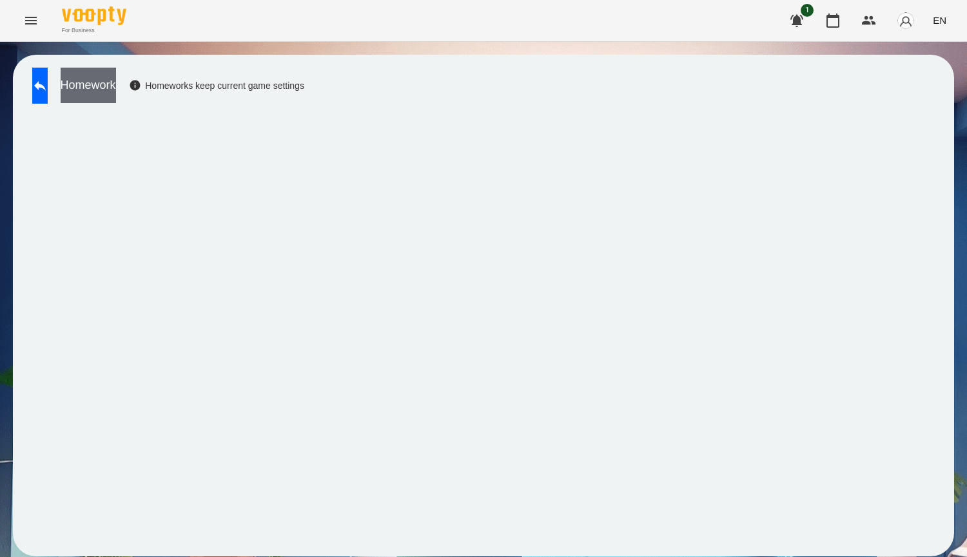
click at [116, 79] on button "Homework" at bounding box center [88, 85] width 55 height 35
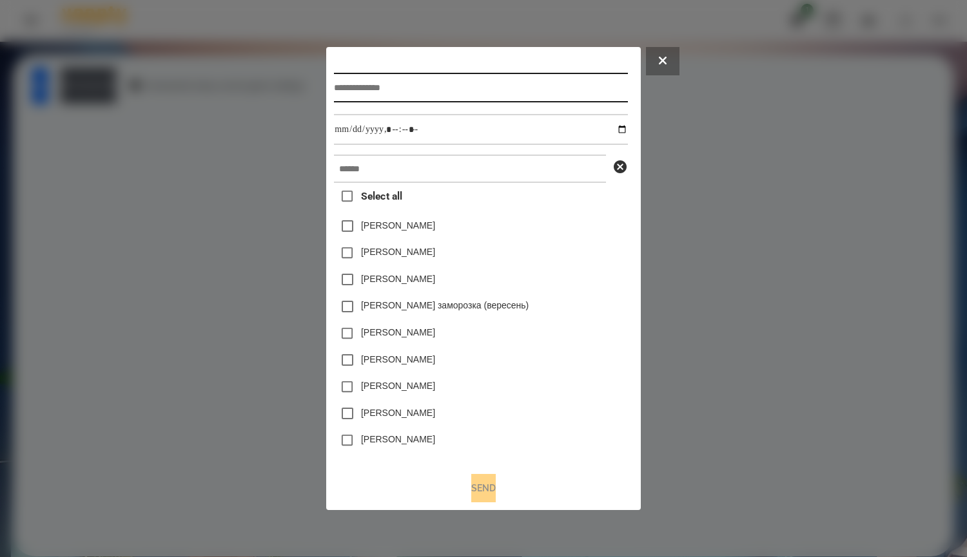
click at [352, 95] on input "text" at bounding box center [480, 88] width 293 height 30
type input "*****"
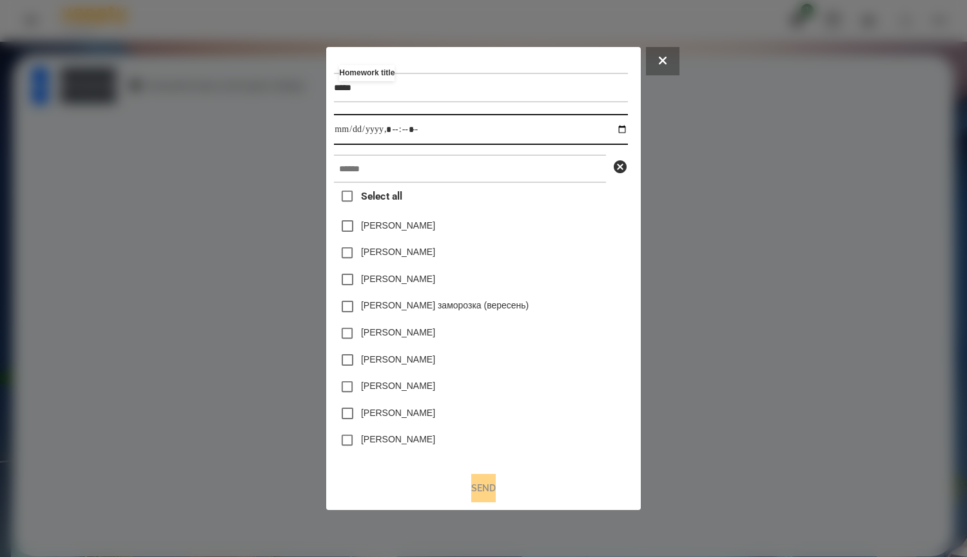
click at [627, 126] on input "datetime-local" at bounding box center [480, 129] width 293 height 31
type input "**********"
click at [556, 236] on div "Емма Северен" at bounding box center [480, 226] width 293 height 27
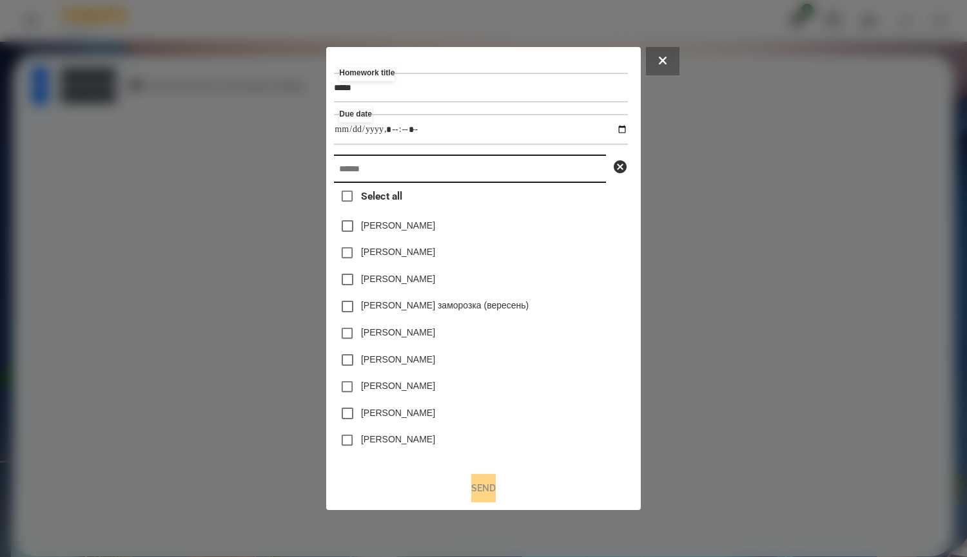
click at [559, 173] on input "text" at bounding box center [470, 169] width 272 height 28
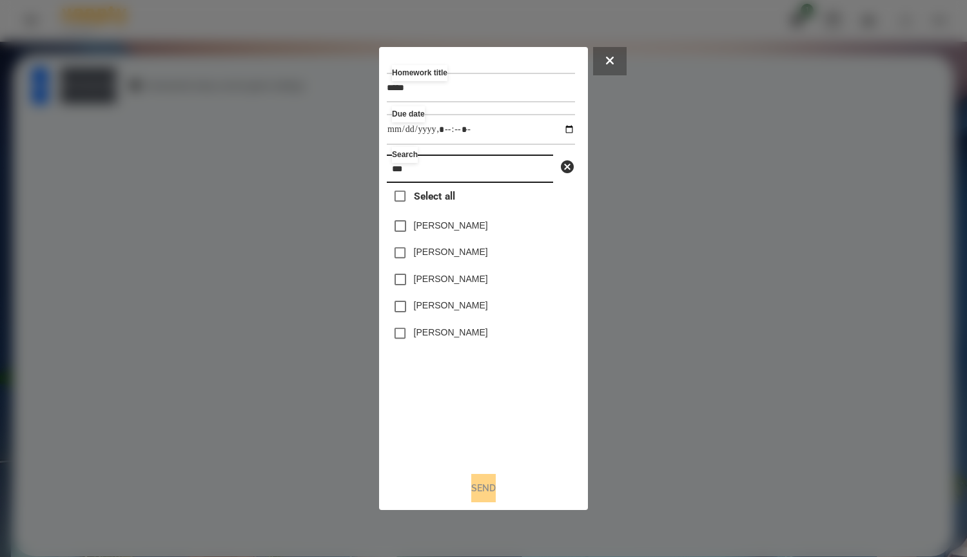
type input "***"
click at [498, 314] on div "[PERSON_NAME]" at bounding box center [481, 306] width 188 height 27
click at [425, 309] on label "[PERSON_NAME]" at bounding box center [451, 305] width 74 height 13
click at [483, 492] on button "Send" at bounding box center [483, 488] width 24 height 28
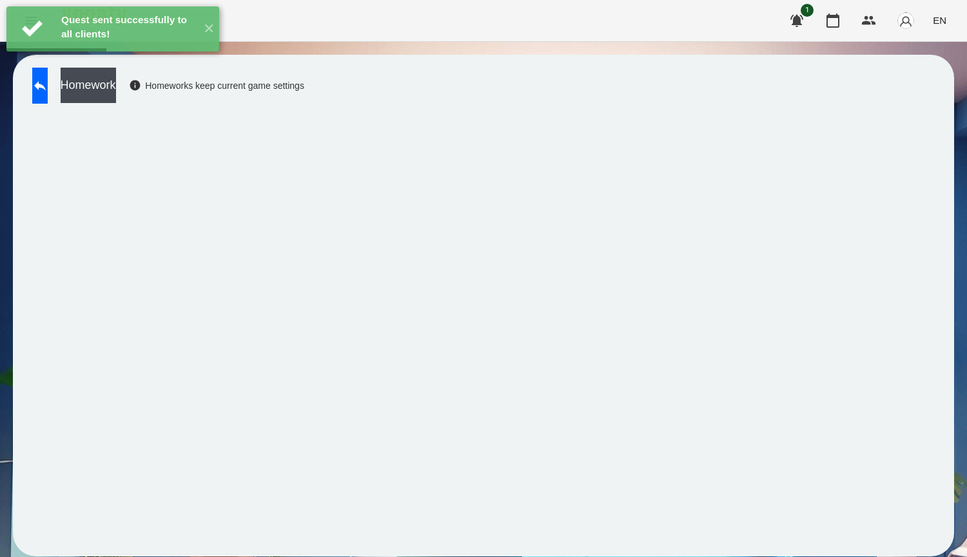
click at [29, 86] on div "Homework Homeworks keep current game settings" at bounding box center [165, 89] width 278 height 43
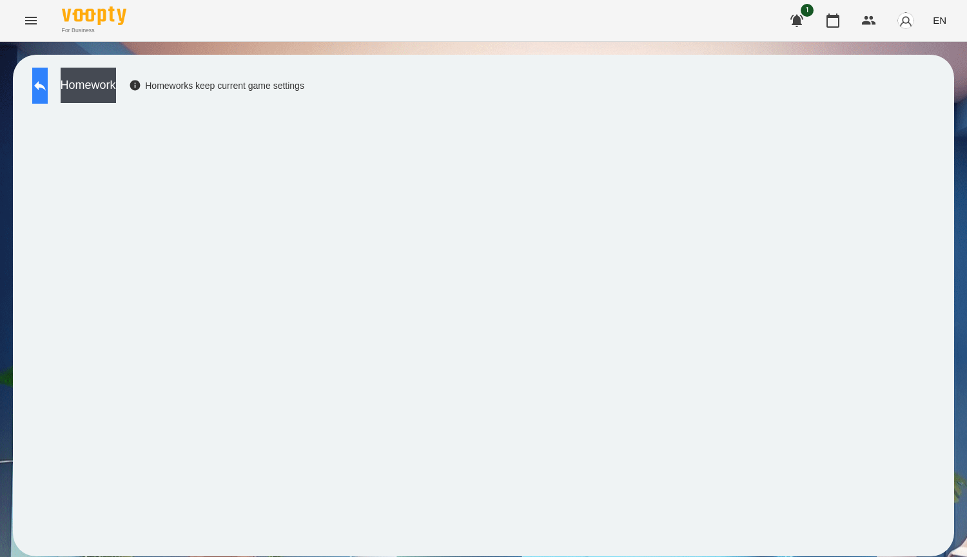
click at [48, 91] on button at bounding box center [39, 86] width 15 height 36
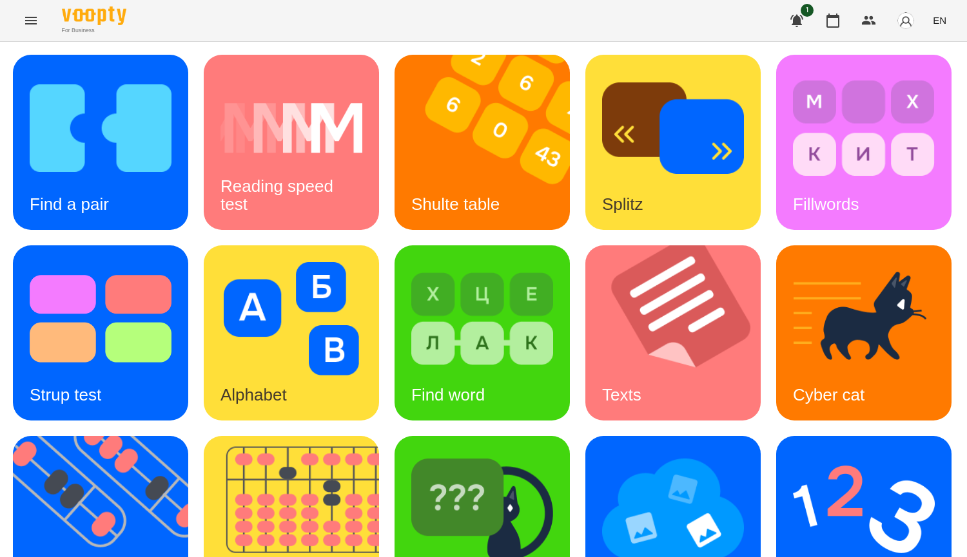
scroll to position [258, 0]
click at [411, 453] on img at bounding box center [482, 509] width 142 height 113
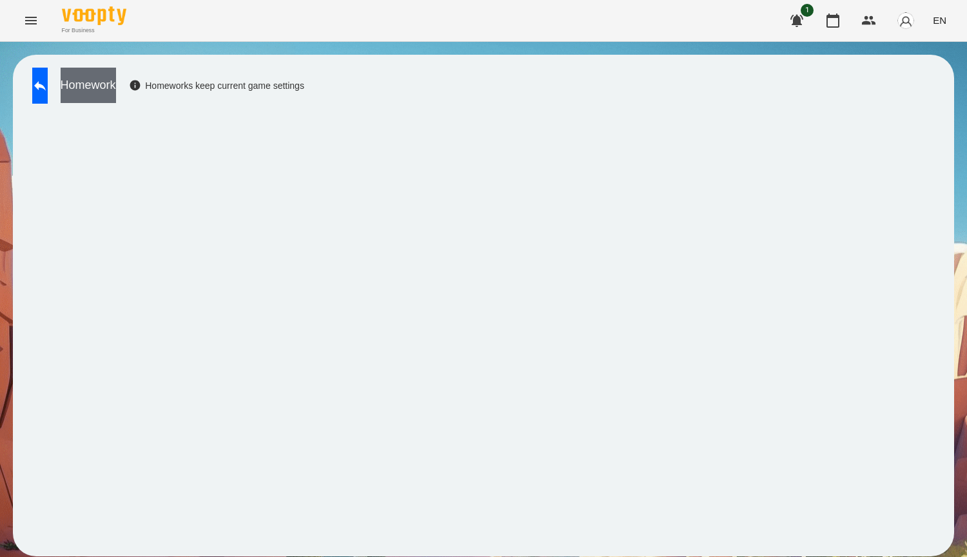
click at [116, 95] on button "Homework" at bounding box center [88, 85] width 55 height 35
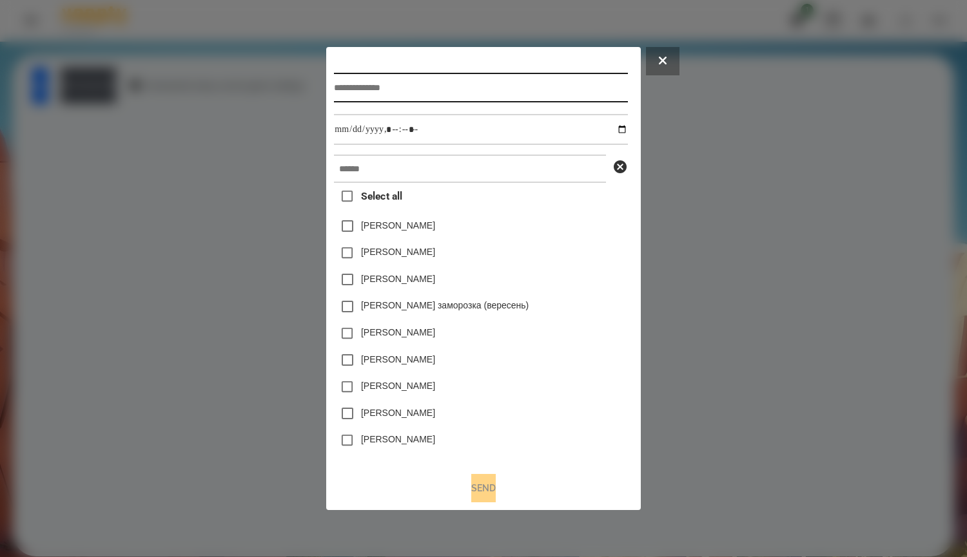
click at [358, 93] on input "text" at bounding box center [480, 88] width 293 height 30
type input "*****"
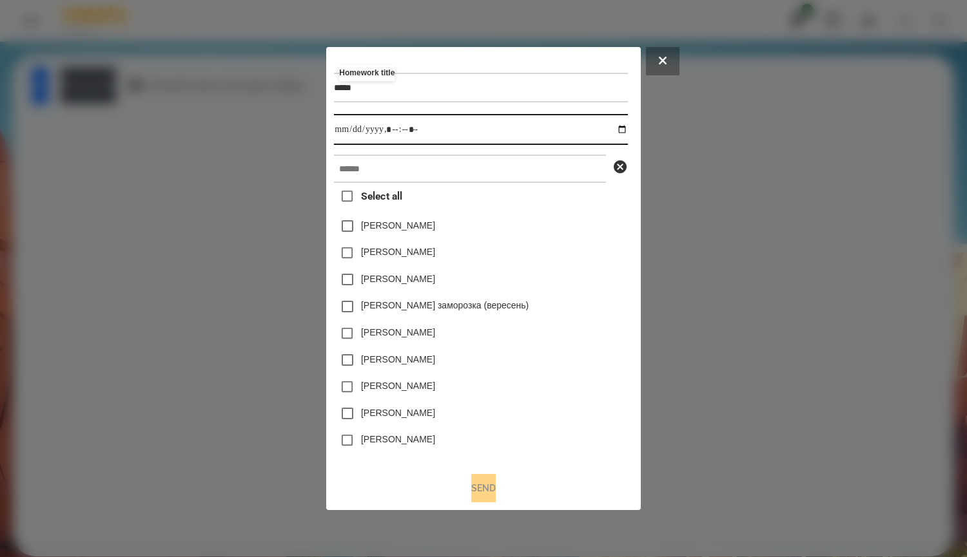
click at [612, 133] on input "datetime-local" at bounding box center [480, 129] width 293 height 31
click at [622, 131] on input "datetime-local" at bounding box center [480, 129] width 293 height 31
type input "**********"
click at [597, 279] on div "Нижник Тамерлан" at bounding box center [480, 279] width 293 height 27
click at [404, 154] on div "Homework title ***** Due date Select all Емма Северен Яна Щербакова Нижник Таме…" at bounding box center [483, 258] width 298 height 407
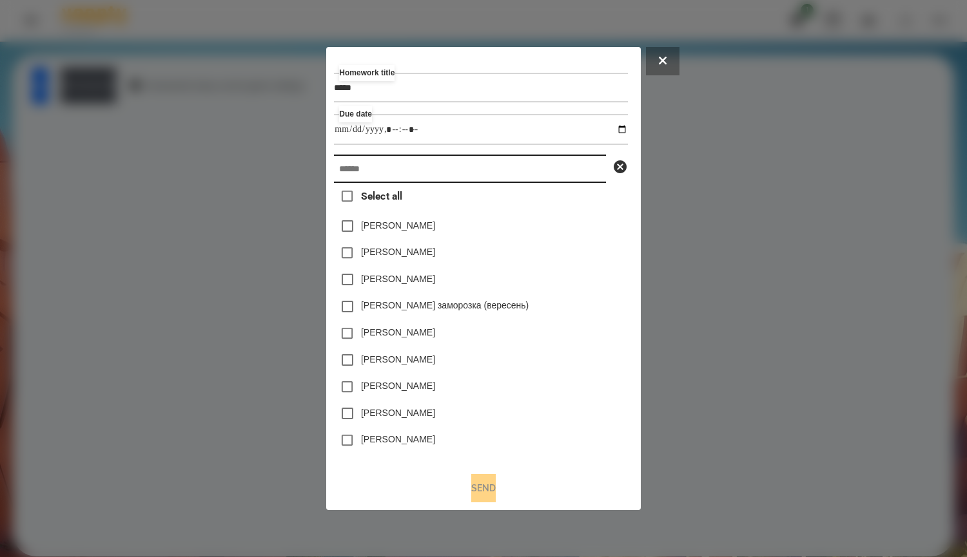
click at [407, 171] on input "text" at bounding box center [470, 169] width 272 height 28
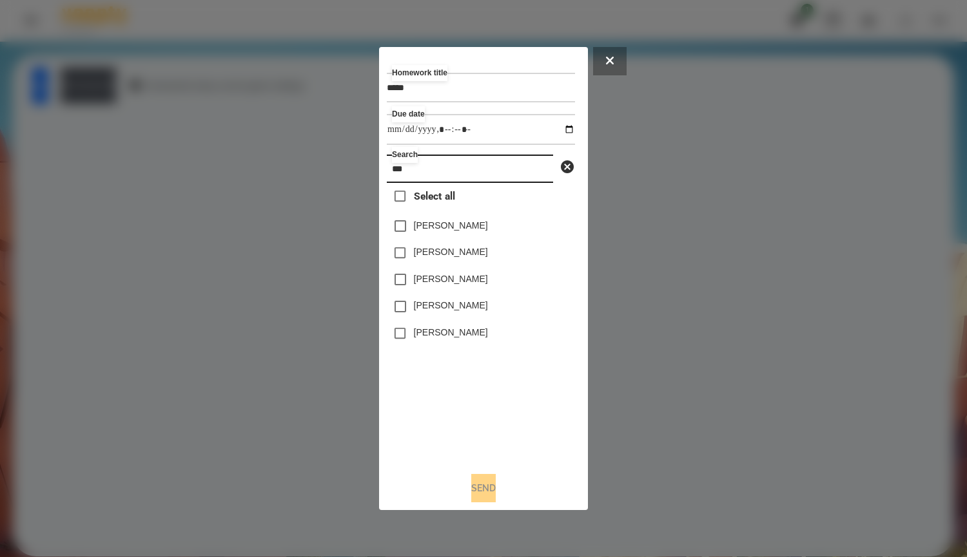
type input "***"
click at [477, 310] on label "[PERSON_NAME]" at bounding box center [451, 305] width 74 height 13
click at [496, 492] on button "Send" at bounding box center [483, 488] width 24 height 28
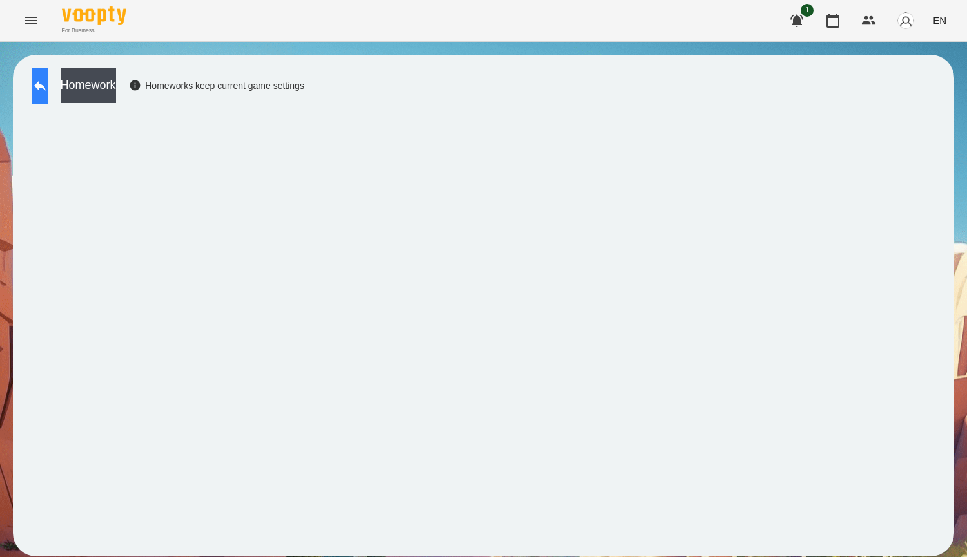
click at [35, 91] on button at bounding box center [39, 86] width 15 height 36
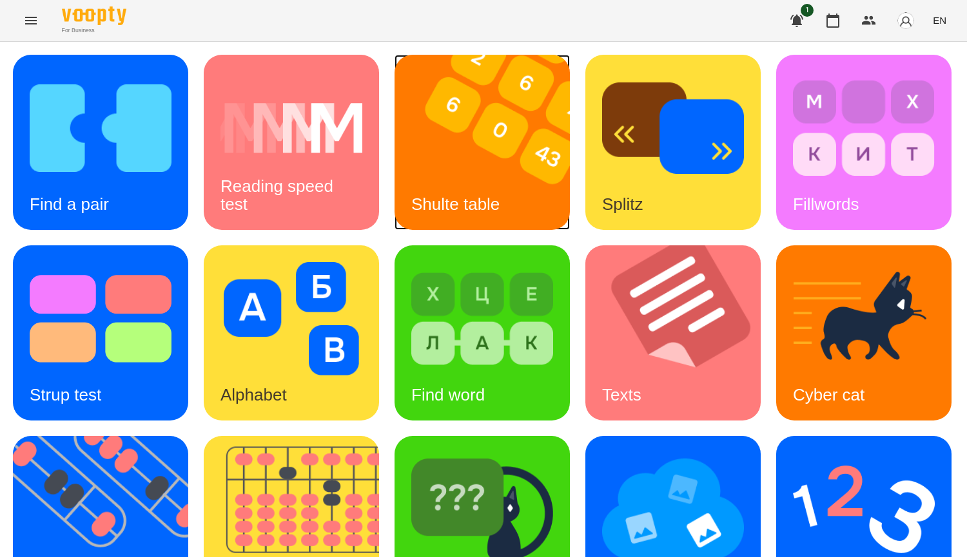
click at [517, 124] on img at bounding box center [489, 142] width 191 height 175
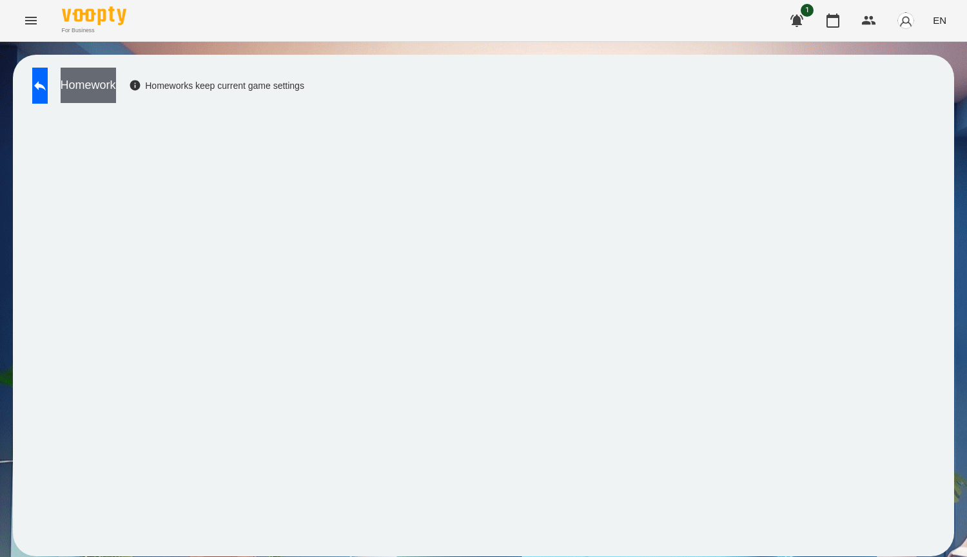
click at [116, 84] on button "Homework" at bounding box center [88, 85] width 55 height 35
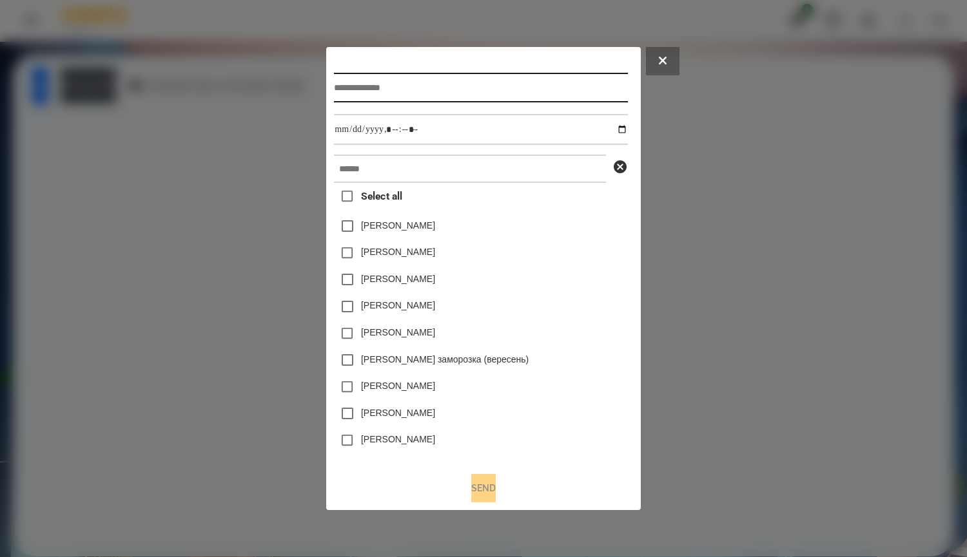
click at [401, 97] on input "text" at bounding box center [480, 88] width 293 height 30
type input "*****"
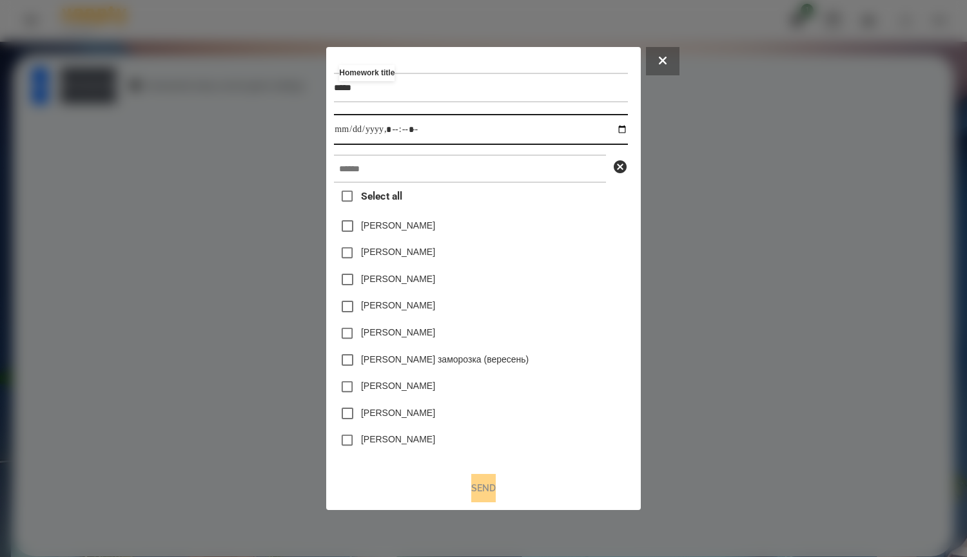
click at [457, 136] on input "datetime-local" at bounding box center [480, 129] width 293 height 31
click at [482, 134] on input "datetime-local" at bounding box center [480, 129] width 293 height 31
click at [627, 130] on input "datetime-local" at bounding box center [480, 129] width 293 height 31
type input "**********"
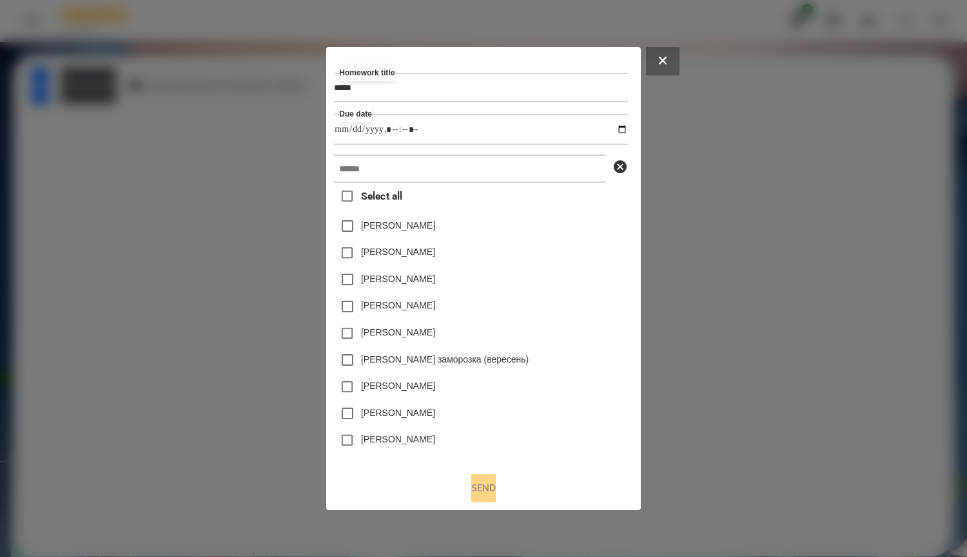
click at [577, 220] on div "Яна Щербакова" at bounding box center [480, 226] width 293 height 27
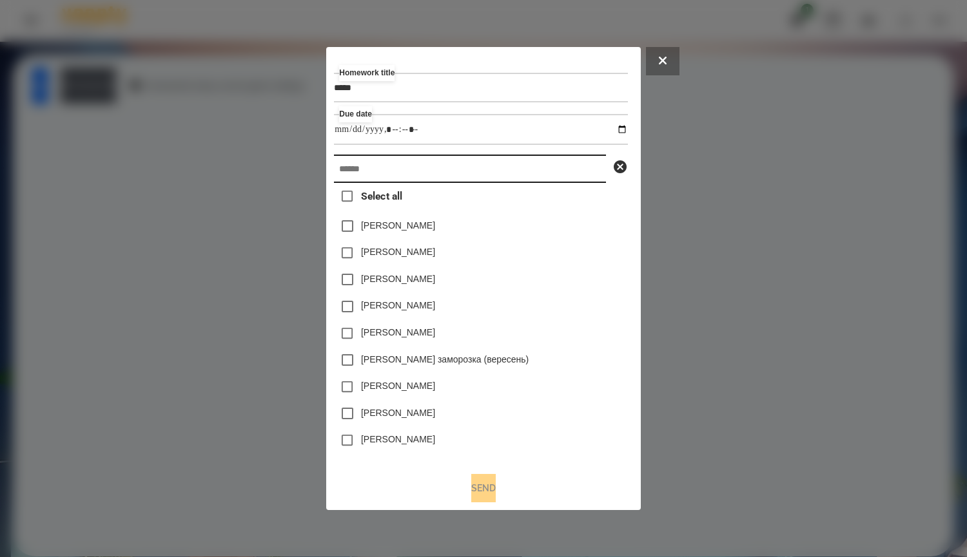
click at [517, 180] on input "text" at bounding box center [470, 169] width 272 height 28
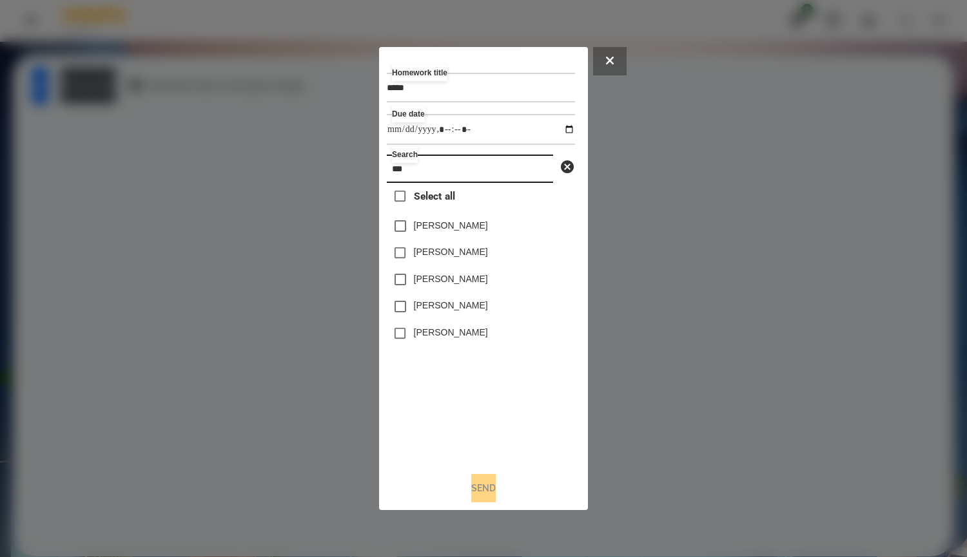
type input "***"
click at [461, 311] on label "[PERSON_NAME]" at bounding box center [451, 305] width 74 height 13
click at [480, 492] on button "Send" at bounding box center [483, 488] width 24 height 28
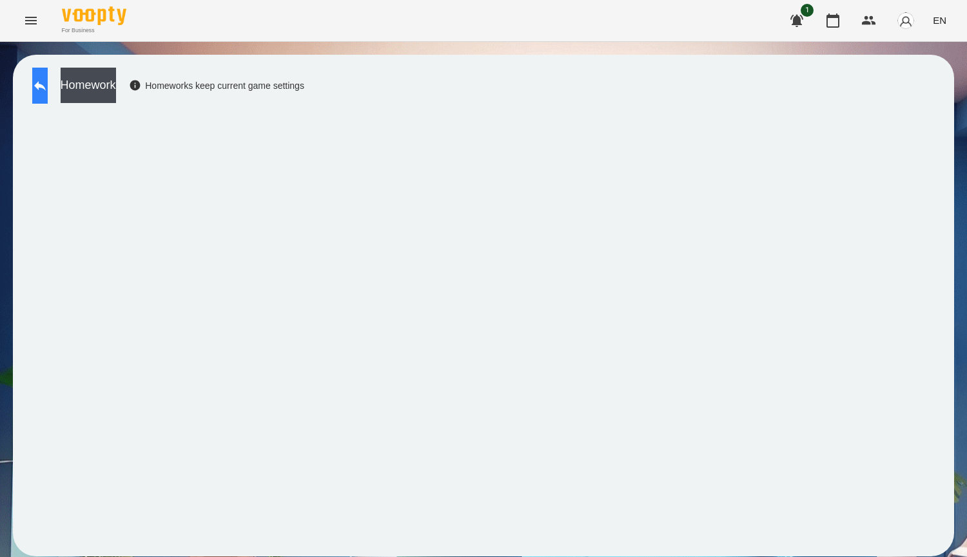
click at [41, 95] on button at bounding box center [39, 86] width 15 height 36
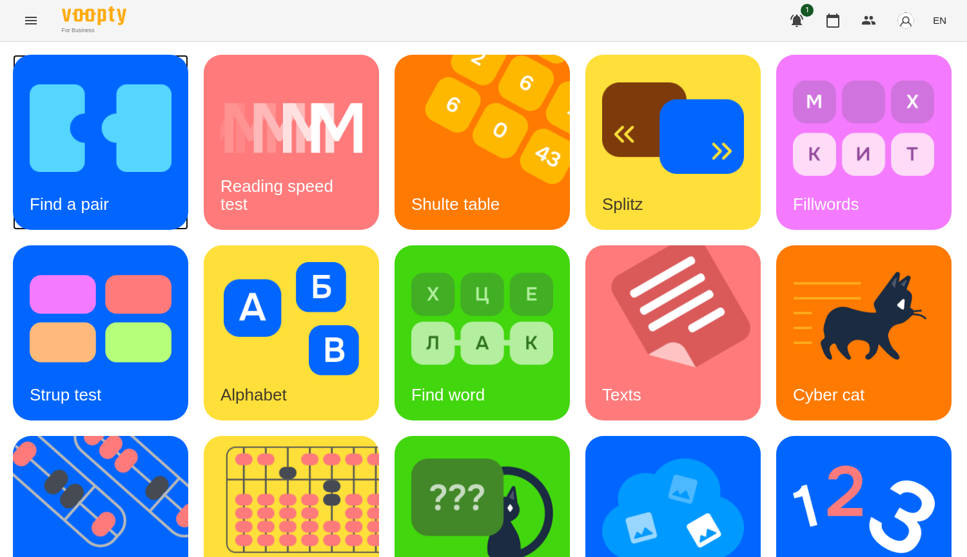
click at [77, 169] on img at bounding box center [101, 128] width 142 height 113
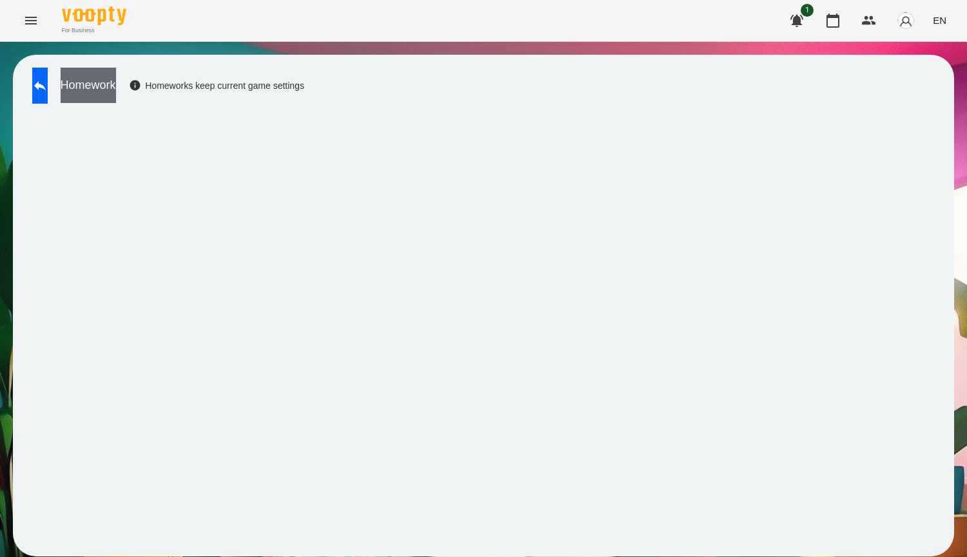
click at [108, 82] on button "Homework" at bounding box center [88, 85] width 55 height 35
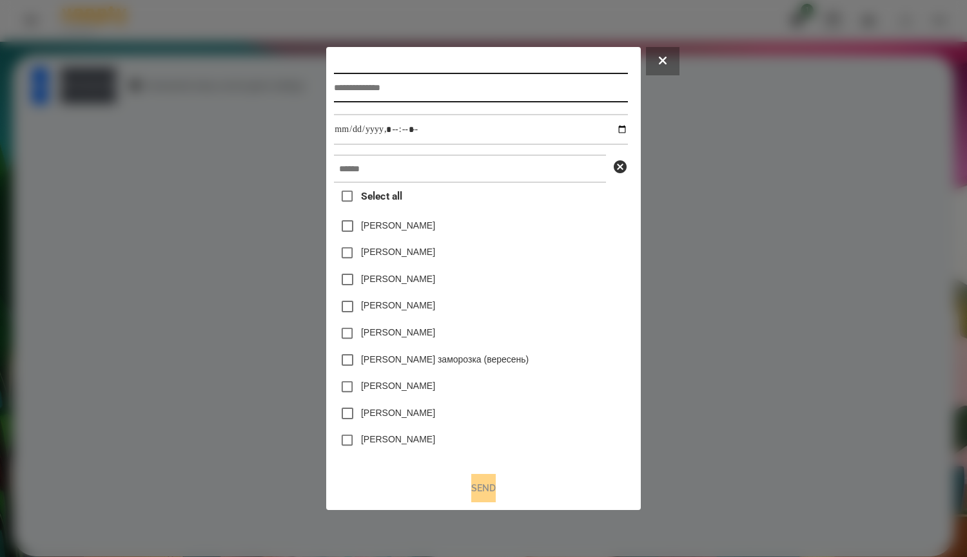
click at [448, 89] on input "text" at bounding box center [480, 88] width 293 height 30
type input "*****"
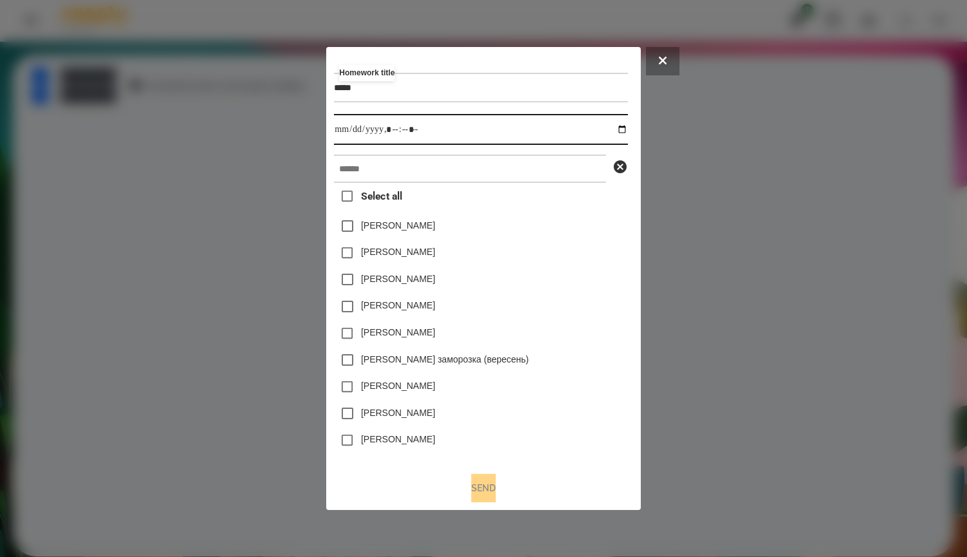
click at [627, 126] on input "datetime-local" at bounding box center [480, 129] width 293 height 31
type input "**********"
click at [616, 217] on div "Яна Щербакова" at bounding box center [480, 226] width 293 height 27
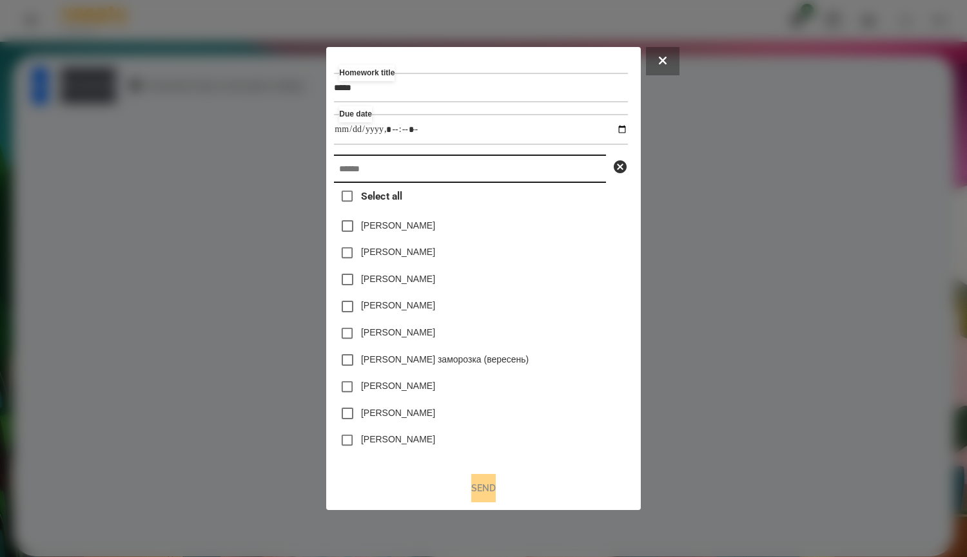
click at [547, 178] on input "text" at bounding box center [470, 169] width 272 height 28
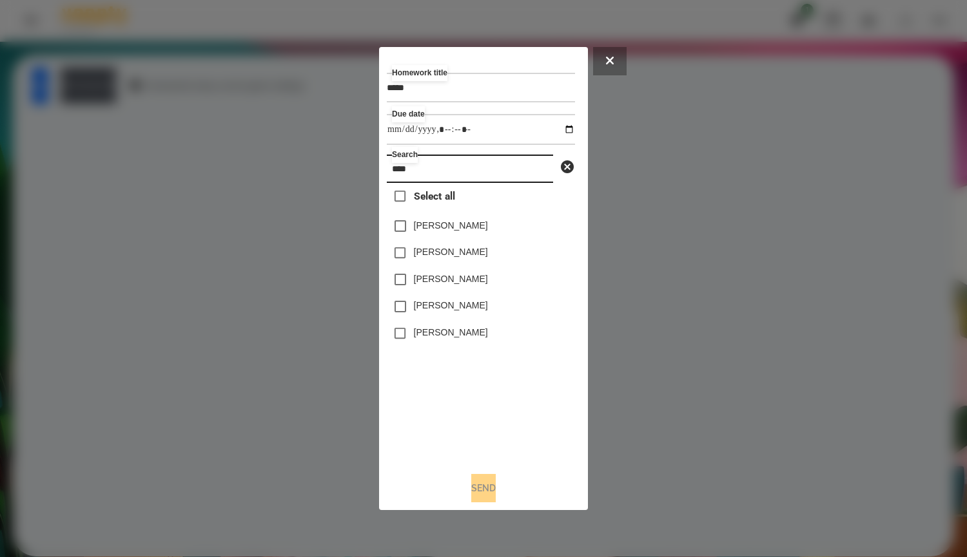
type input "****"
click at [454, 339] on label "[PERSON_NAME]" at bounding box center [451, 332] width 74 height 13
click at [496, 491] on button "Send" at bounding box center [483, 488] width 24 height 28
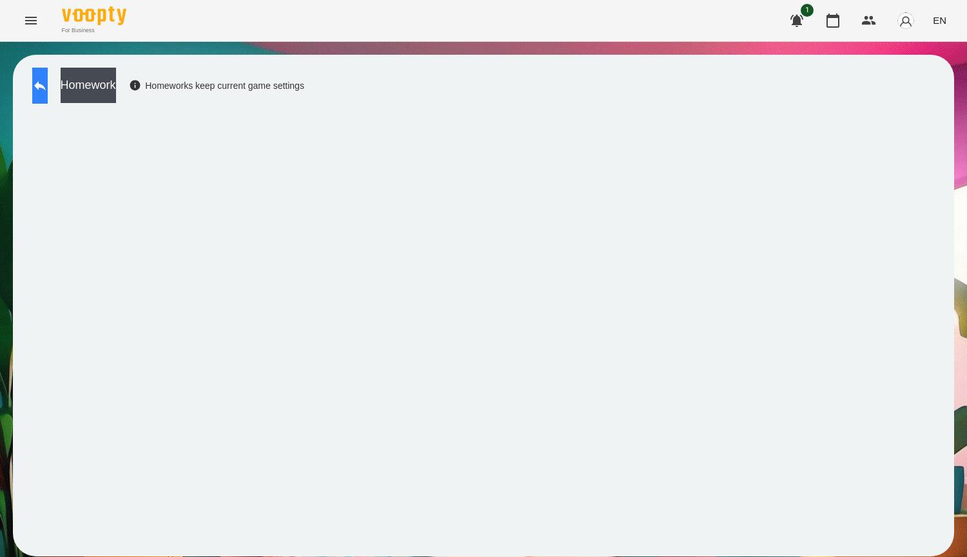
click at [48, 89] on icon at bounding box center [39, 85] width 15 height 15
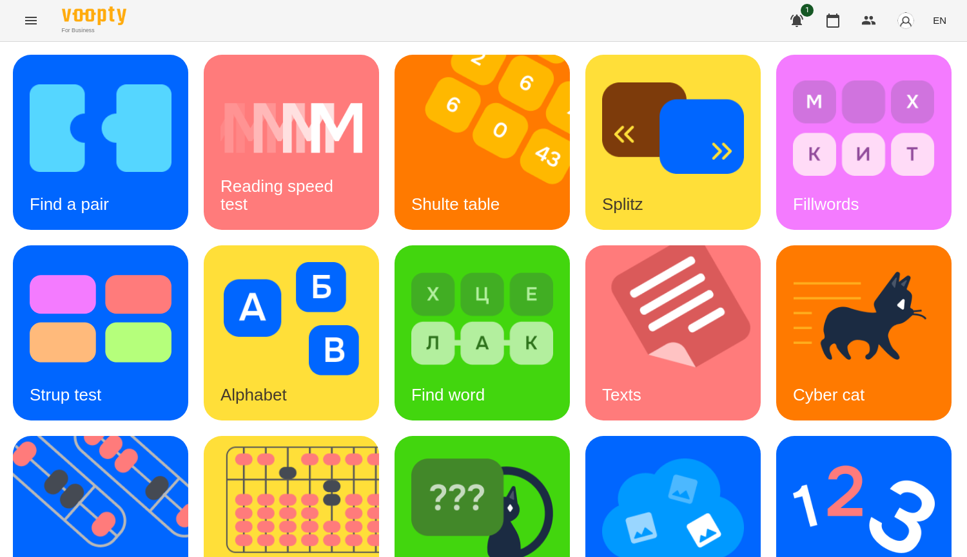
scroll to position [258, 0]
click at [793, 280] on img at bounding box center [864, 318] width 142 height 113
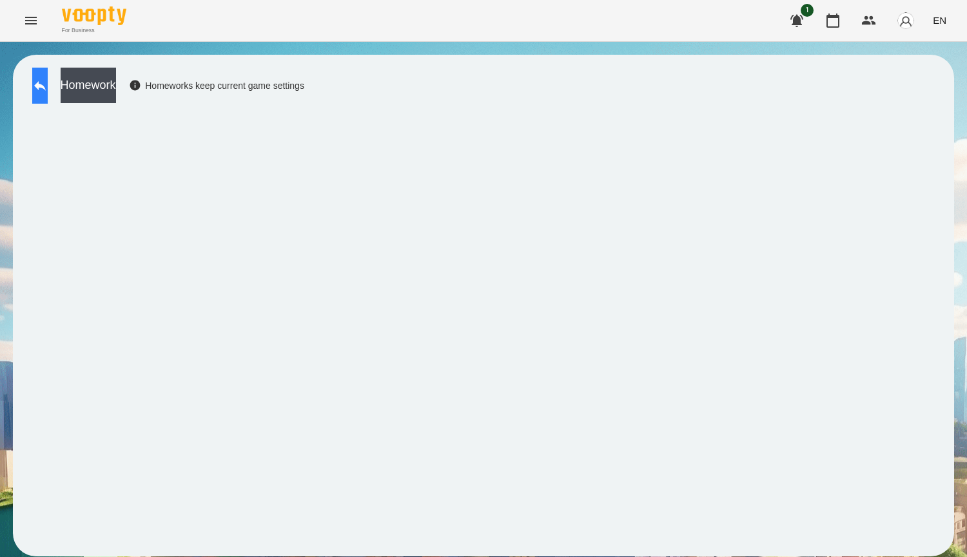
click at [43, 88] on button at bounding box center [39, 86] width 15 height 36
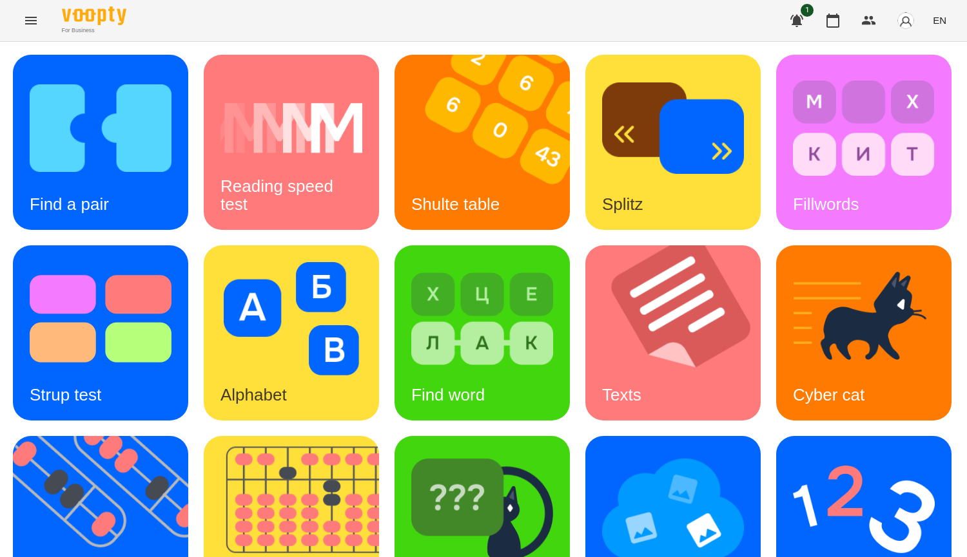
scroll to position [193, 0]
click at [585, 326] on img at bounding box center [680, 332] width 191 height 175
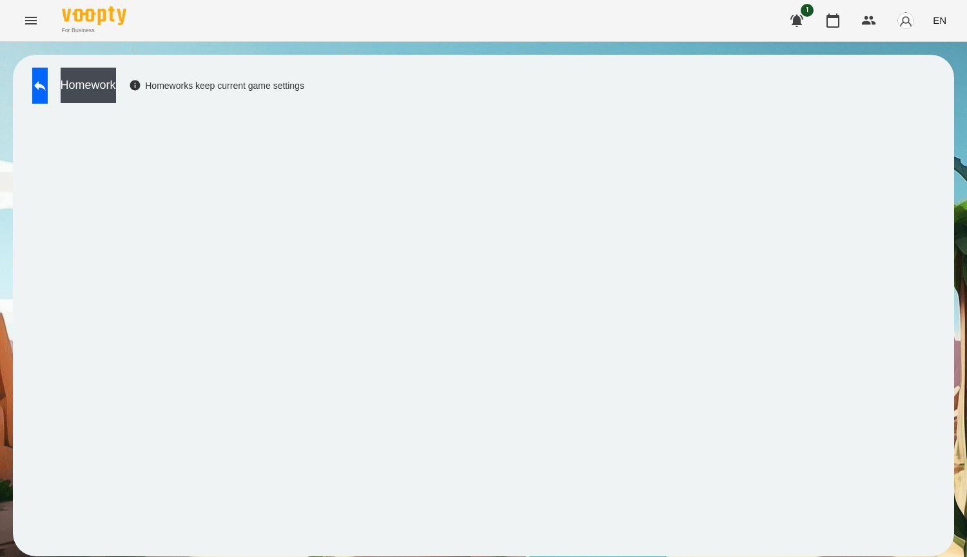
click at [19, 12] on button "Menu" at bounding box center [30, 20] width 31 height 31
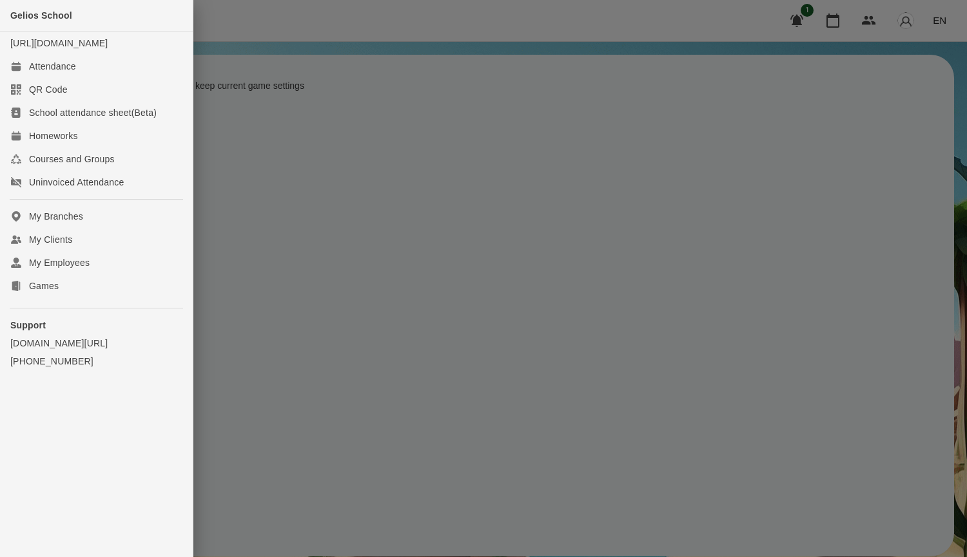
click at [386, 90] on div at bounding box center [483, 278] width 967 height 557
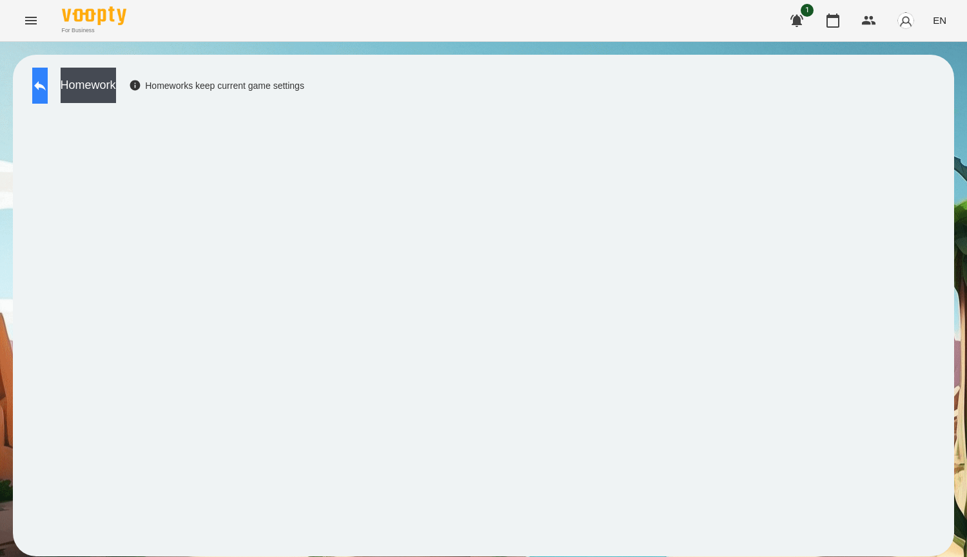
click at [46, 86] on icon at bounding box center [40, 86] width 12 height 10
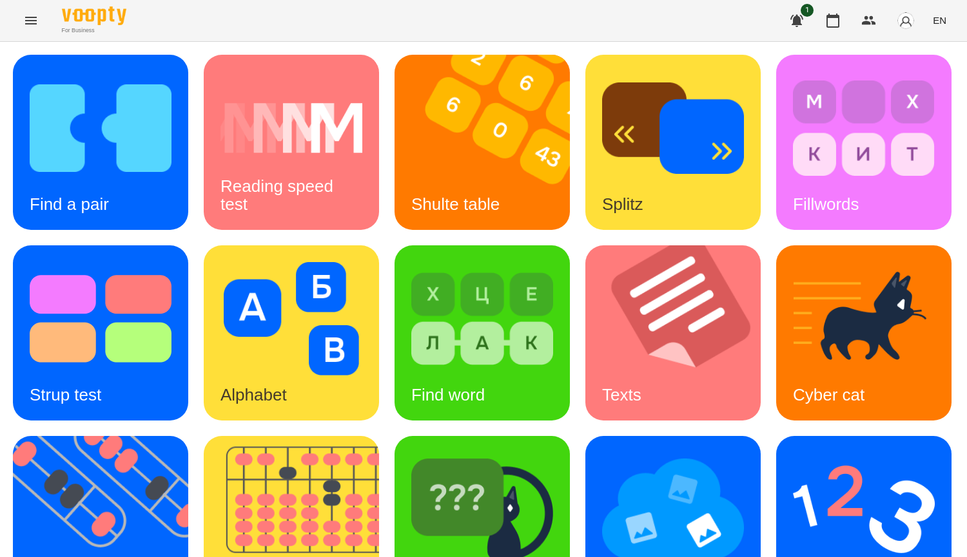
scroll to position [448, 0]
click at [411, 453] on img at bounding box center [482, 509] width 142 height 113
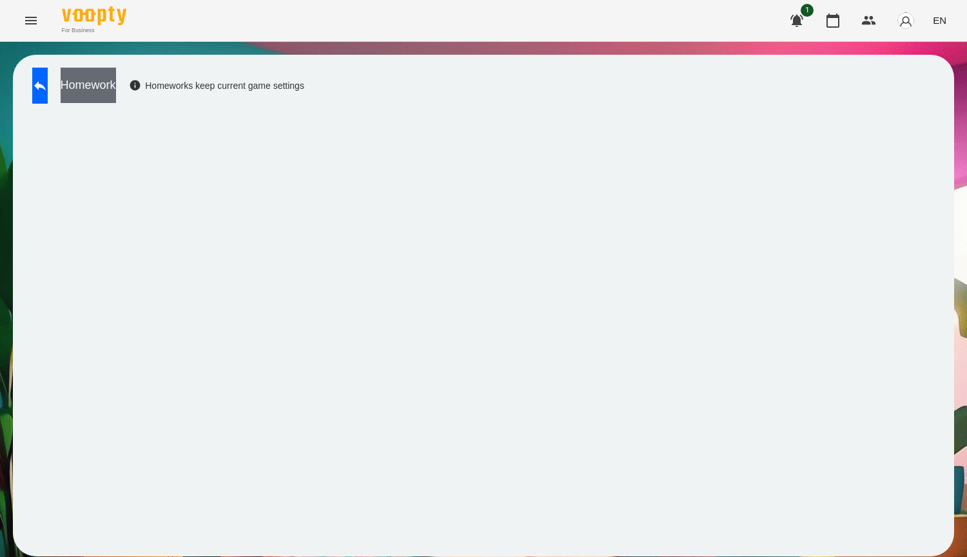
click at [116, 101] on button "Homework" at bounding box center [88, 85] width 55 height 35
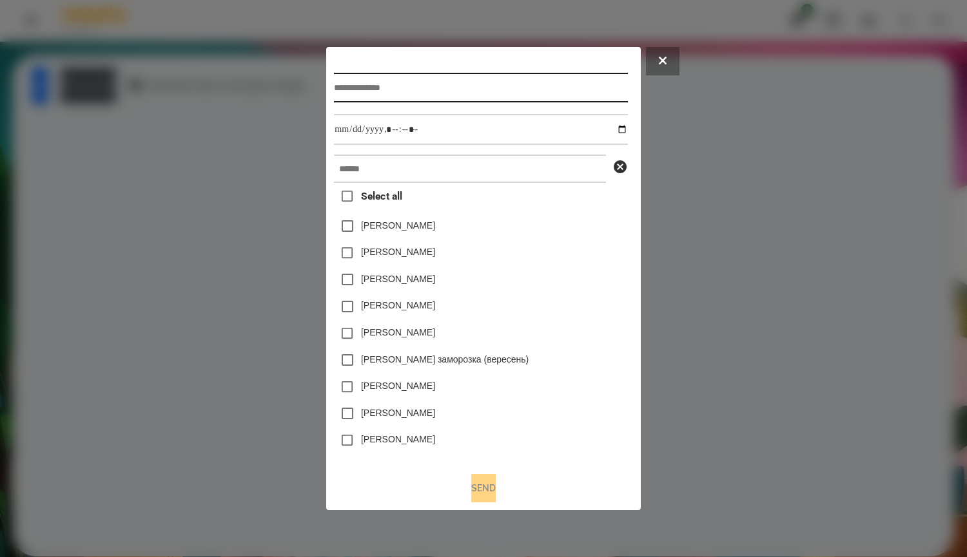
click at [425, 83] on input "text" at bounding box center [480, 88] width 293 height 30
type input "*****"
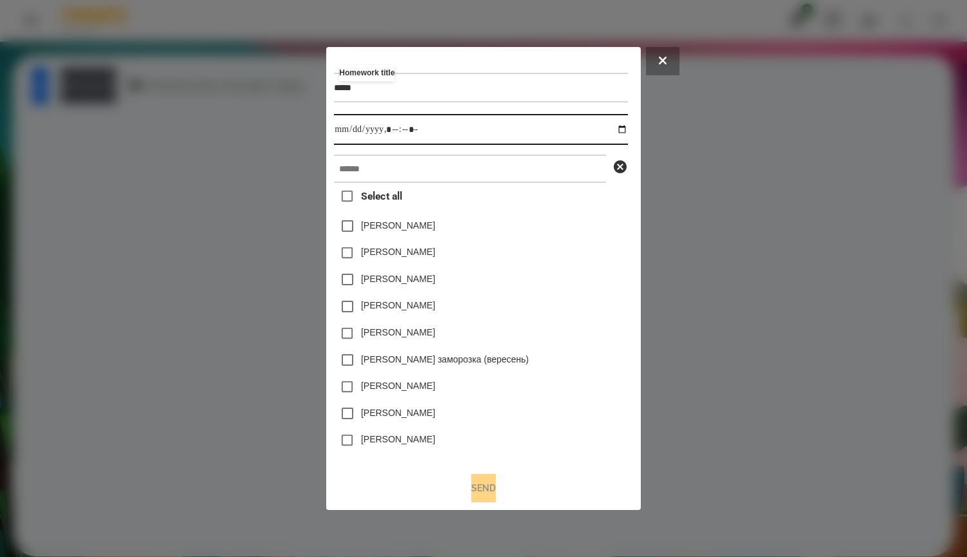
click at [627, 132] on input "datetime-local" at bounding box center [480, 129] width 293 height 31
type input "**********"
drag, startPoint x: 546, startPoint y: 252, endPoint x: 608, endPoint y: 250, distance: 61.9
click at [608, 250] on div "Емма Северен" at bounding box center [480, 253] width 293 height 27
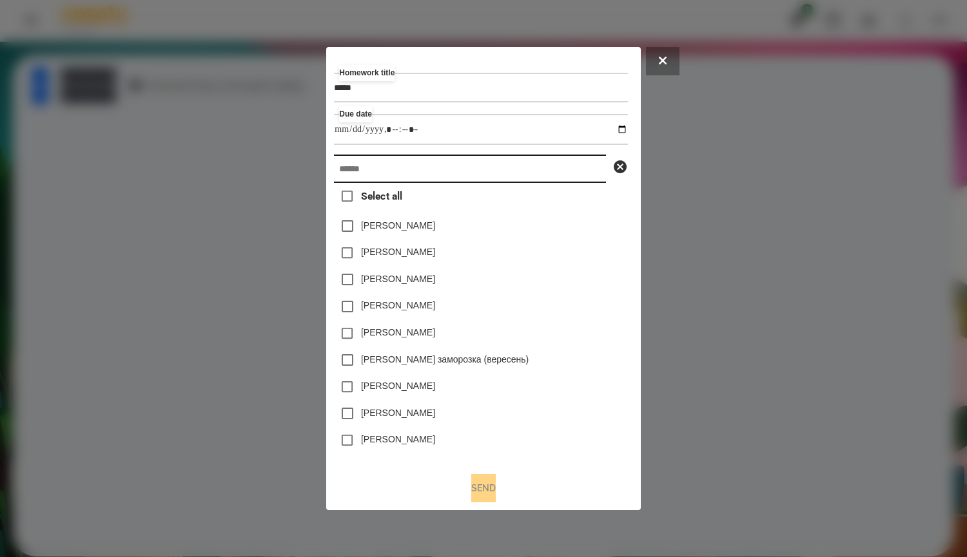
click at [441, 181] on input "text" at bounding box center [470, 169] width 272 height 28
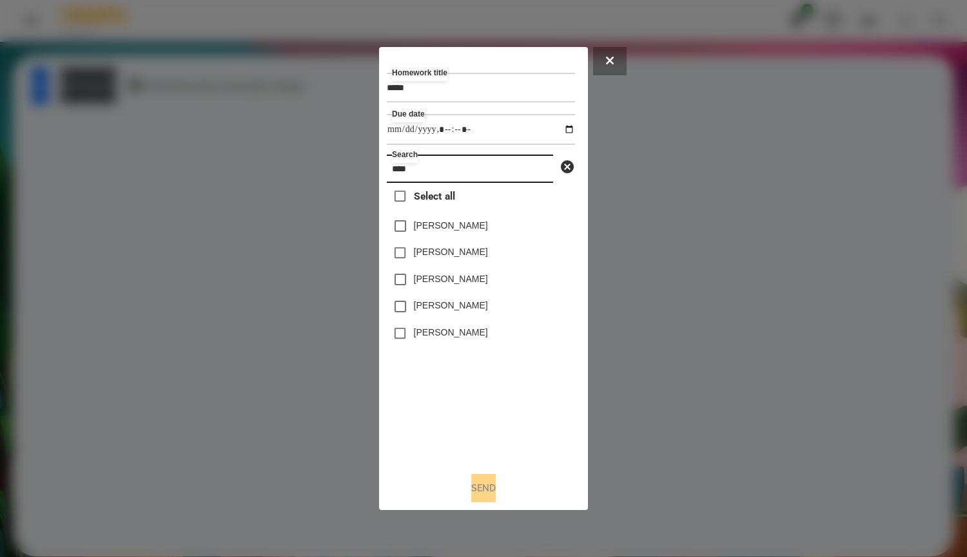
type input "****"
click at [460, 332] on label "[PERSON_NAME]" at bounding box center [451, 332] width 74 height 13
click at [479, 490] on button "Send" at bounding box center [483, 488] width 24 height 28
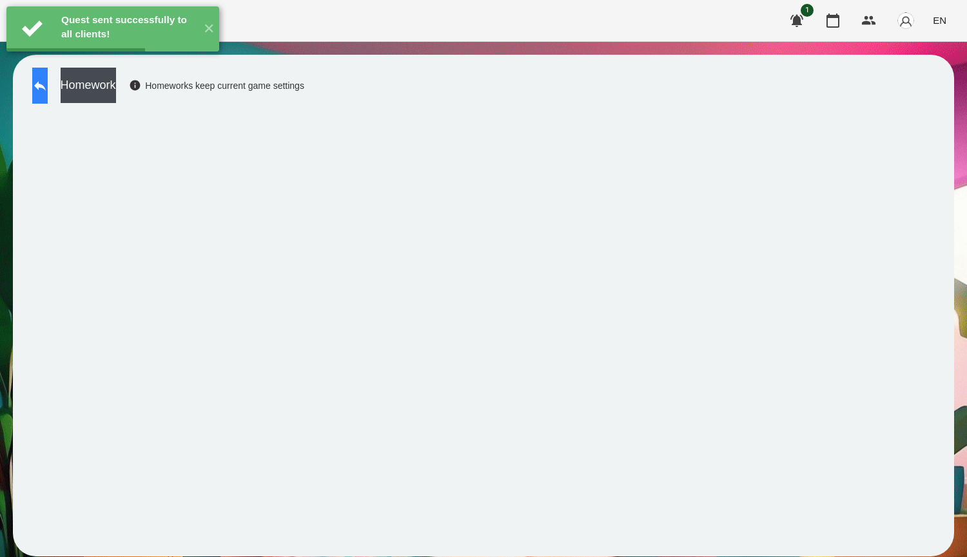
click at [46, 85] on icon at bounding box center [40, 86] width 12 height 10
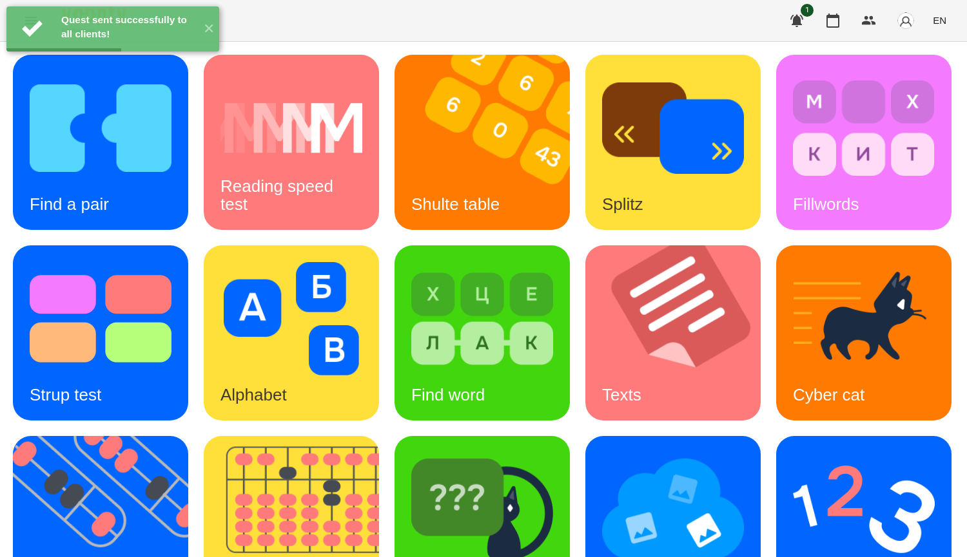
scroll to position [193, 0]
click at [793, 300] on img at bounding box center [864, 318] width 142 height 113
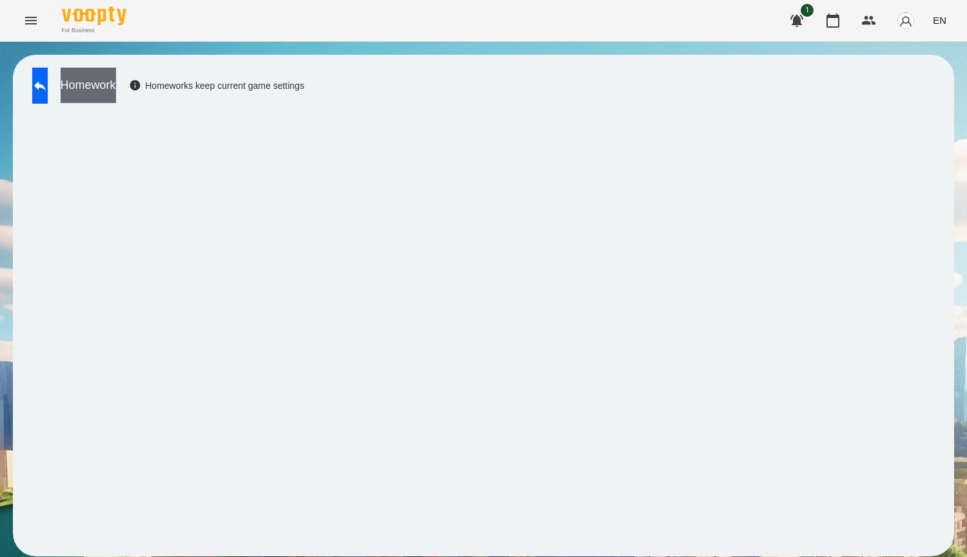
click at [116, 101] on button "Homework" at bounding box center [88, 85] width 55 height 35
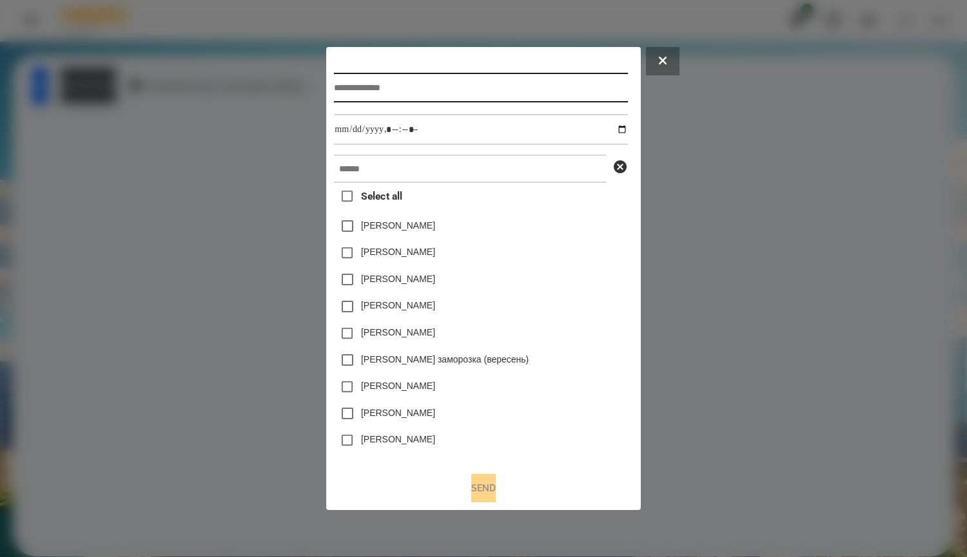
click at [430, 83] on input "text" at bounding box center [480, 88] width 293 height 30
type input "*****"
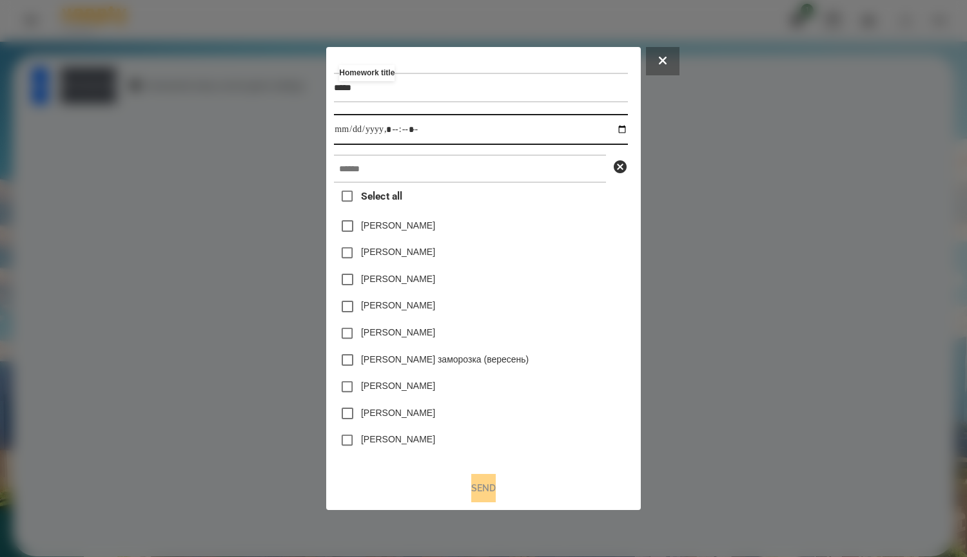
click at [607, 131] on input "datetime-local" at bounding box center [480, 129] width 293 height 31
click at [627, 128] on input "datetime-local" at bounding box center [480, 129] width 293 height 31
type input "**********"
click at [584, 223] on div "Яна Щербакова" at bounding box center [480, 226] width 293 height 27
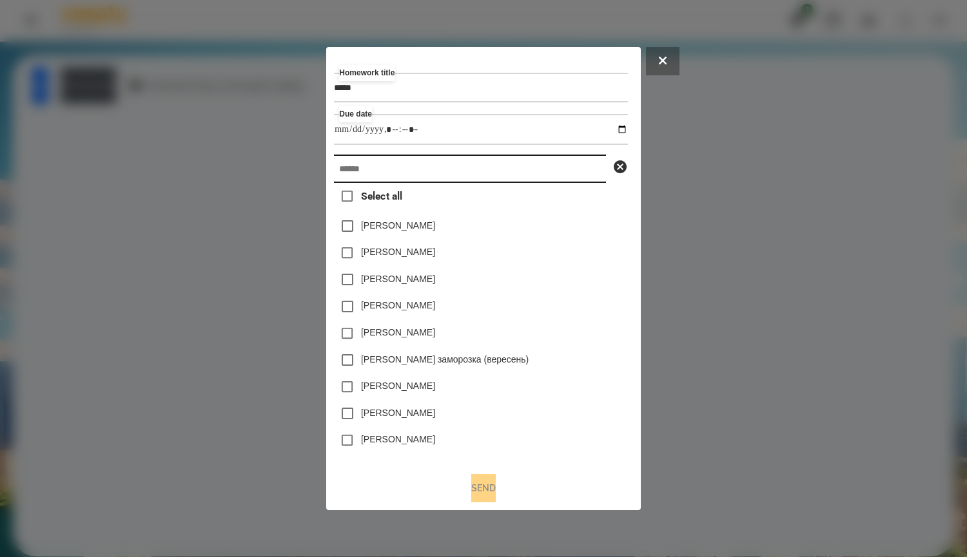
click at [568, 173] on input "text" at bounding box center [470, 169] width 272 height 28
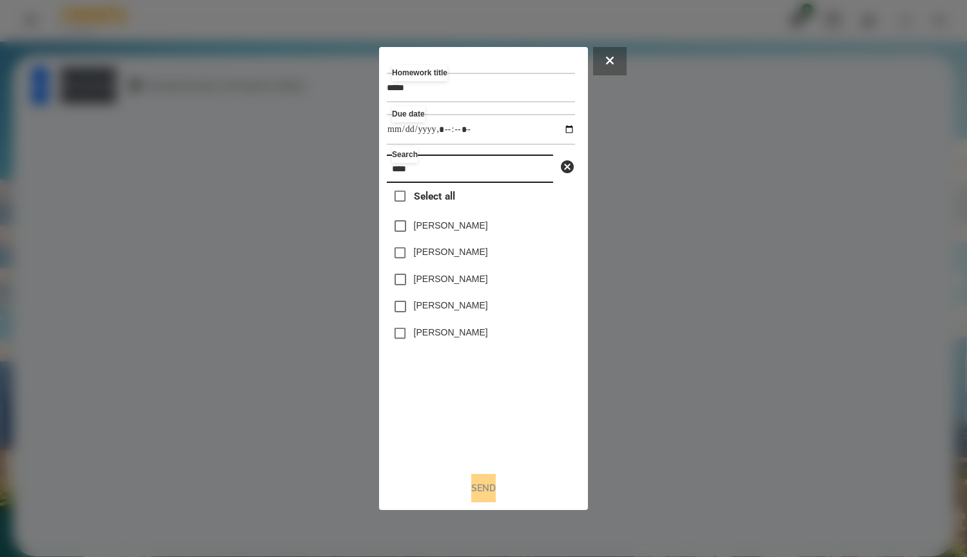
type input "****"
click at [485, 335] on label "[PERSON_NAME]" at bounding box center [451, 332] width 74 height 13
click at [478, 311] on label "[PERSON_NAME]" at bounding box center [451, 305] width 74 height 13
click at [496, 485] on button "Send" at bounding box center [483, 488] width 24 height 28
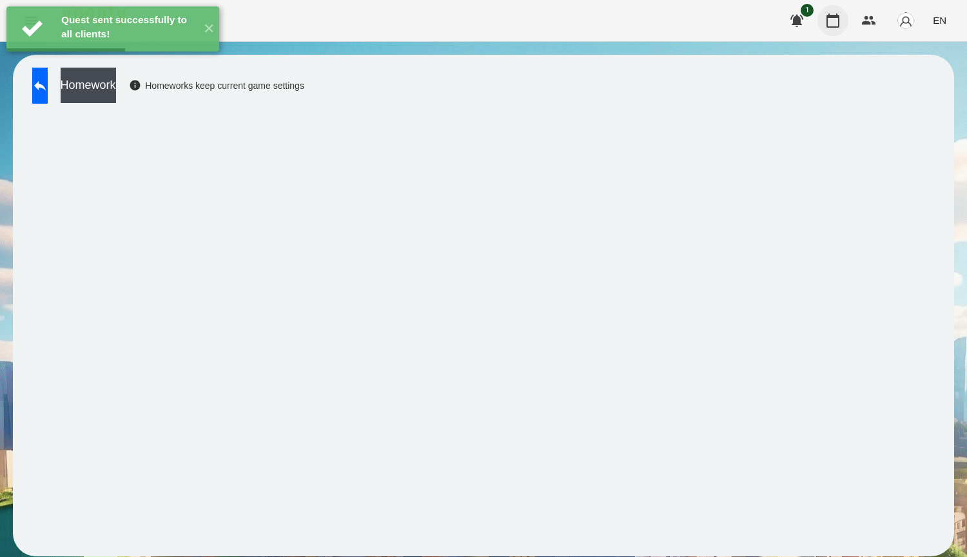
click at [838, 13] on icon "button" at bounding box center [832, 20] width 15 height 15
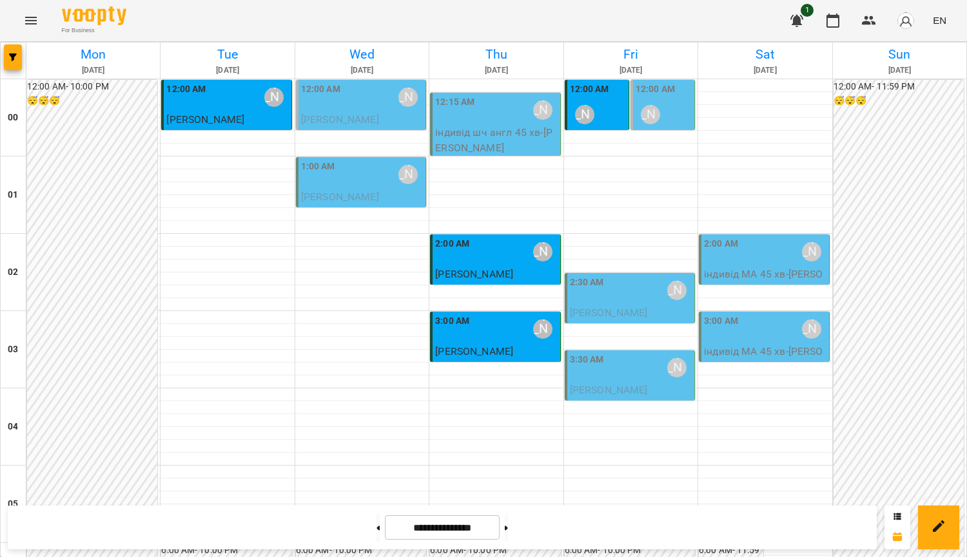
click at [618, 300] on div "2:30 AM [PERSON_NAME]" at bounding box center [631, 291] width 122 height 30
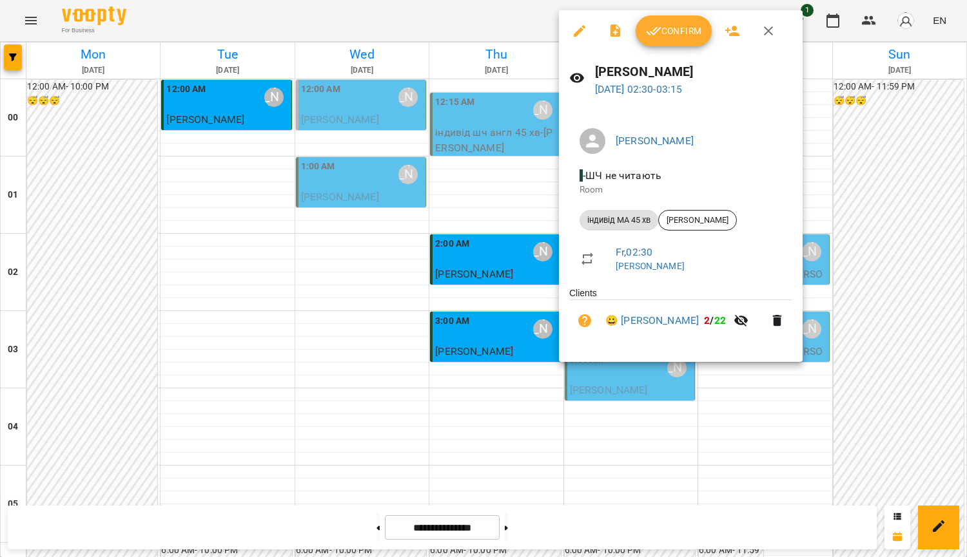
drag, startPoint x: 677, startPoint y: 5, endPoint x: 671, endPoint y: 21, distance: 17.1
click at [677, 5] on div at bounding box center [483, 278] width 967 height 557
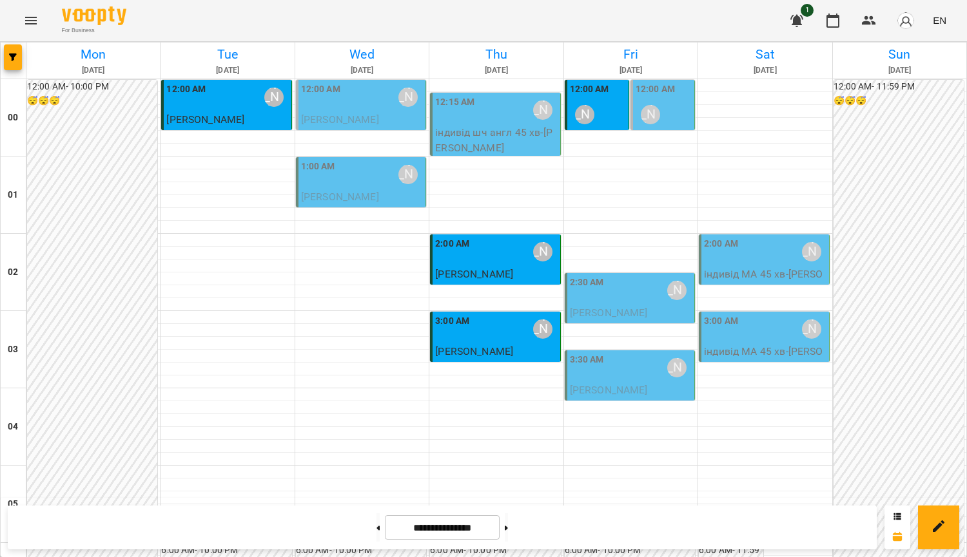
click at [670, 26] on div "For Business 1 EN" at bounding box center [483, 20] width 967 height 41
click at [632, 309] on span "[PERSON_NAME]" at bounding box center [609, 313] width 78 height 12
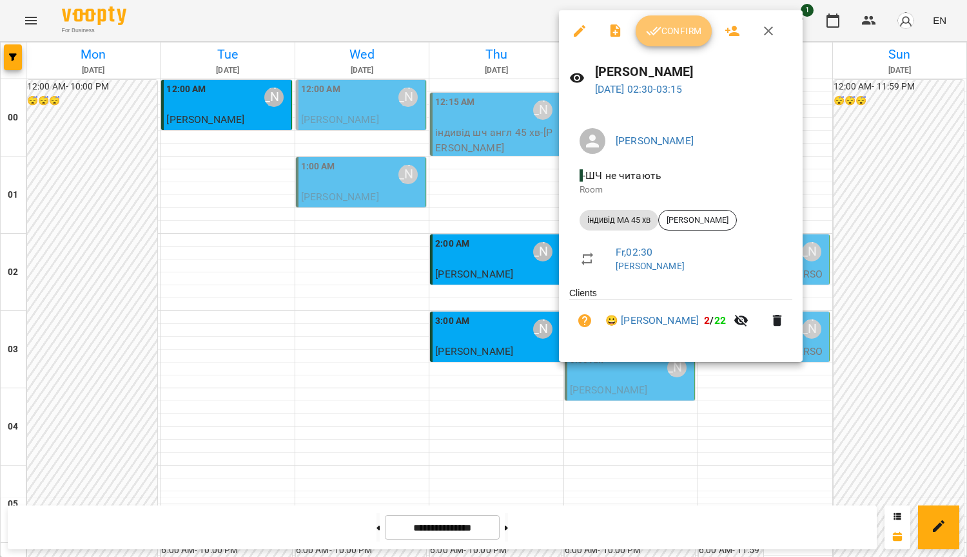
click at [664, 35] on span "Confirm" at bounding box center [673, 30] width 55 height 15
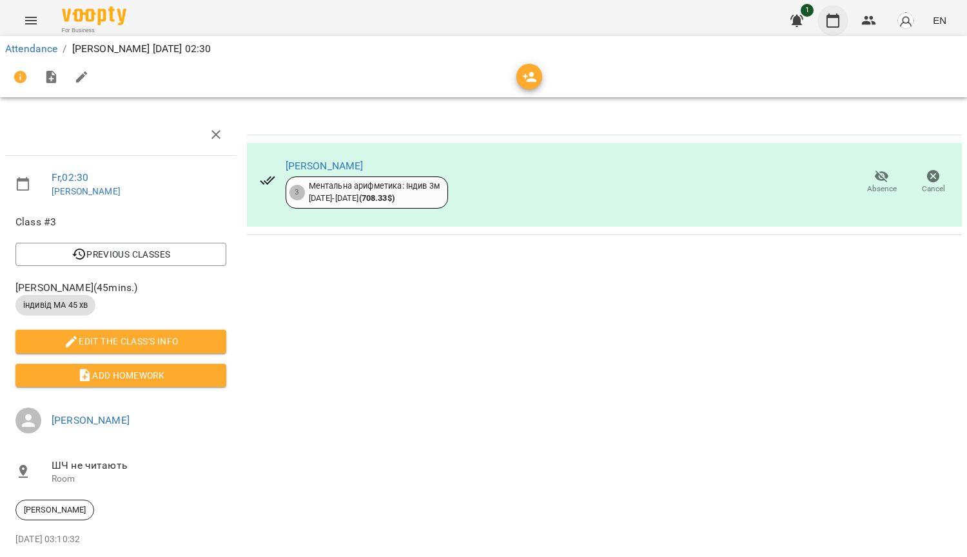
click at [838, 22] on icon "button" at bounding box center [832, 20] width 15 height 15
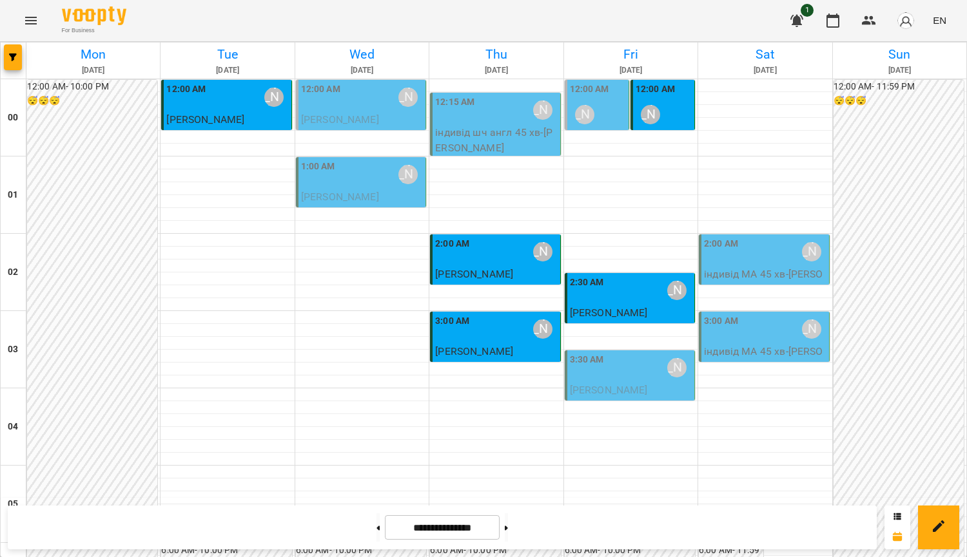
click at [628, 385] on span "[PERSON_NAME]" at bounding box center [609, 390] width 78 height 12
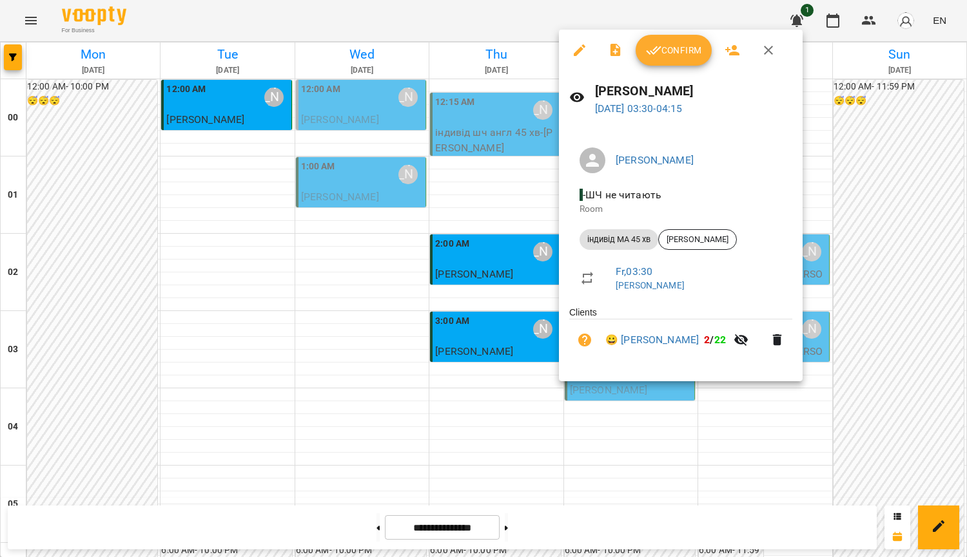
drag, startPoint x: 679, startPoint y: 46, endPoint x: 676, endPoint y: 57, distance: 10.8
click at [679, 46] on span "Confirm" at bounding box center [673, 50] width 55 height 15
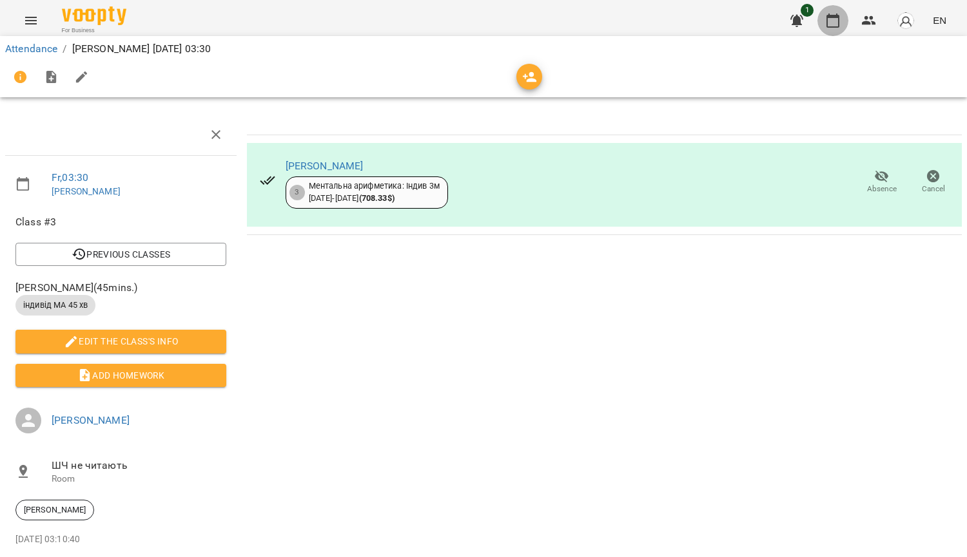
click at [829, 20] on icon "button" at bounding box center [832, 20] width 15 height 15
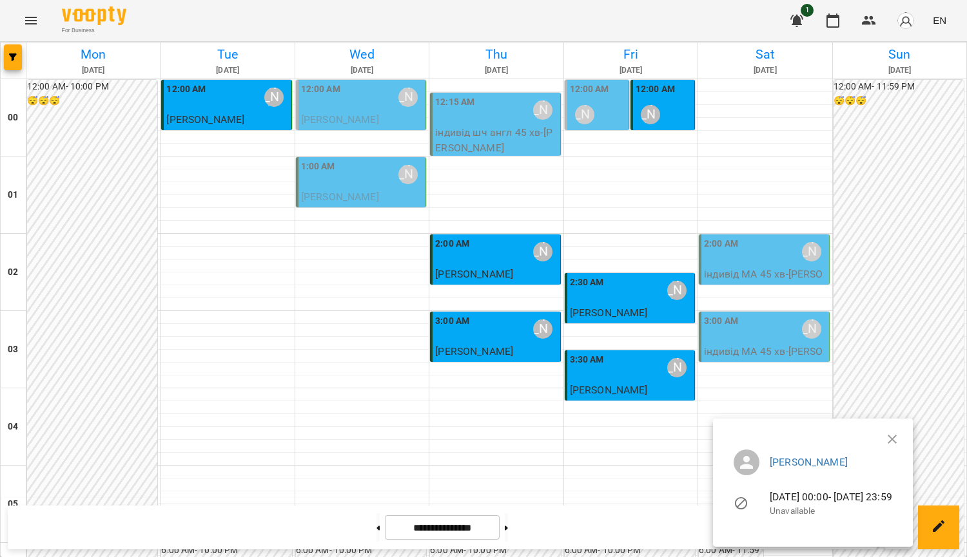
click at [907, 429] on button "button" at bounding box center [891, 439] width 31 height 31
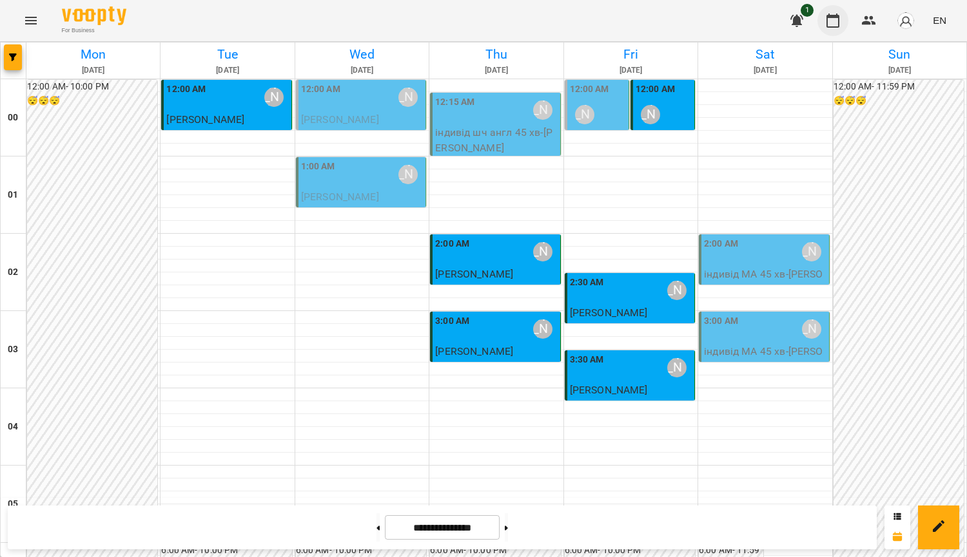
click at [829, 23] on icon "button" at bounding box center [832, 20] width 15 height 15
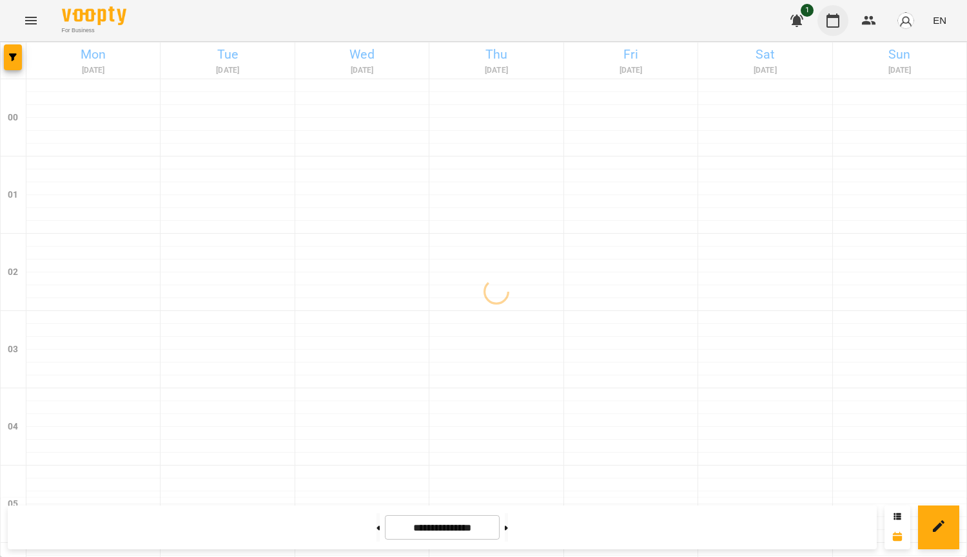
click at [843, 23] on button "button" at bounding box center [832, 20] width 31 height 31
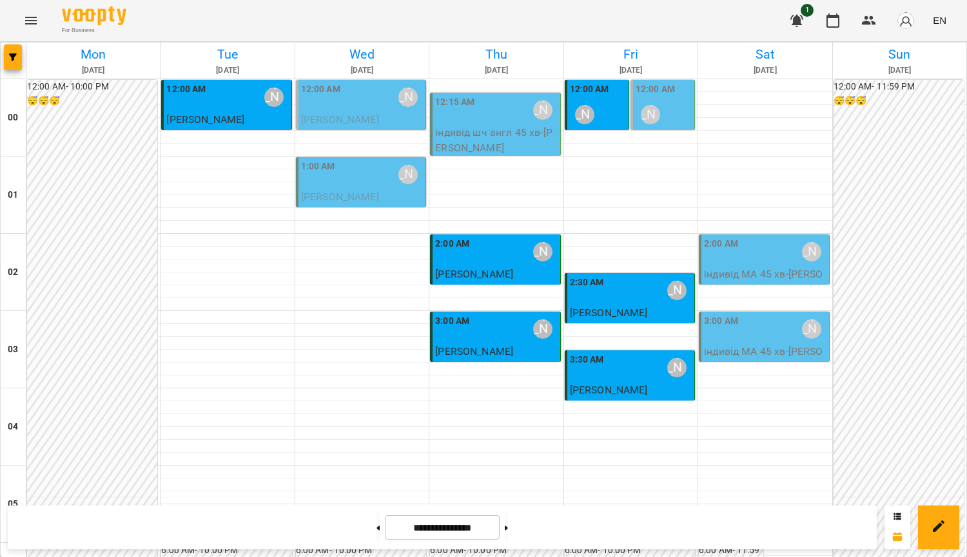
scroll to position [1436, 0]
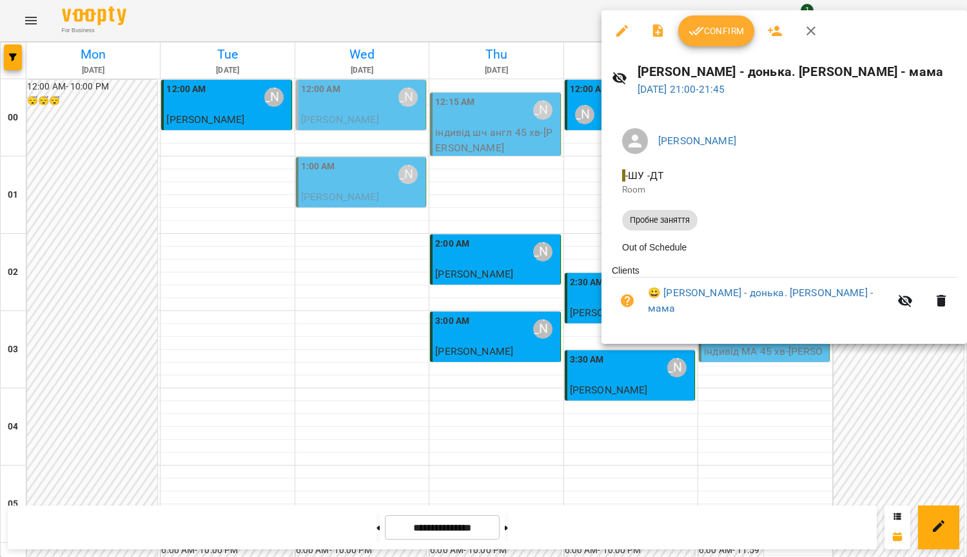
click at [462, 268] on div at bounding box center [483, 278] width 967 height 557
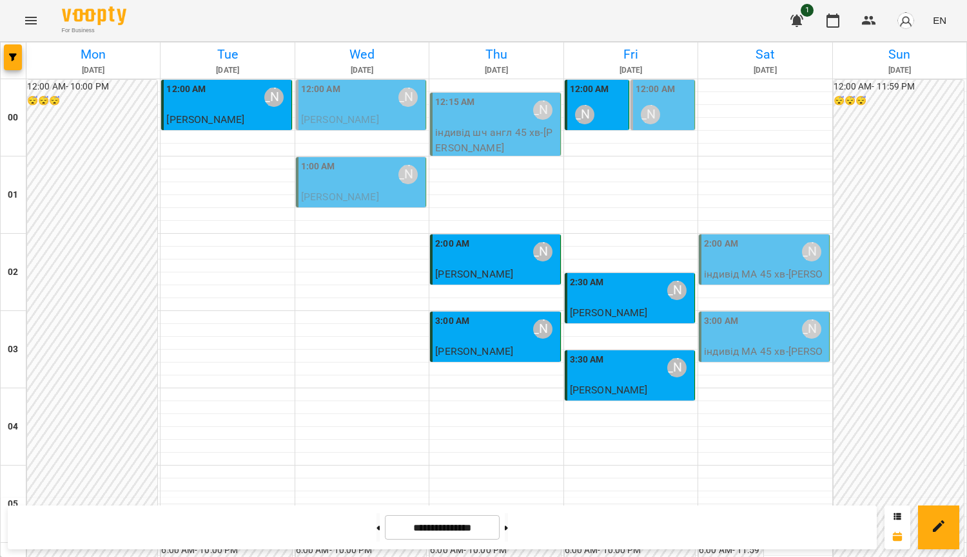
scroll to position [0, 0]
click at [508, 537] on button at bounding box center [506, 528] width 3 height 28
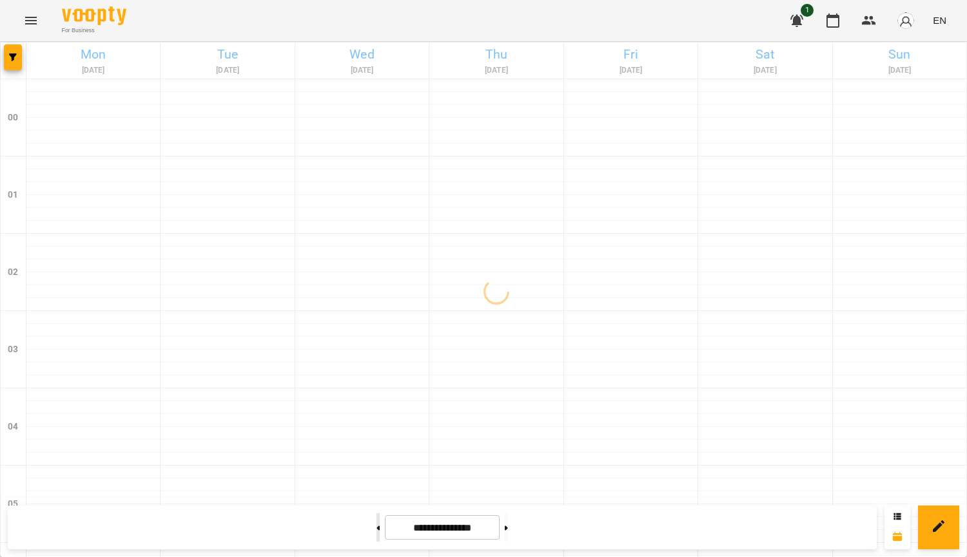
click at [376, 534] on button at bounding box center [377, 528] width 3 height 28
type input "**********"
